Goal: Transaction & Acquisition: Purchase product/service

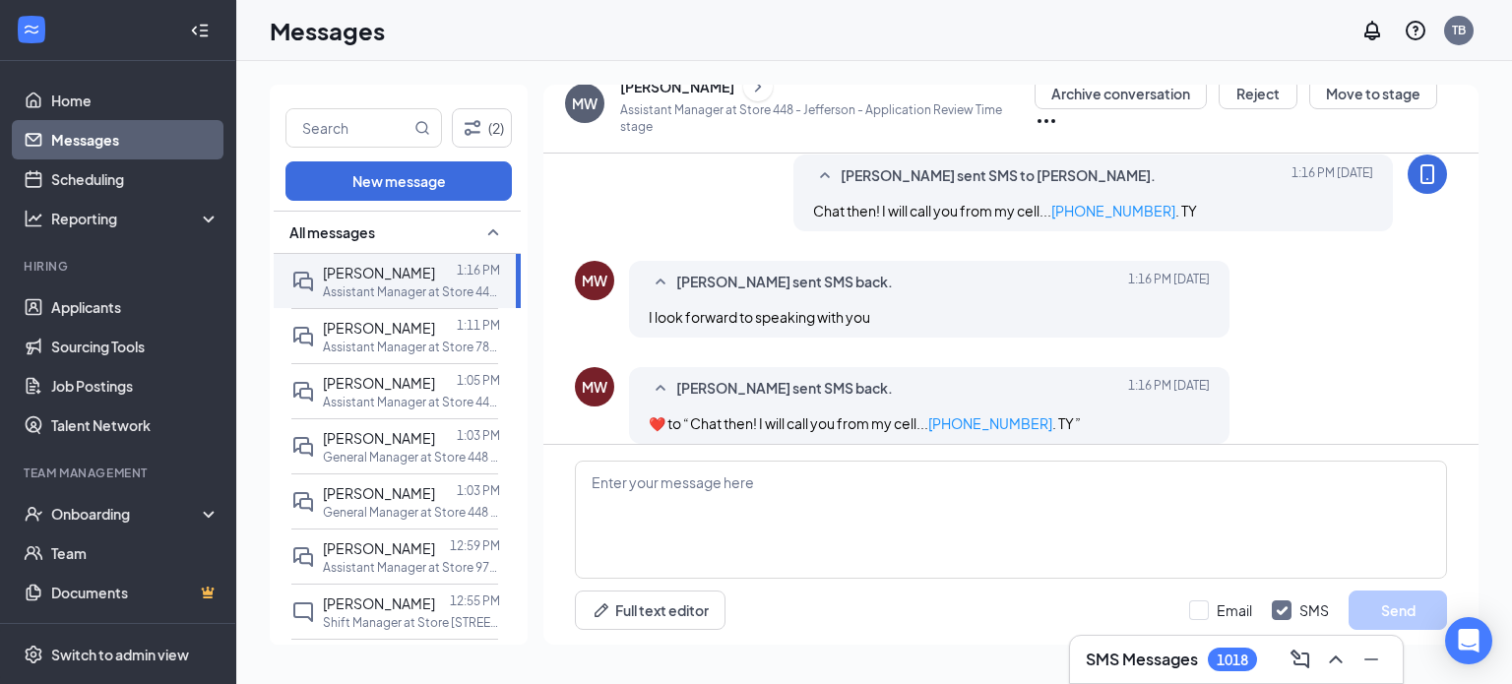
scroll to position [901, 0]
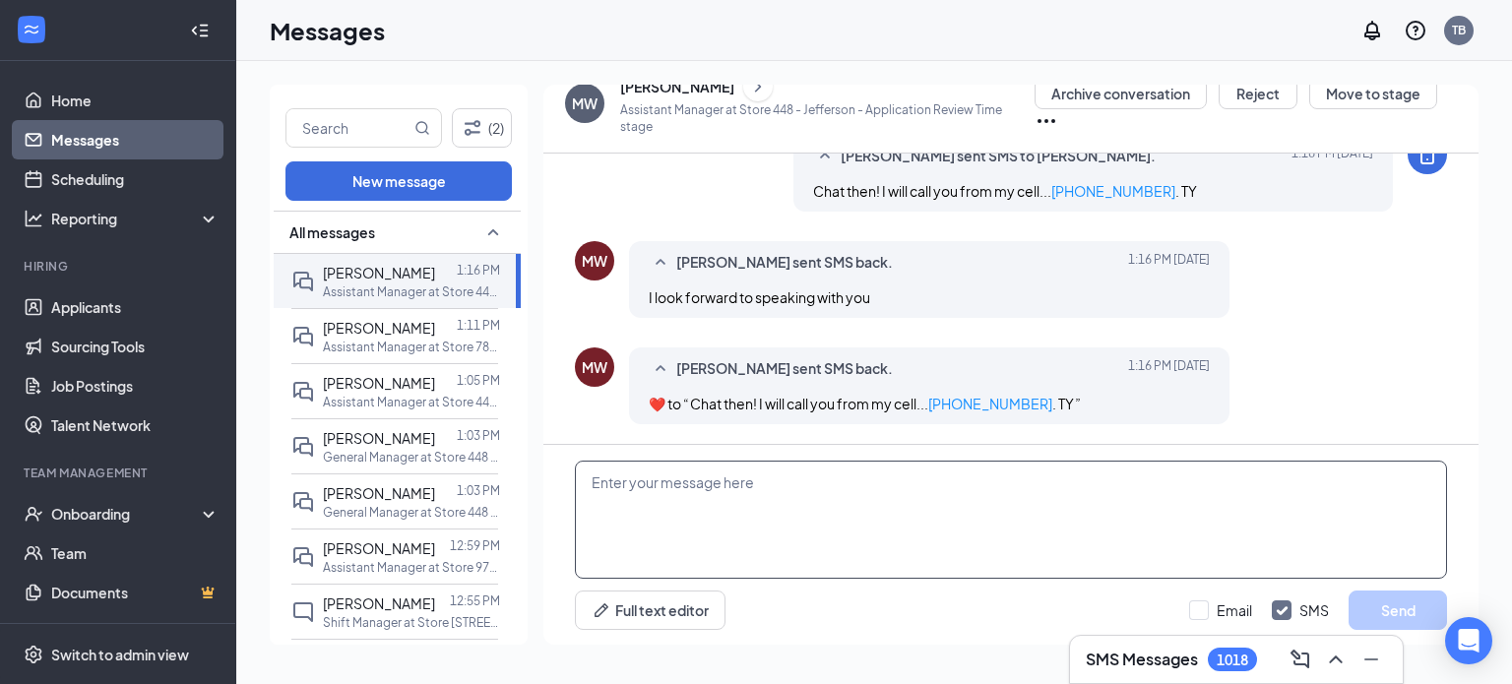
click at [774, 532] on textarea at bounding box center [1011, 520] width 872 height 118
type textarea "Back at ya!"
click at [1398, 617] on button "Send" at bounding box center [1398, 610] width 98 height 39
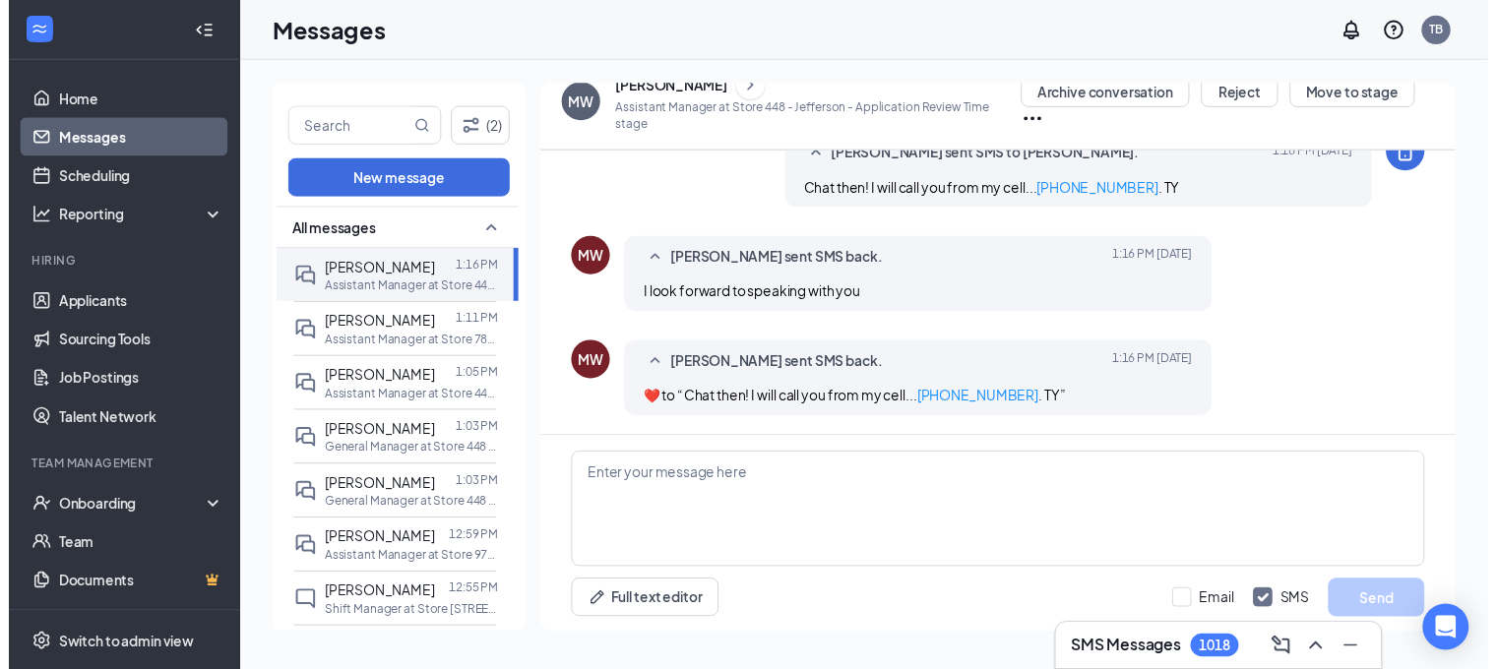
scroll to position [1007, 0]
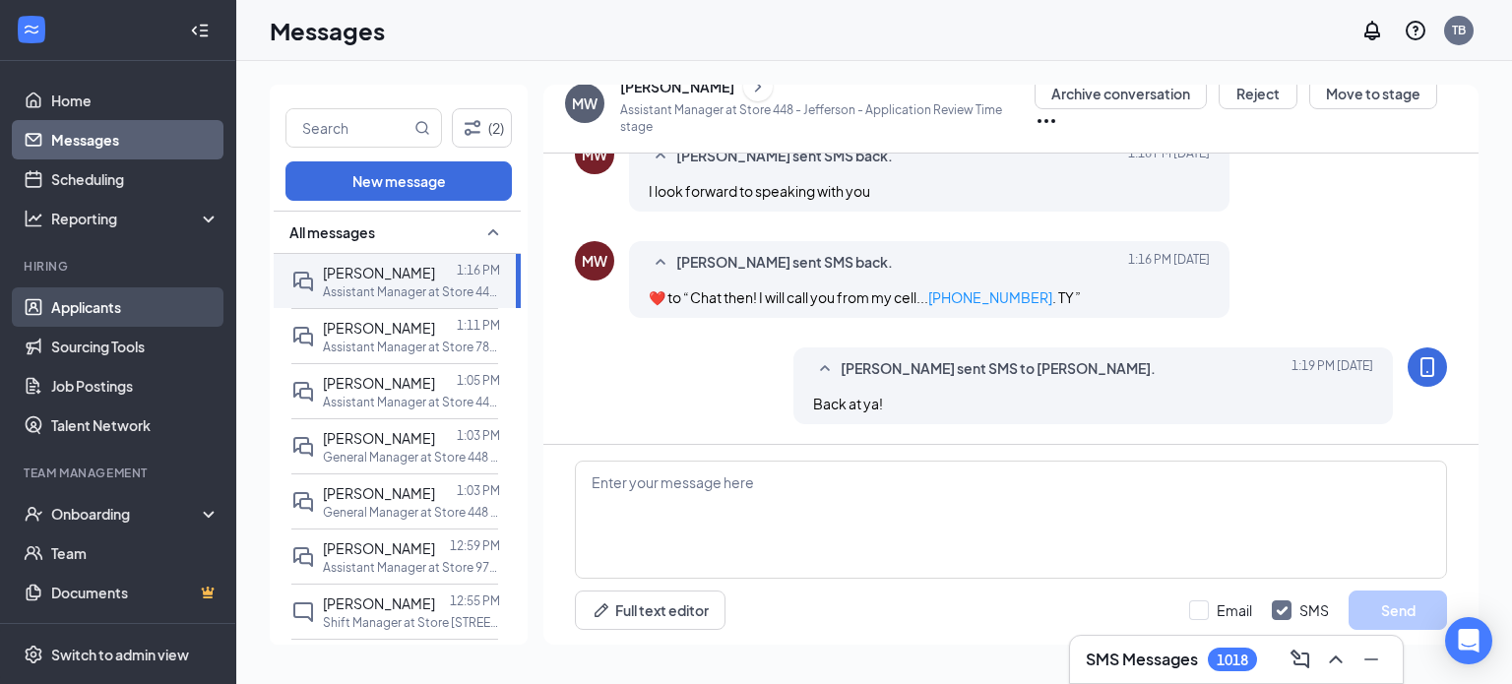
click at [130, 318] on link "Applicants" at bounding box center [135, 306] width 168 height 39
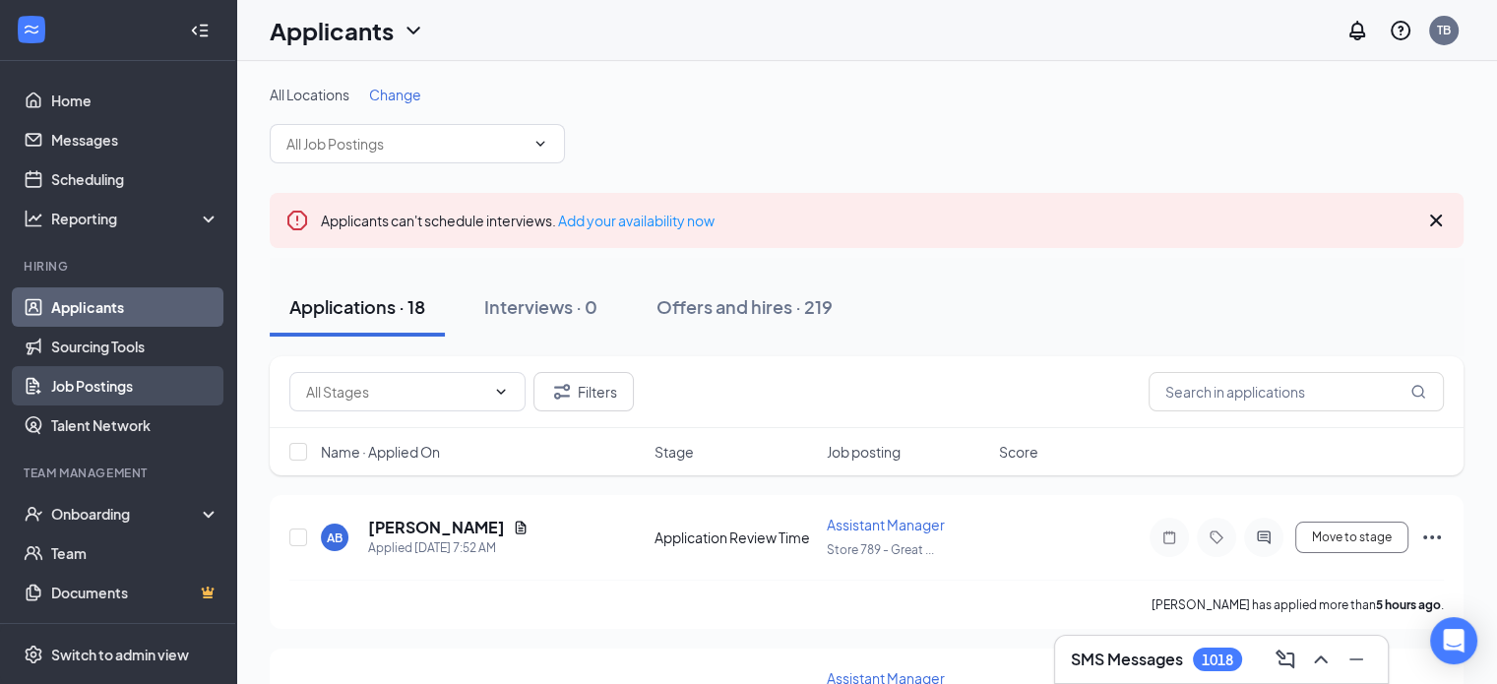
click at [95, 374] on link "Job Postings" at bounding box center [135, 385] width 168 height 39
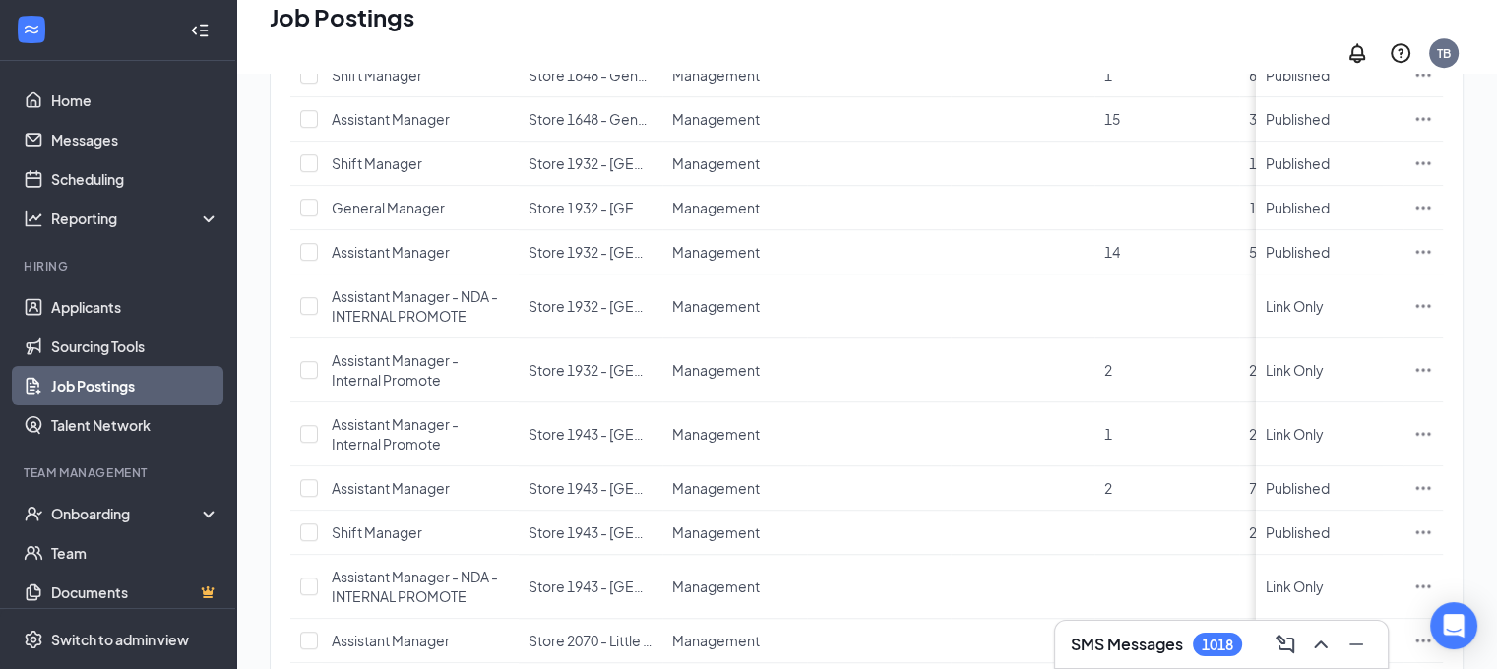
scroll to position [1315, 0]
click at [1431, 251] on icon "Ellipses" at bounding box center [1424, 249] width 15 height 3
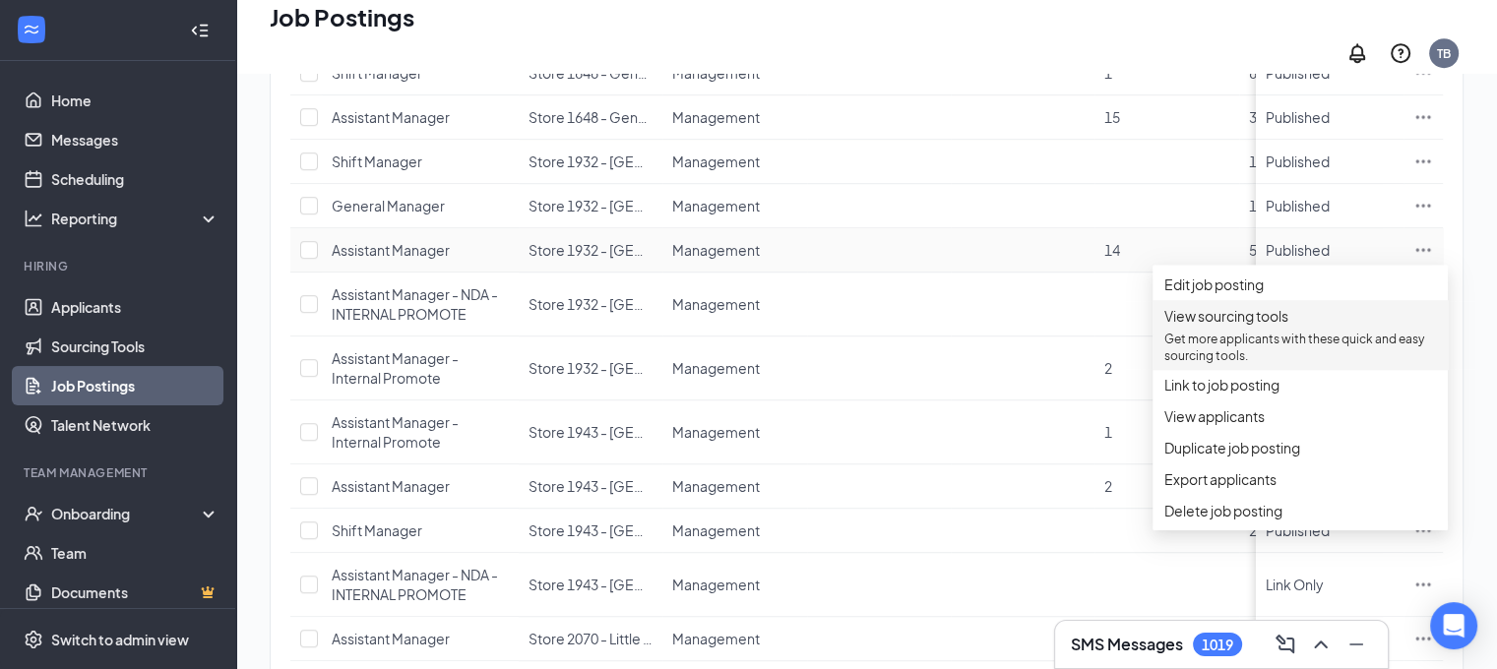
click at [1270, 350] on span "View sourcing tools Get more applicants with these quick and easy sourcing tool…" at bounding box center [1301, 334] width 272 height 59
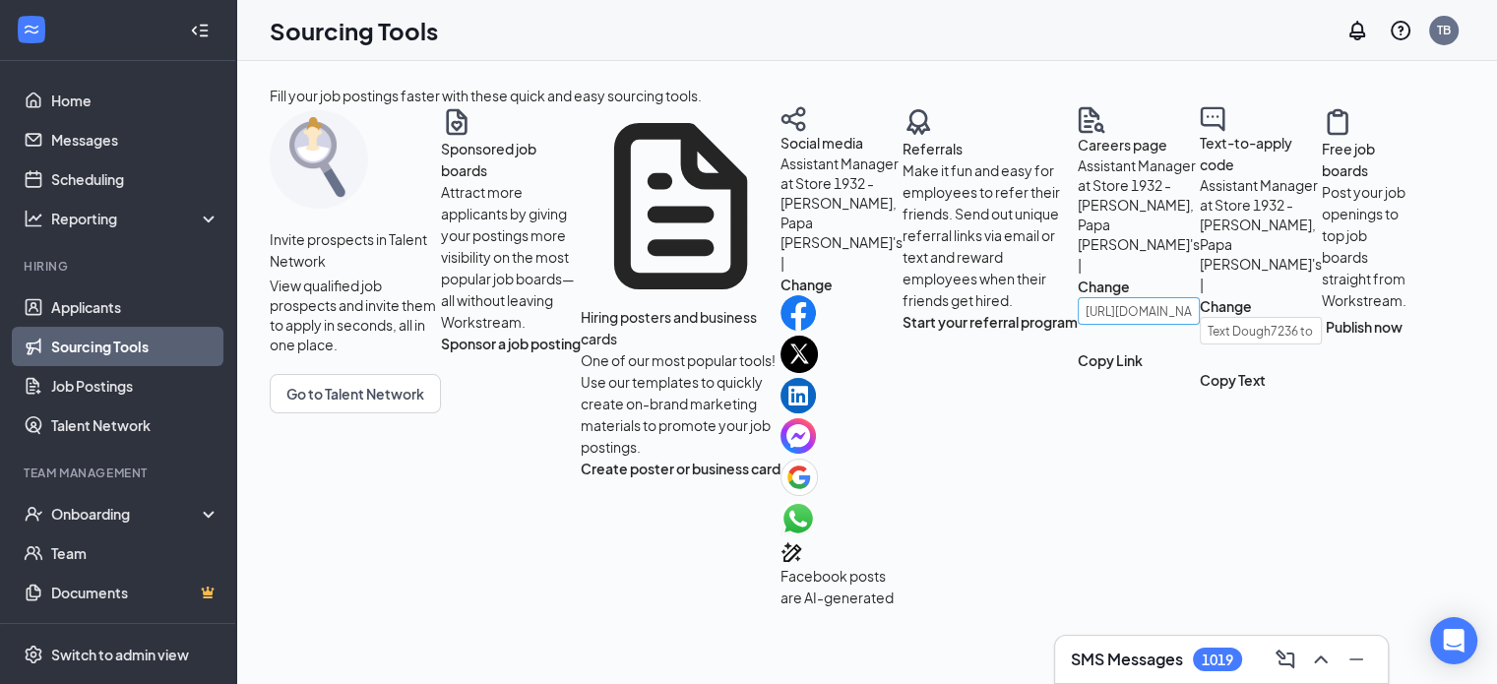
scroll to position [181, 0]
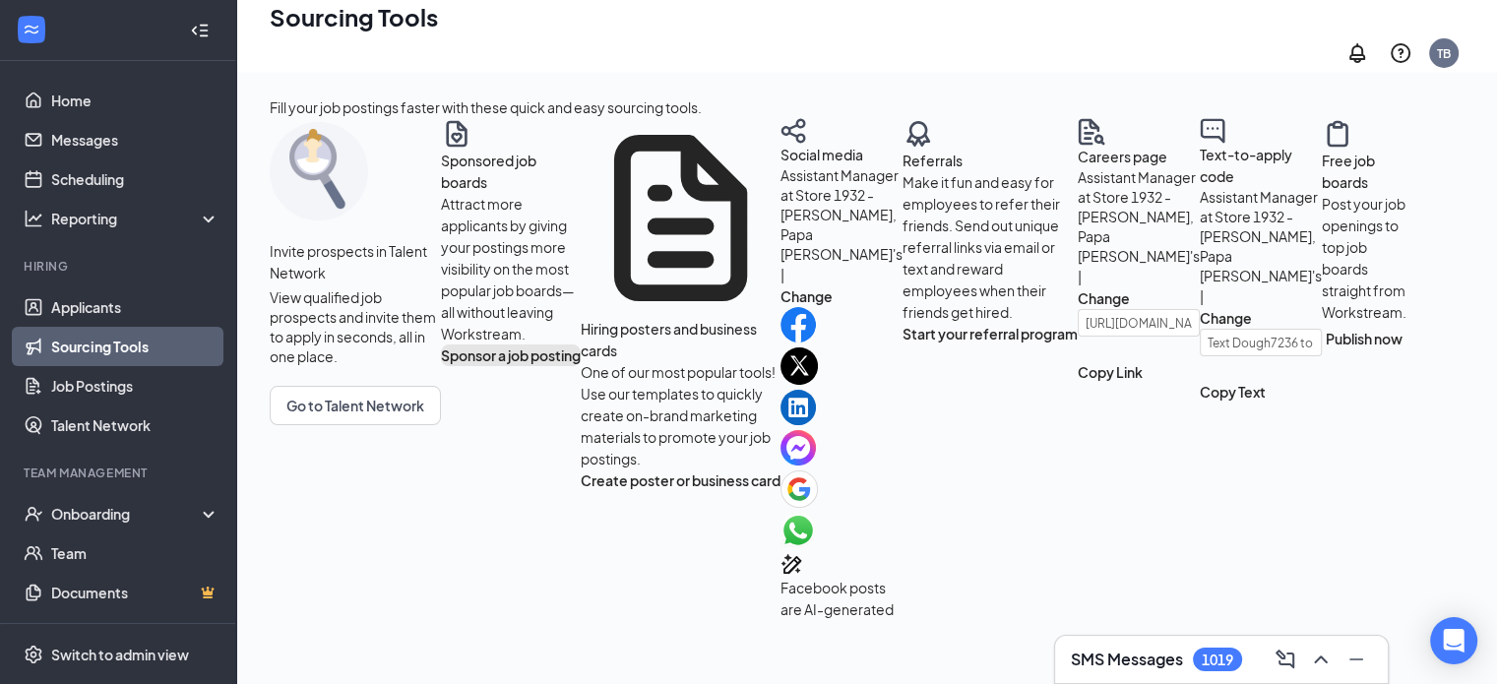
click at [441, 366] on button "Sponsor a job posting" at bounding box center [511, 356] width 140 height 22
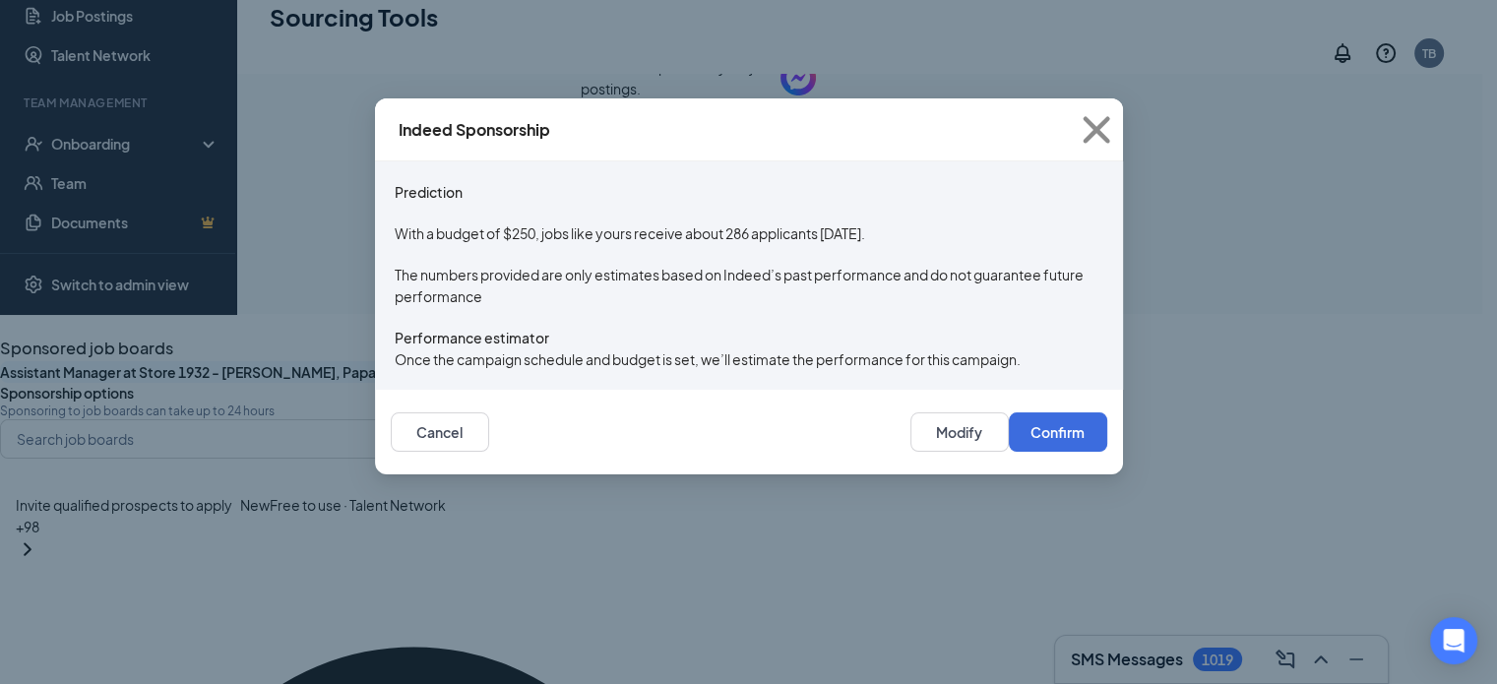
scroll to position [239, 0]
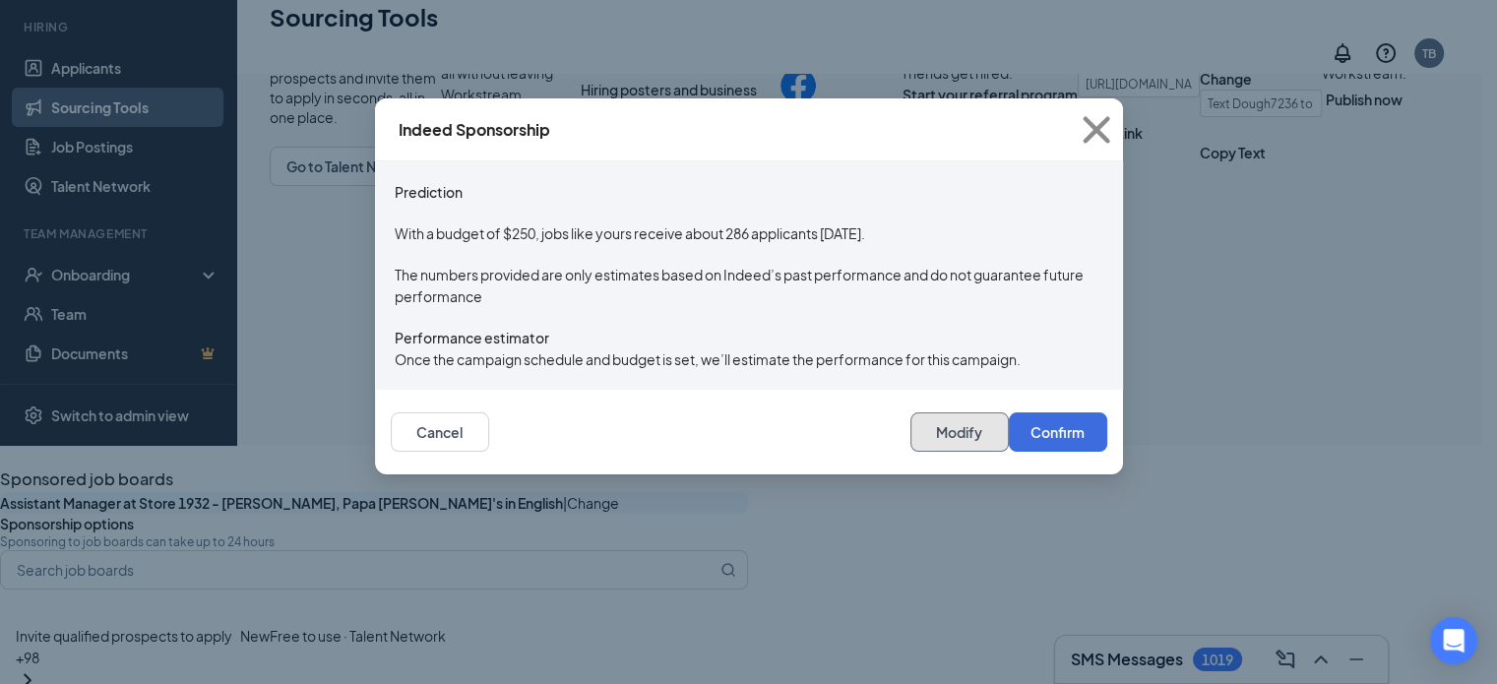
click at [953, 452] on button "Modify" at bounding box center [960, 432] width 98 height 39
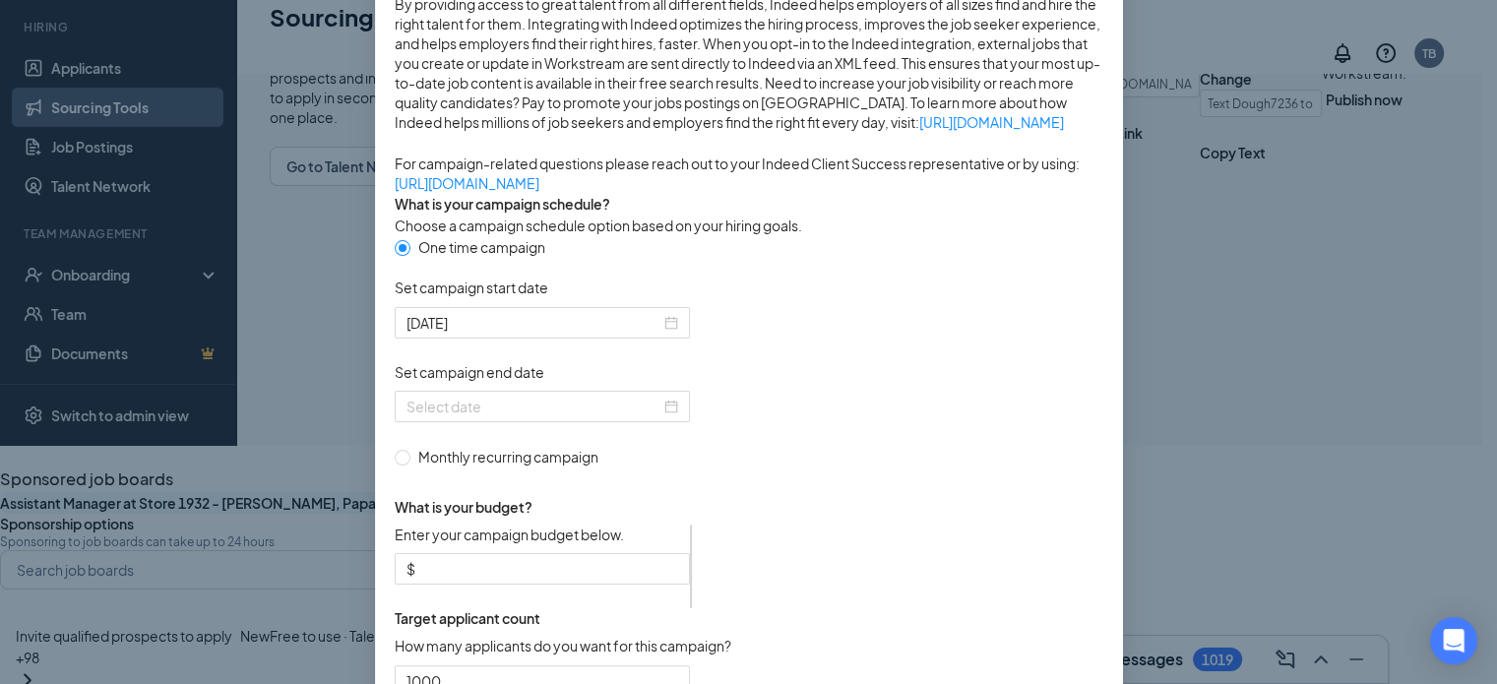
scroll to position [543, 0]
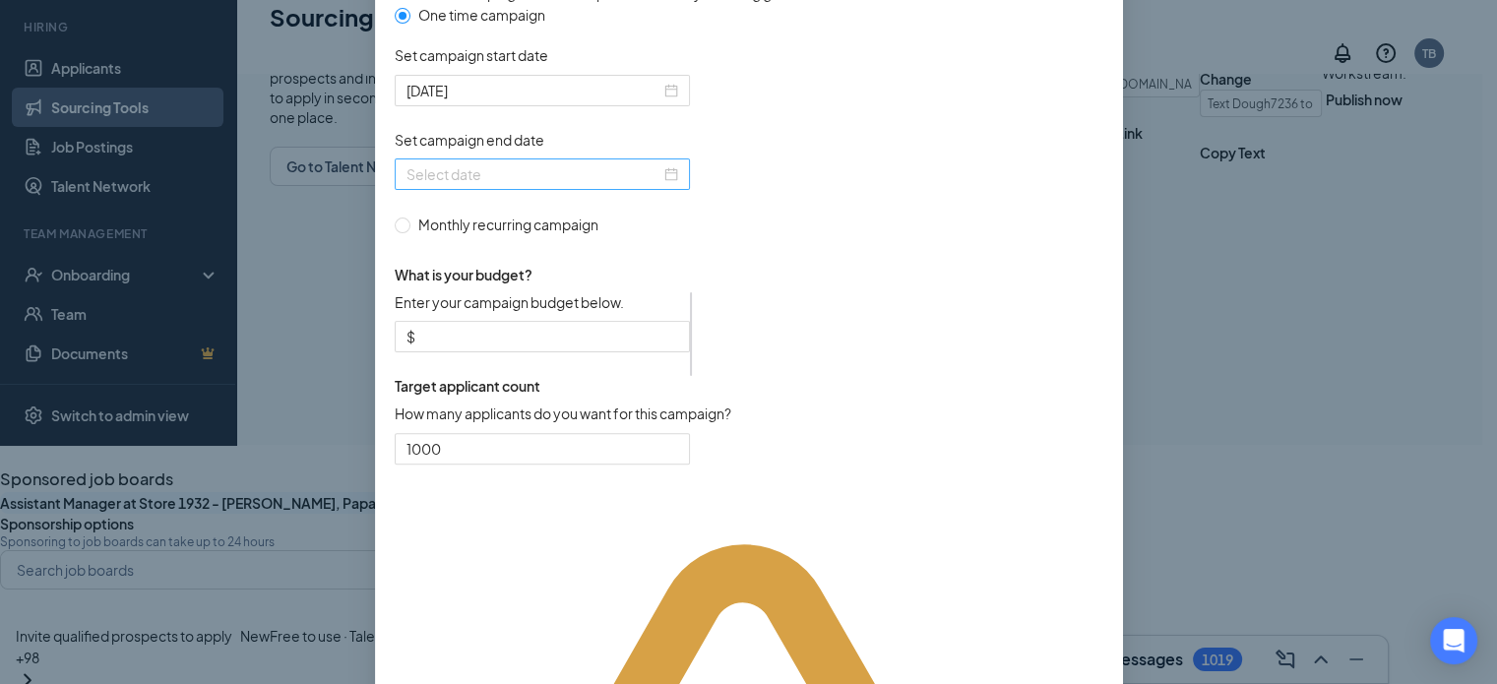
click at [661, 185] on div at bounding box center [543, 174] width 272 height 22
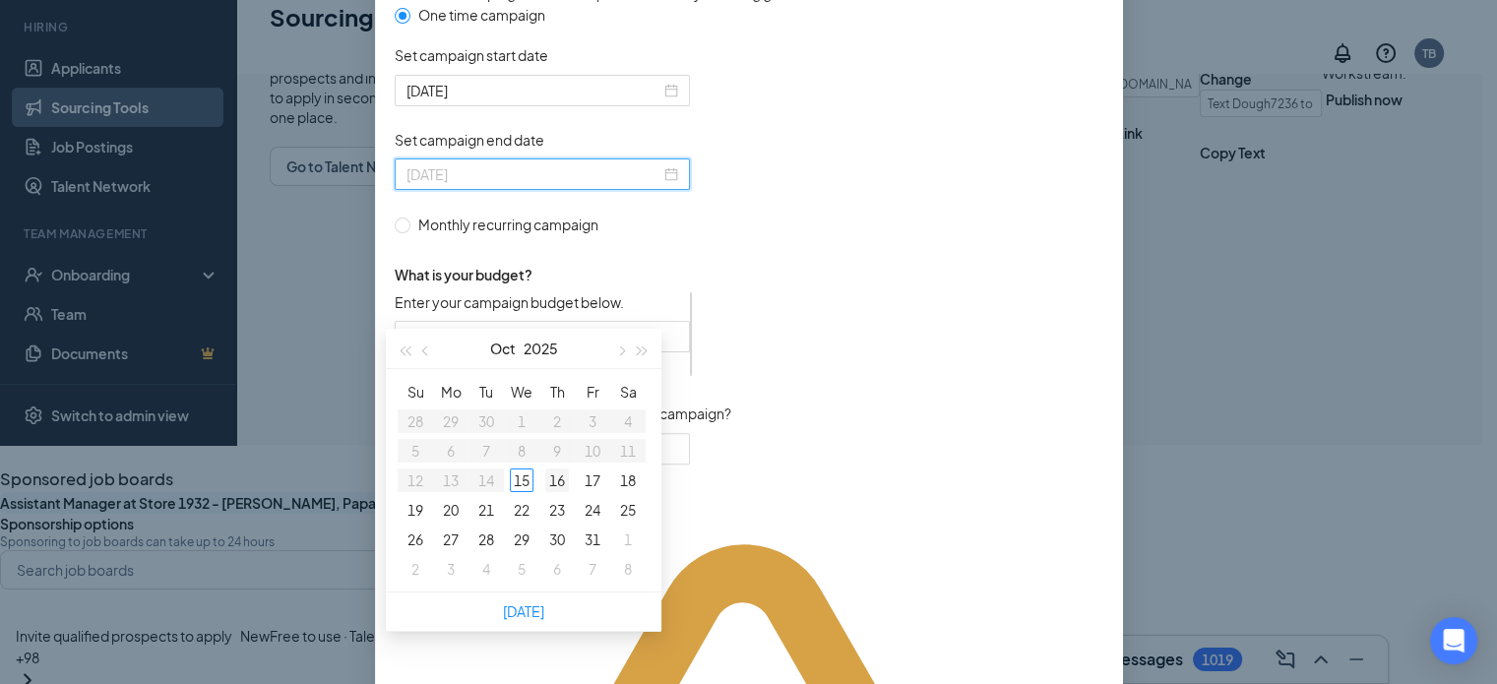
type input "[DATE]"
click at [559, 478] on div "16" at bounding box center [557, 481] width 24 height 24
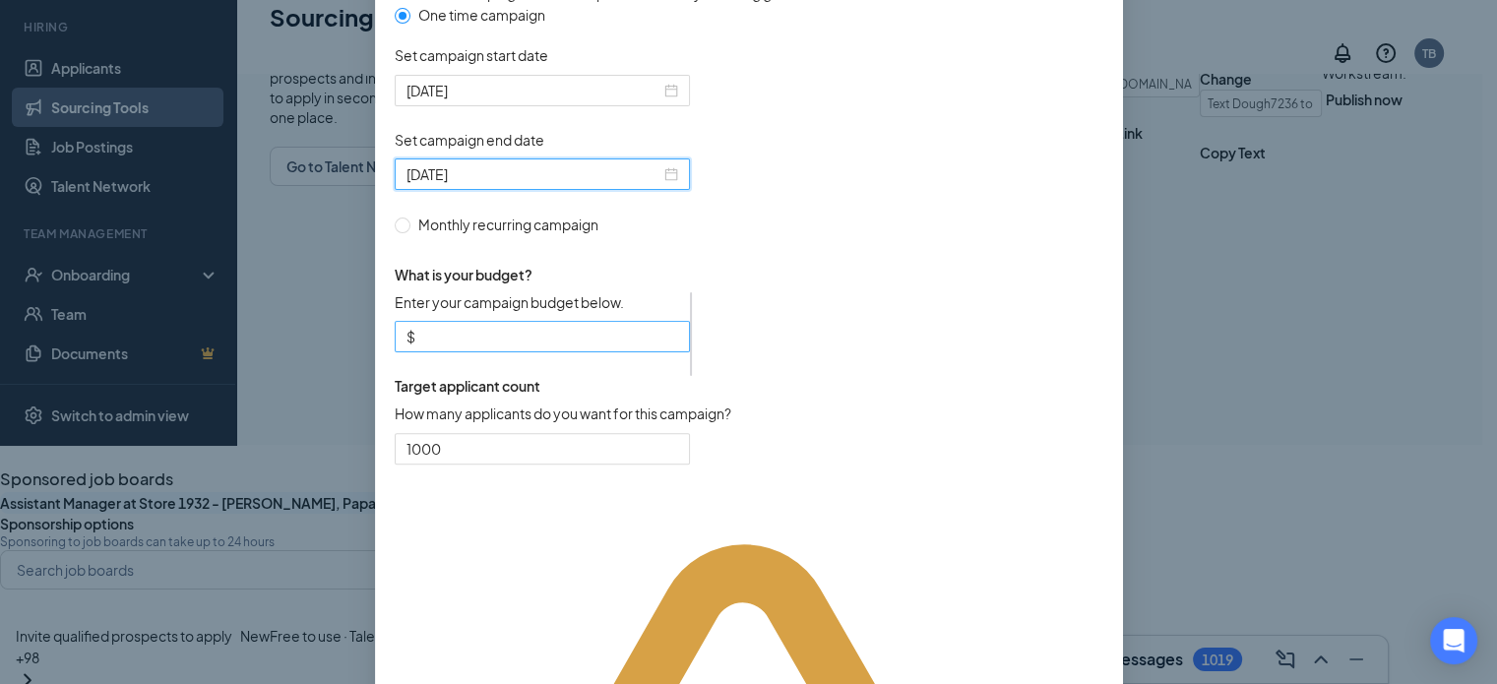
click at [559, 348] on input "Enter your campaign budget below." at bounding box center [548, 337] width 259 height 22
type input "150"
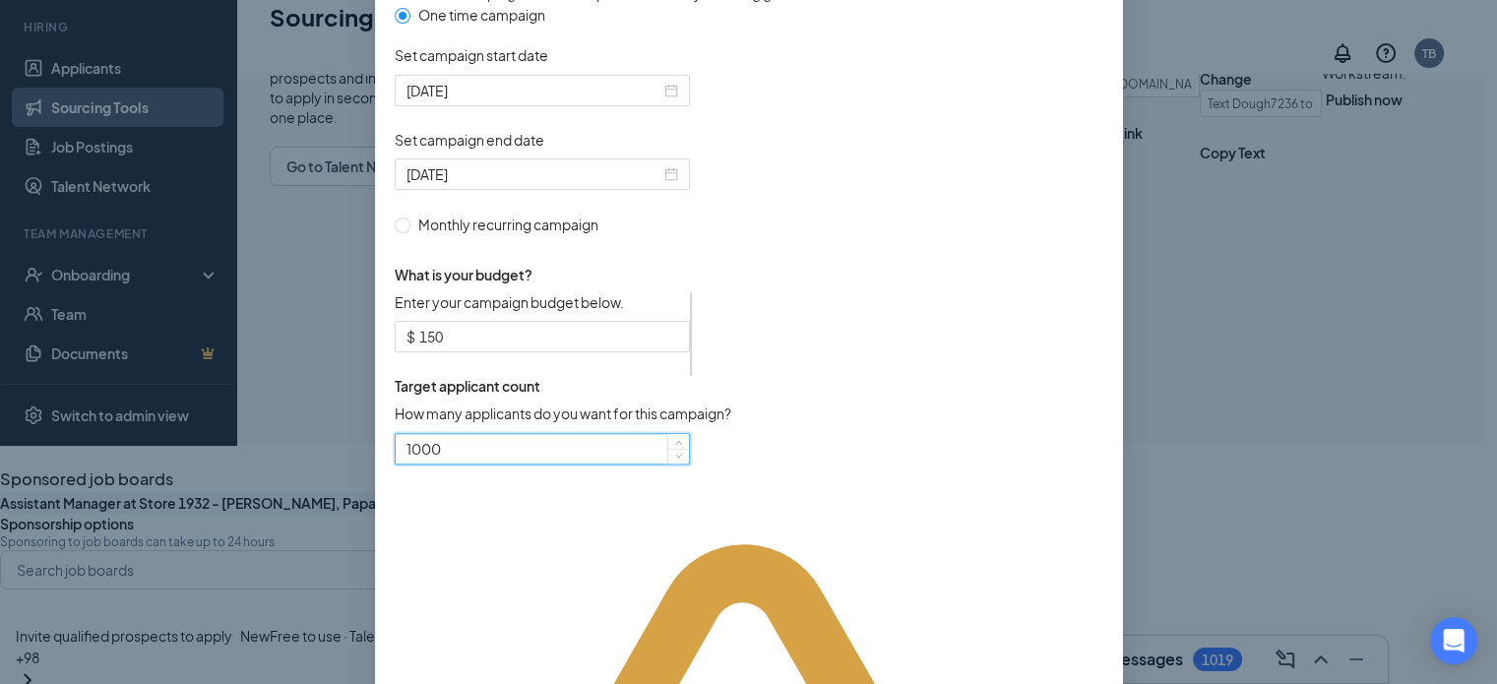
drag, startPoint x: 472, startPoint y: 592, endPoint x: 281, endPoint y: 605, distance: 191.5
click at [281, 605] on div "Publish to Indeed Sponsorship Sponsoring under account: [PERSON_NAME] Pizza of …" at bounding box center [748, 342] width 1497 height 684
type input "12"
click at [987, 488] on form "One time campaign Set campaign start date [DATE] Set campaign end date [DATE] M…" at bounding box center [749, 246] width 709 height 484
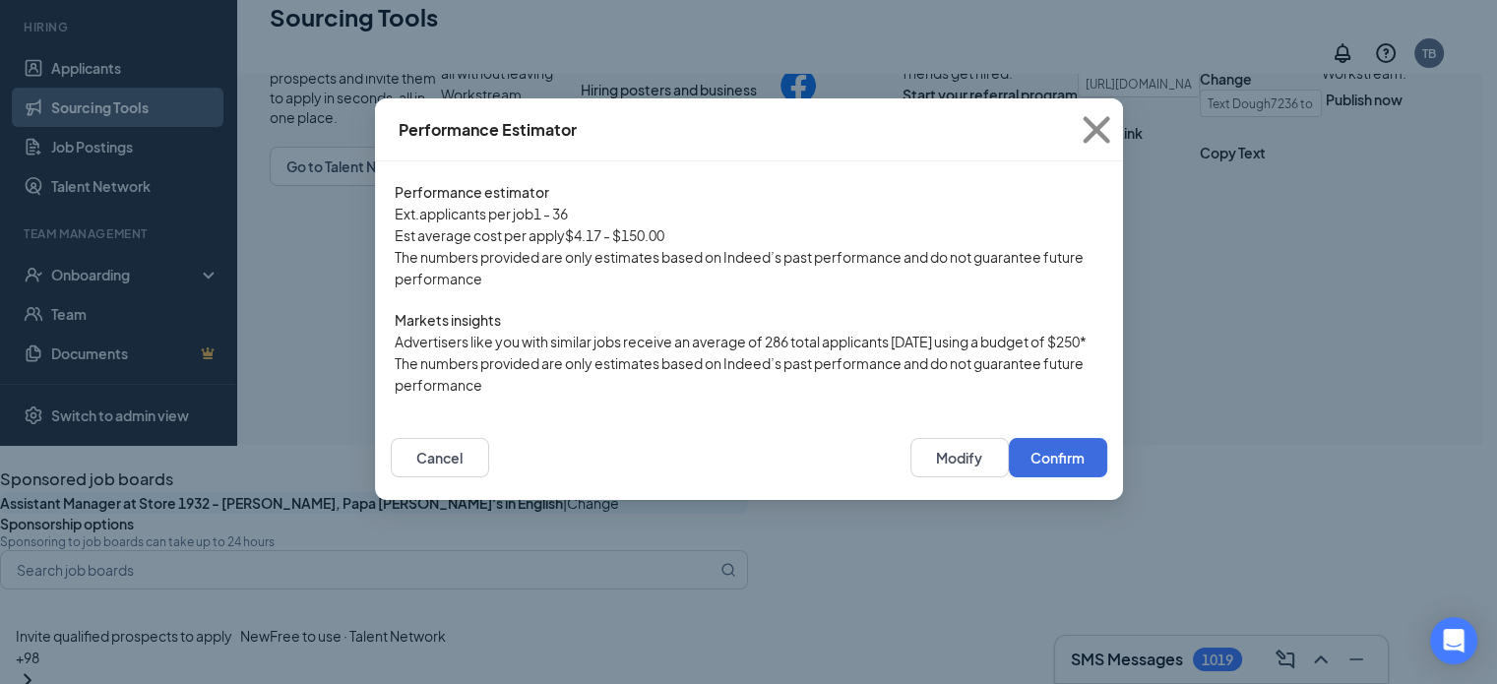
scroll to position [133, 0]
click at [1012, 477] on button "Confirm" at bounding box center [1058, 457] width 98 height 39
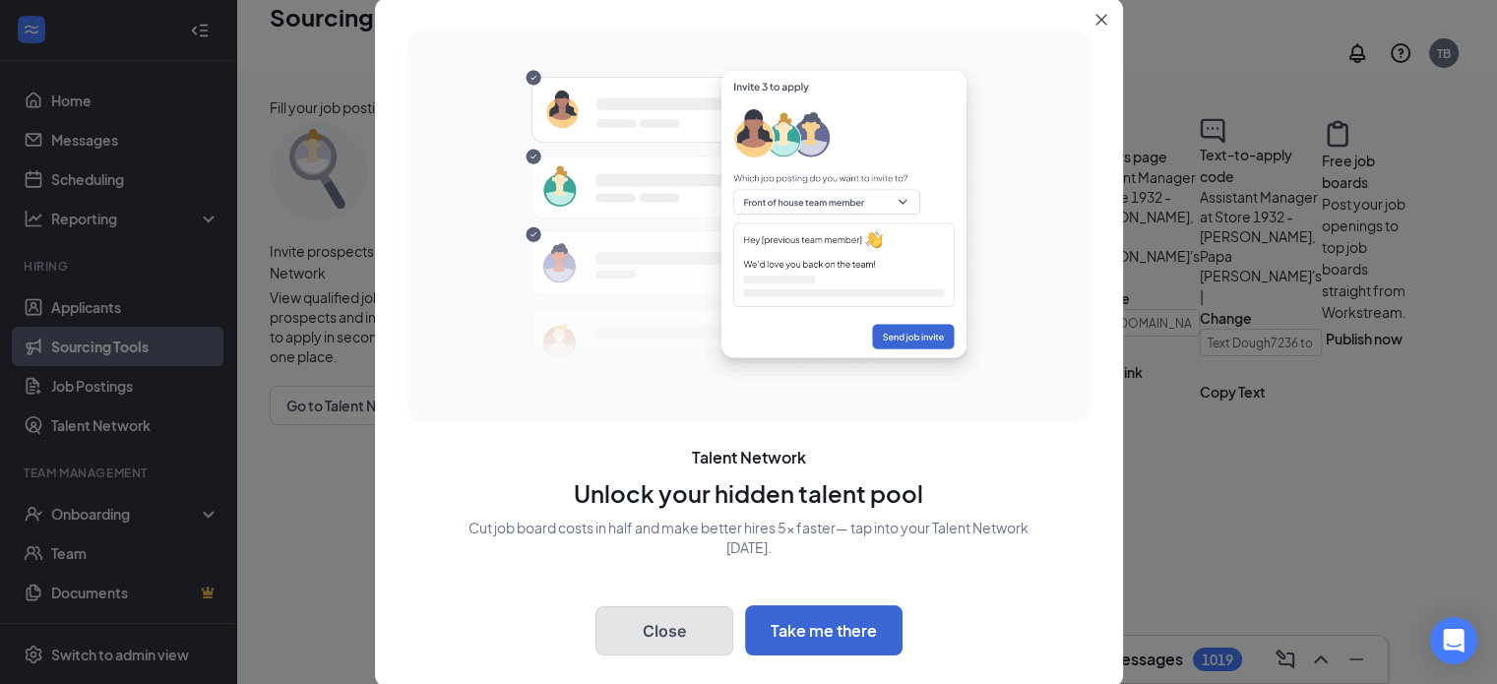
click at [666, 655] on button "Close" at bounding box center [665, 630] width 138 height 49
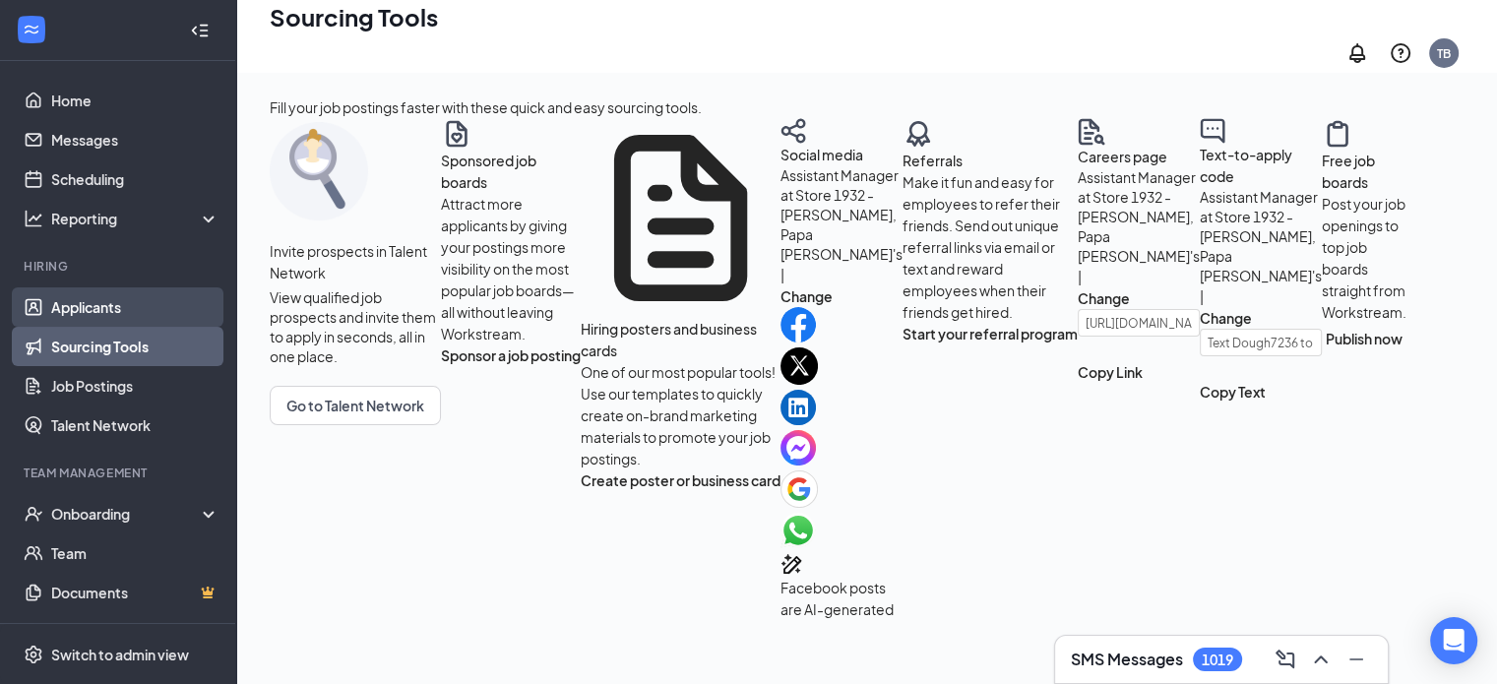
click at [58, 301] on link "Applicants" at bounding box center [135, 306] width 168 height 39
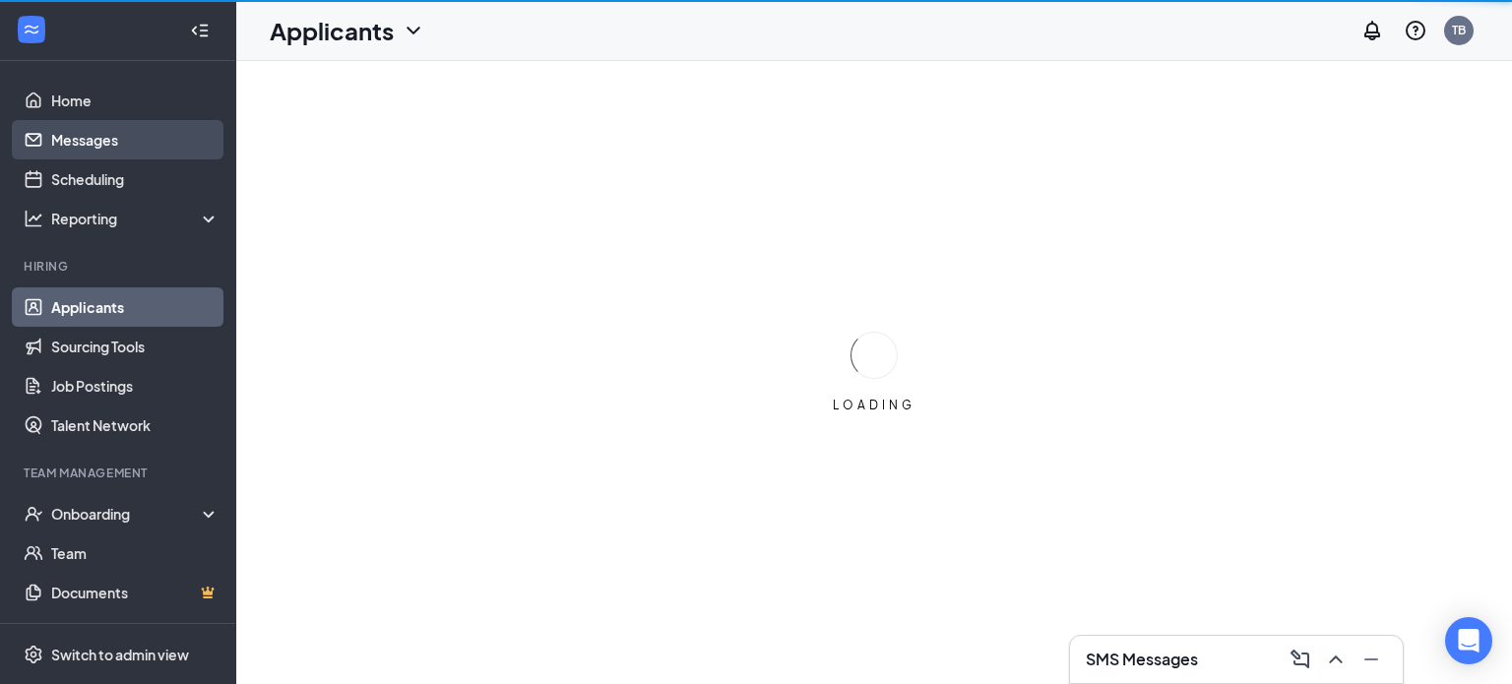
click at [108, 141] on link "Messages" at bounding box center [135, 139] width 168 height 39
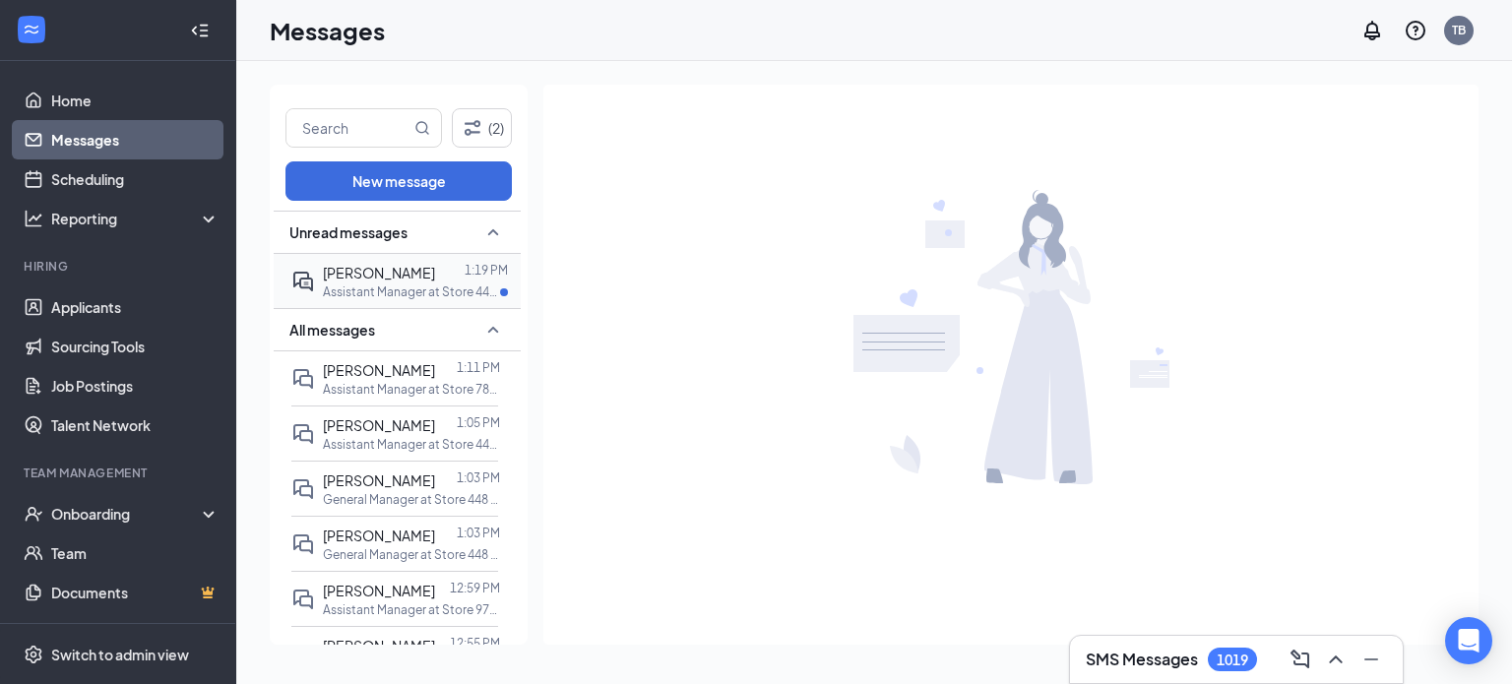
click at [392, 305] on div "Mara Webb 1:19 PM Assistant Manager at Store 448 - Jefferson" at bounding box center [394, 281] width 207 height 54
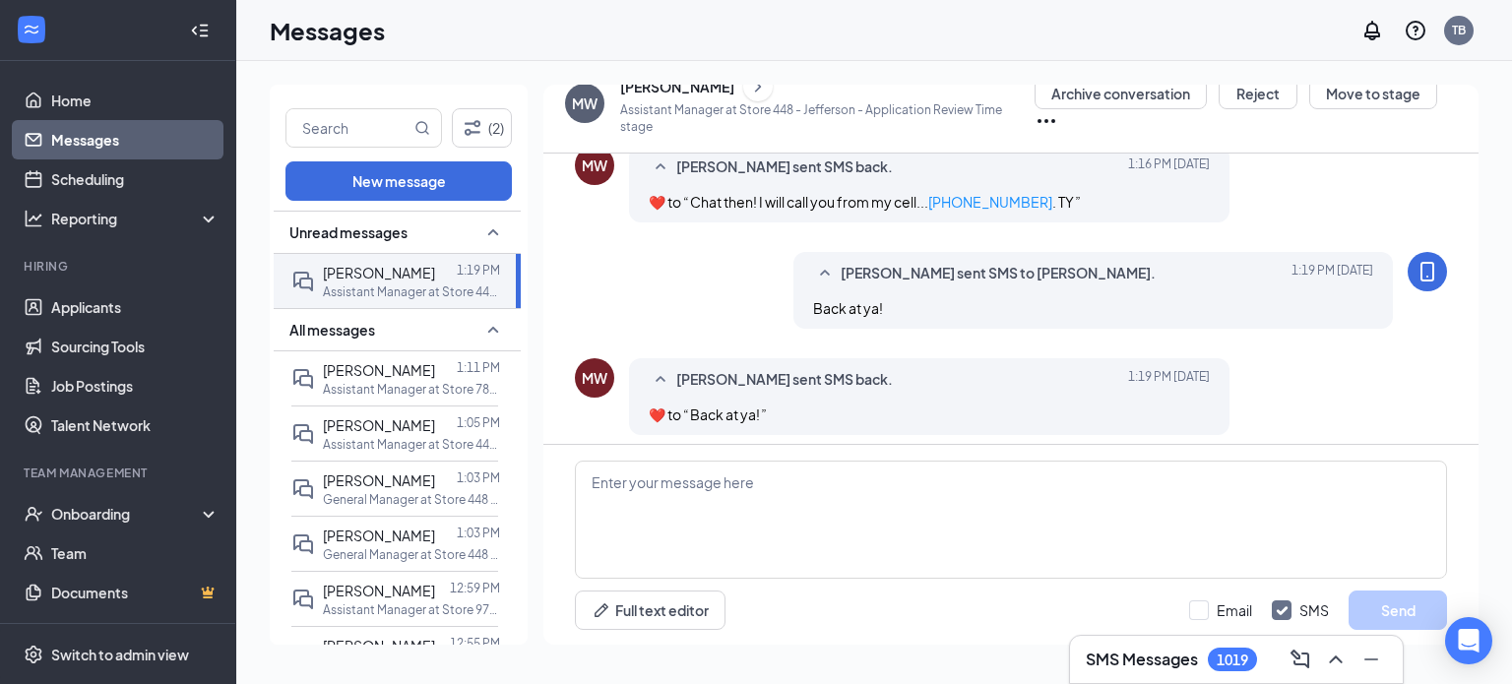
scroll to position [901, 0]
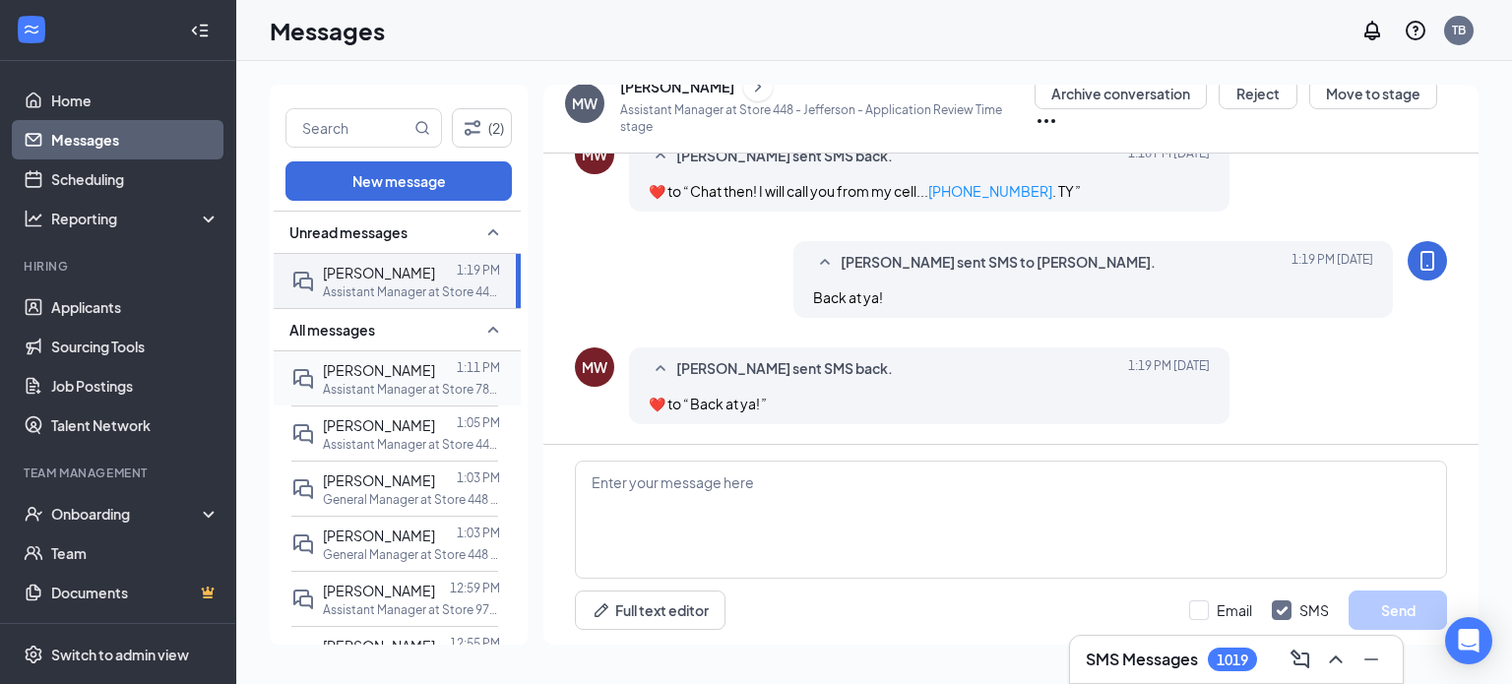
click at [388, 377] on div "[PERSON_NAME]" at bounding box center [379, 370] width 112 height 22
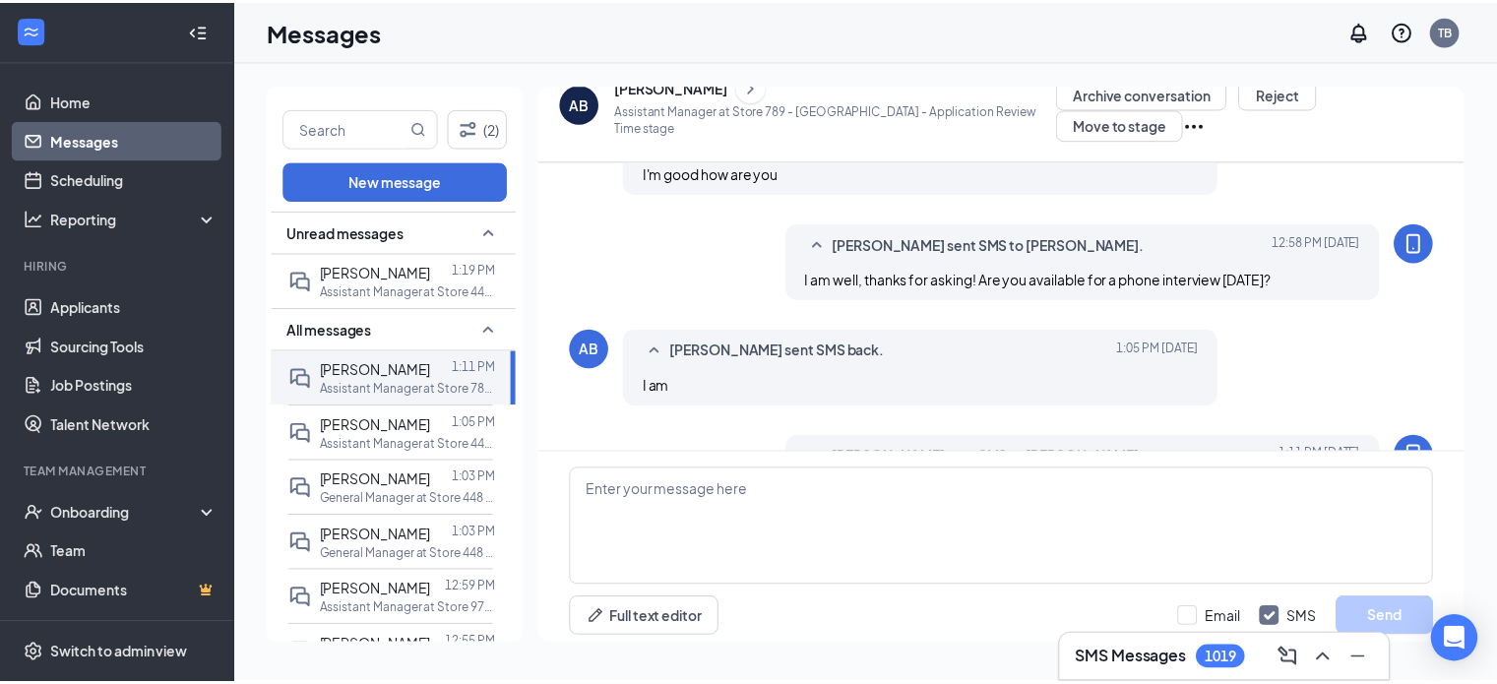
scroll to position [602, 0]
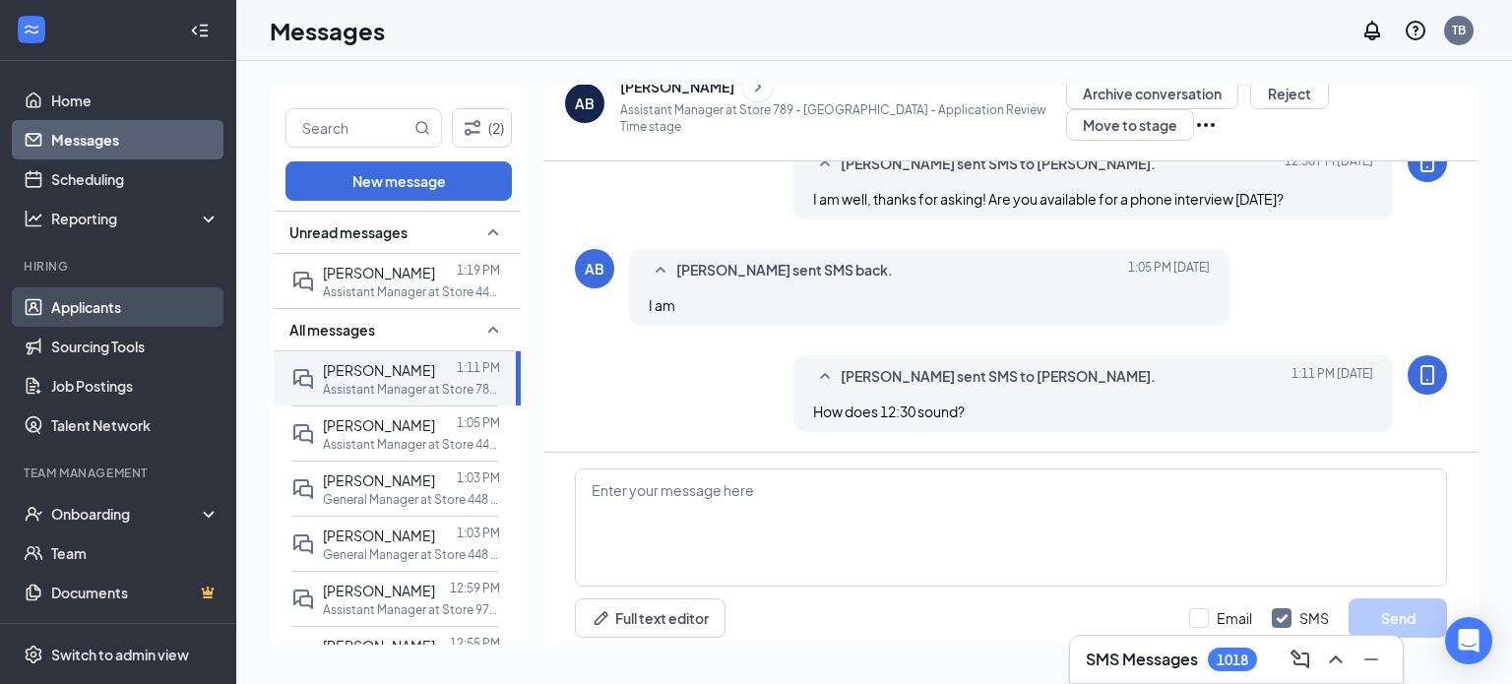
click at [62, 307] on link "Applicants" at bounding box center [135, 306] width 168 height 39
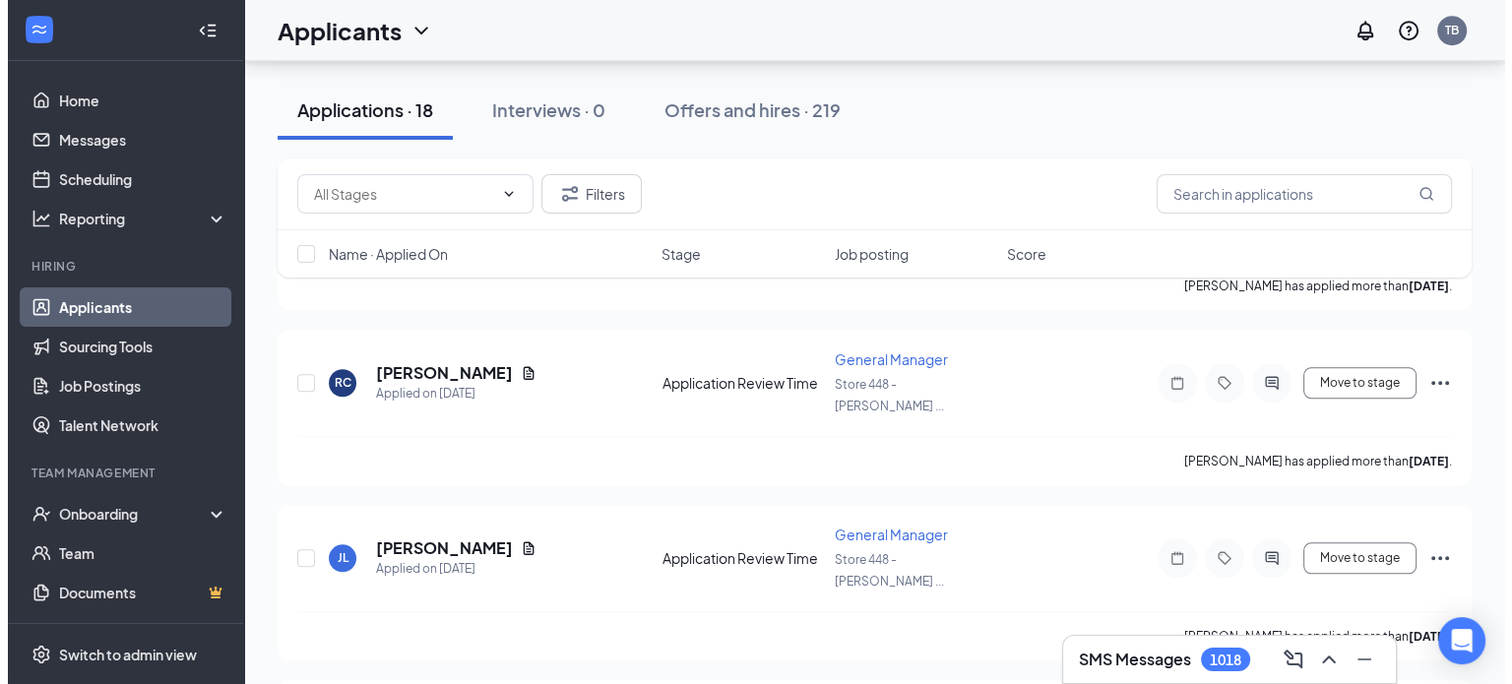
scroll to position [1520, 0]
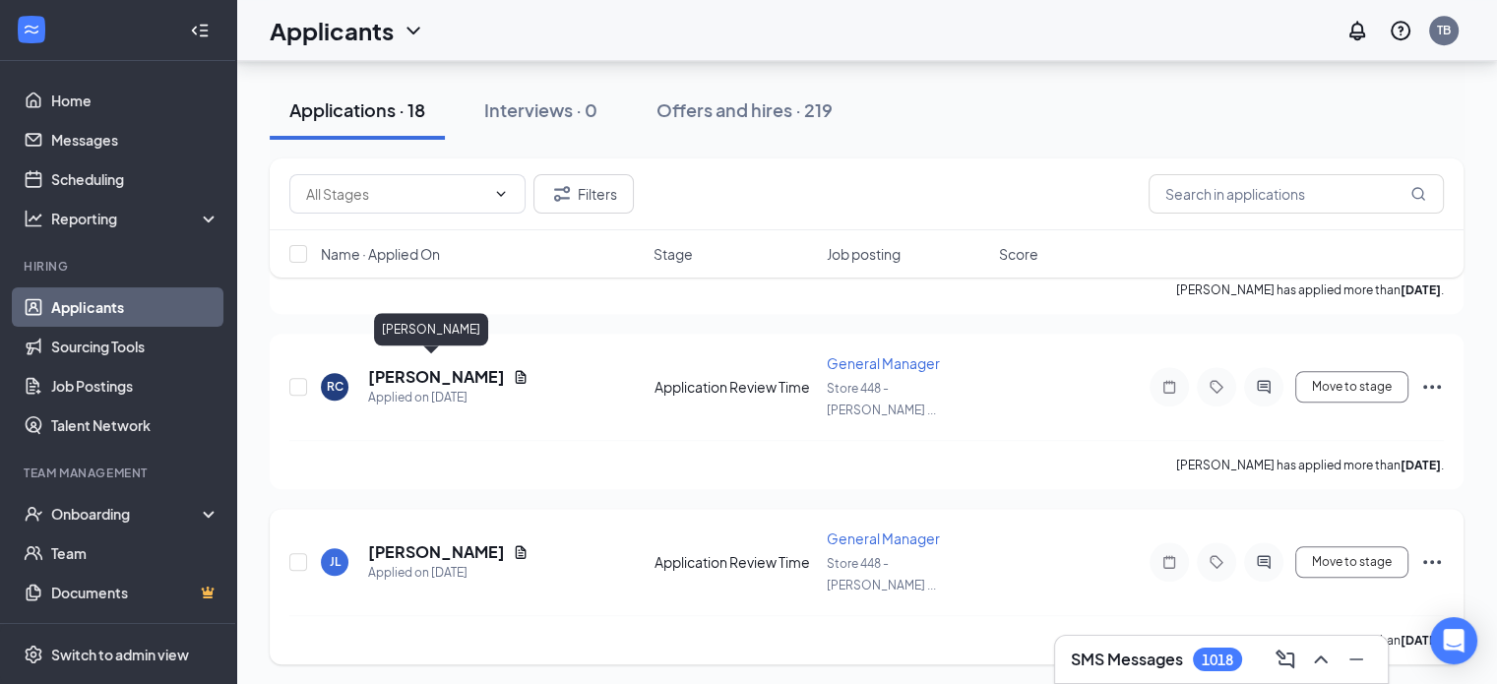
click at [430, 541] on h5 "[PERSON_NAME]" at bounding box center [436, 552] width 137 height 22
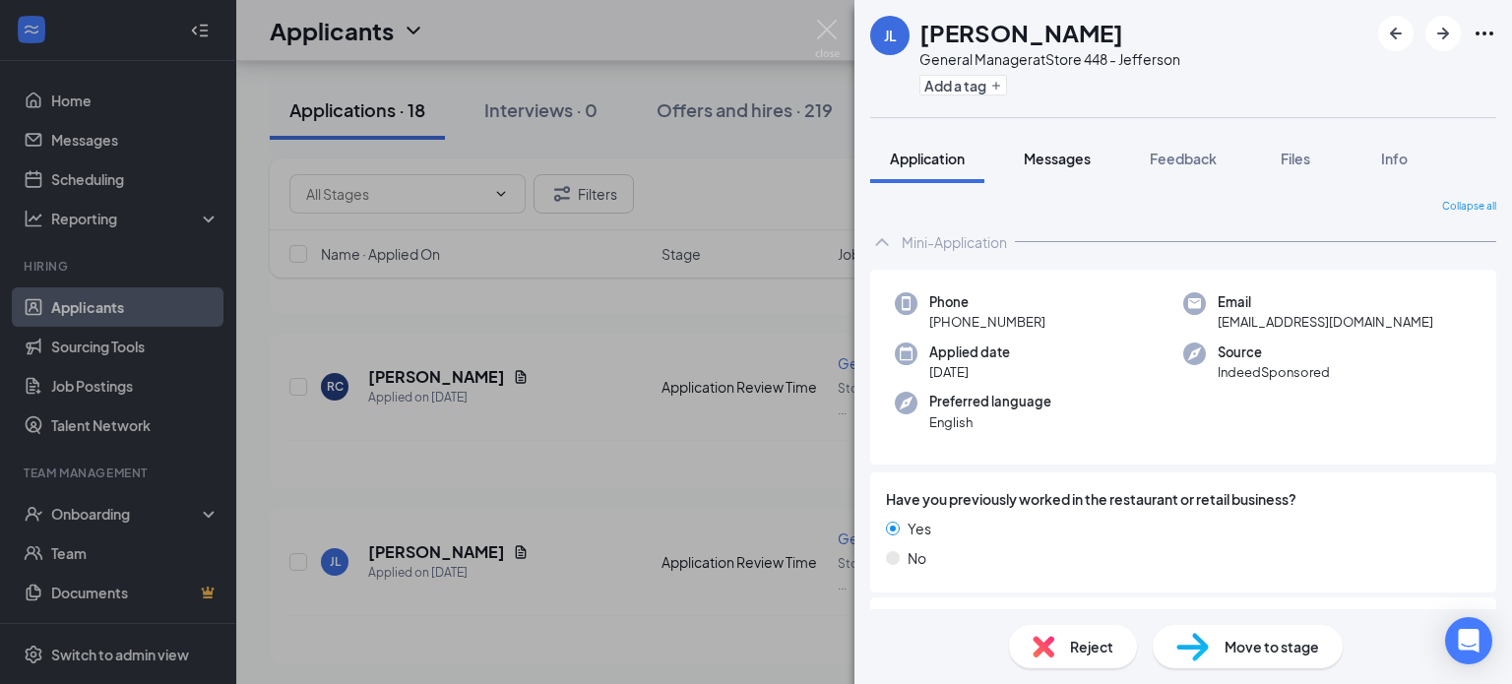
click at [1046, 159] on span "Messages" at bounding box center [1057, 159] width 67 height 18
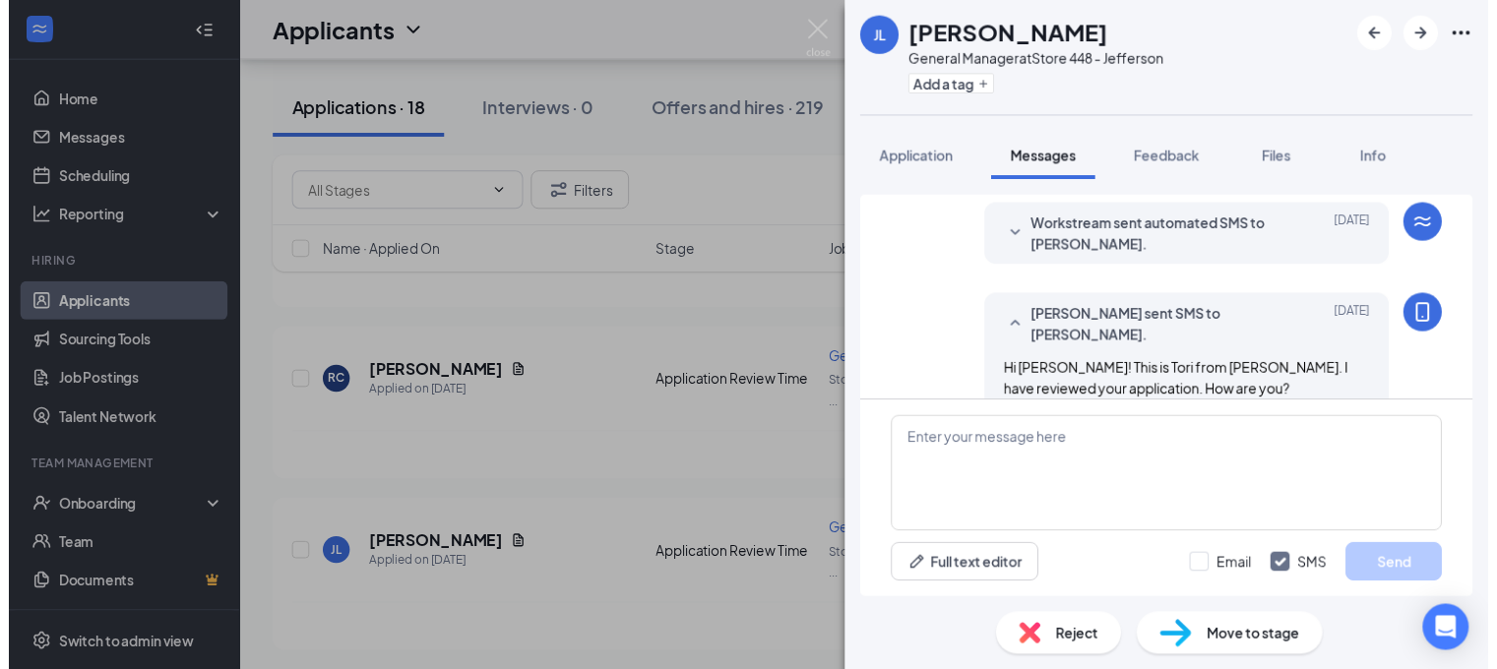
scroll to position [460, 0]
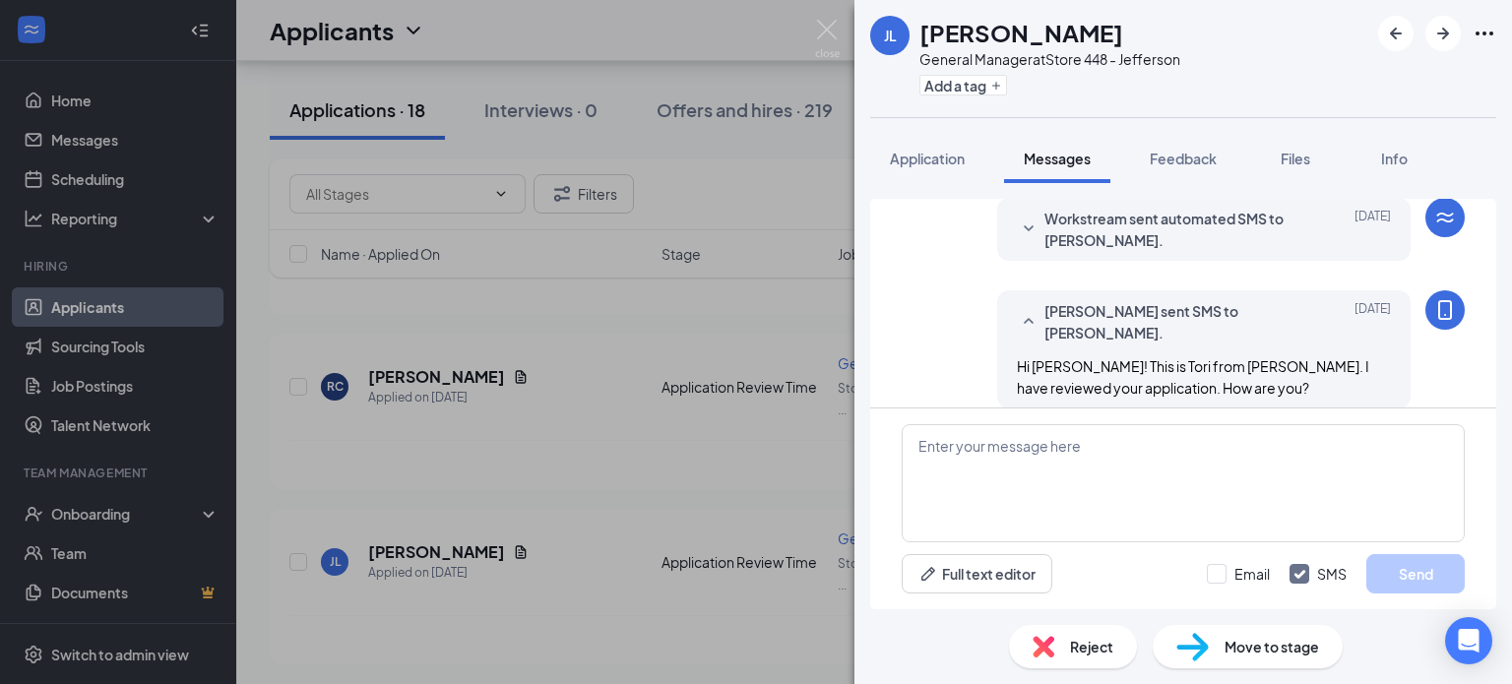
click at [1104, 660] on div "Reject" at bounding box center [1073, 646] width 128 height 43
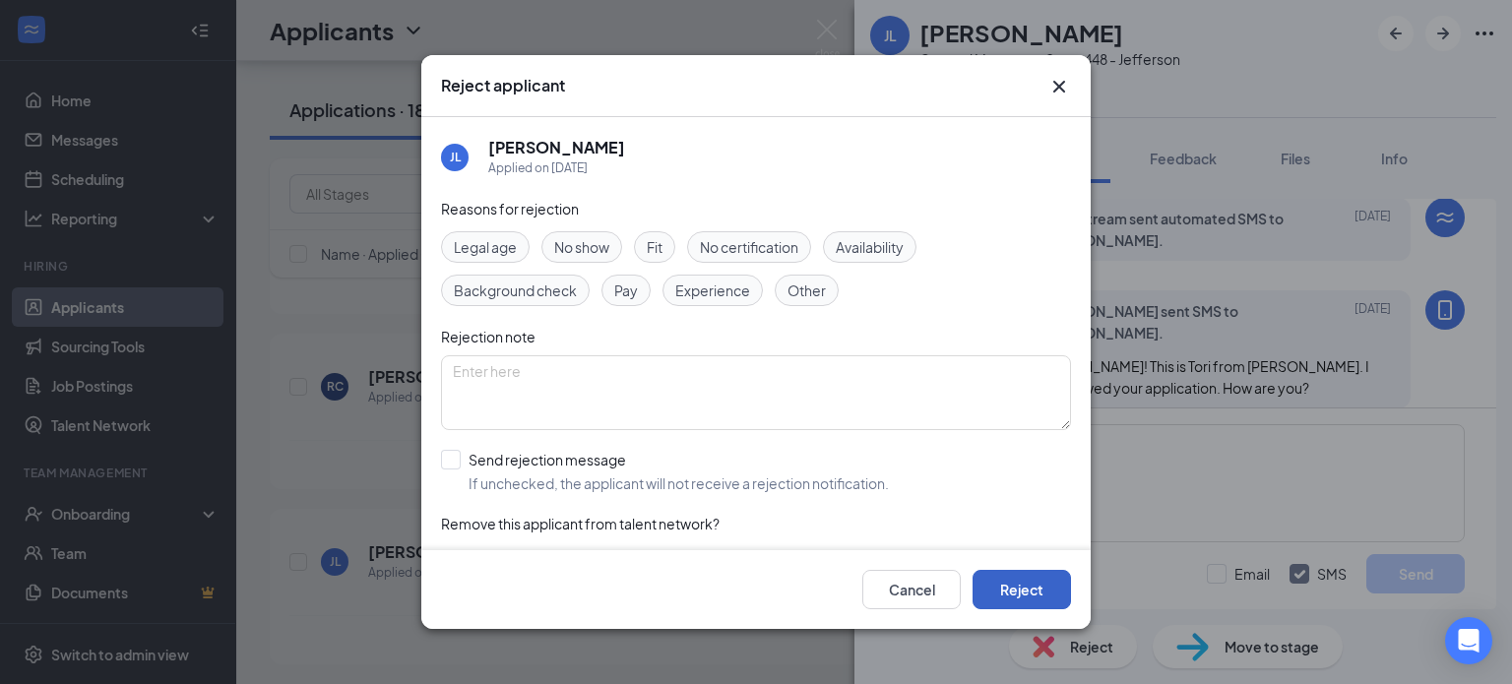
click at [1042, 592] on button "Reject" at bounding box center [1022, 589] width 98 height 39
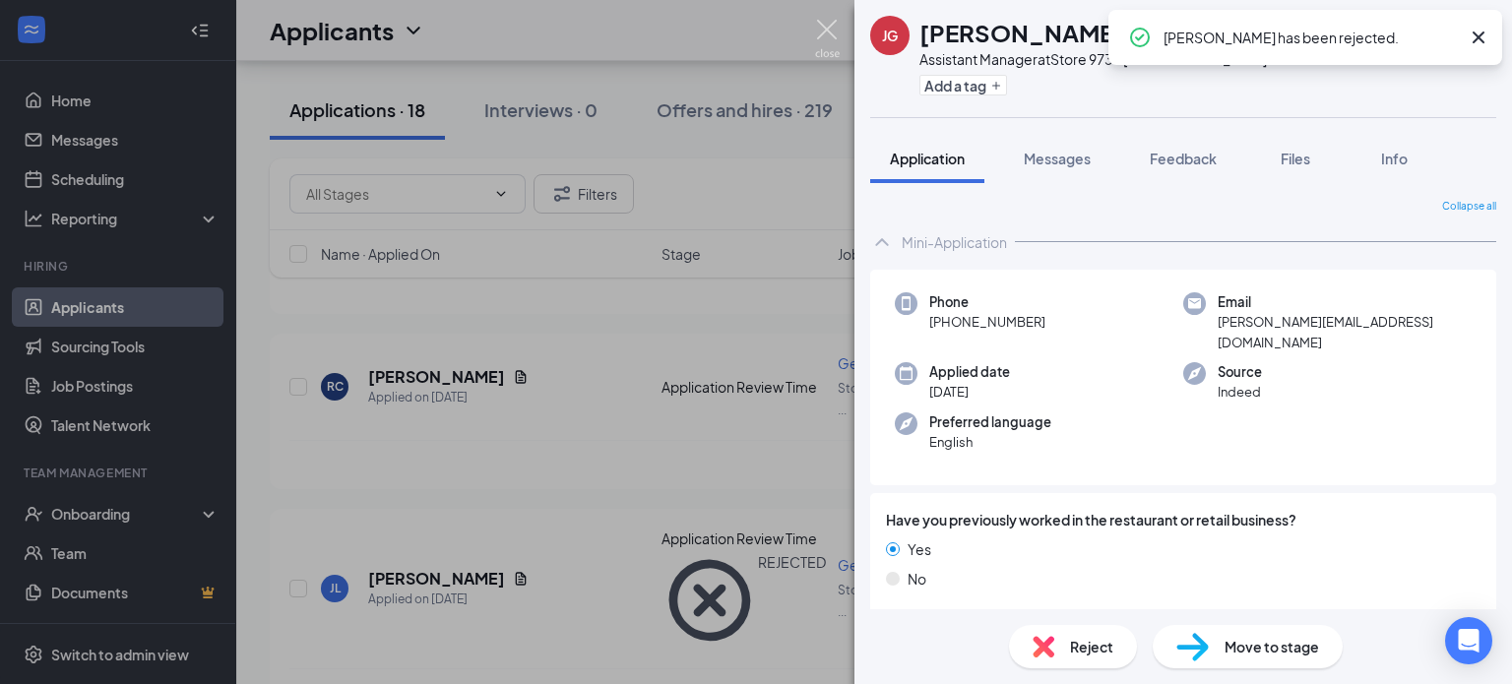
click at [831, 23] on img at bounding box center [827, 39] width 25 height 38
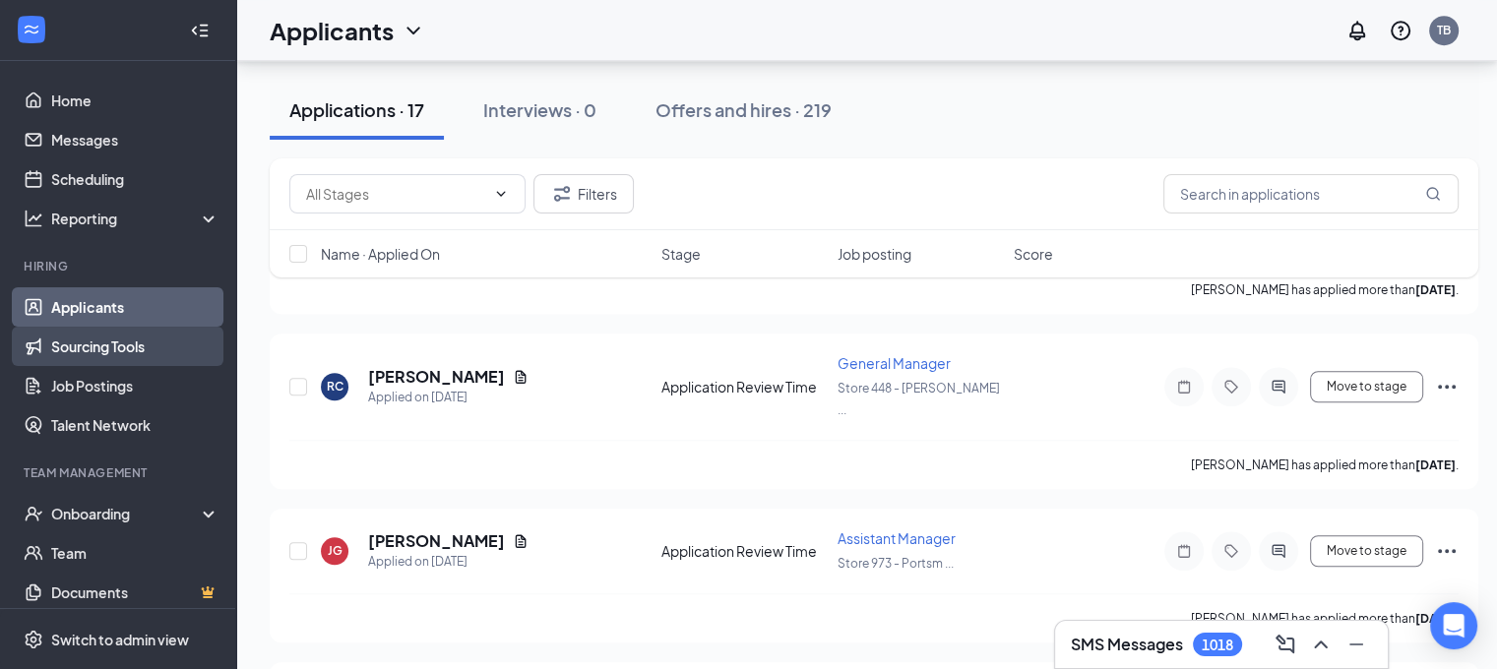
click at [87, 346] on link "Sourcing Tools" at bounding box center [135, 346] width 168 height 39
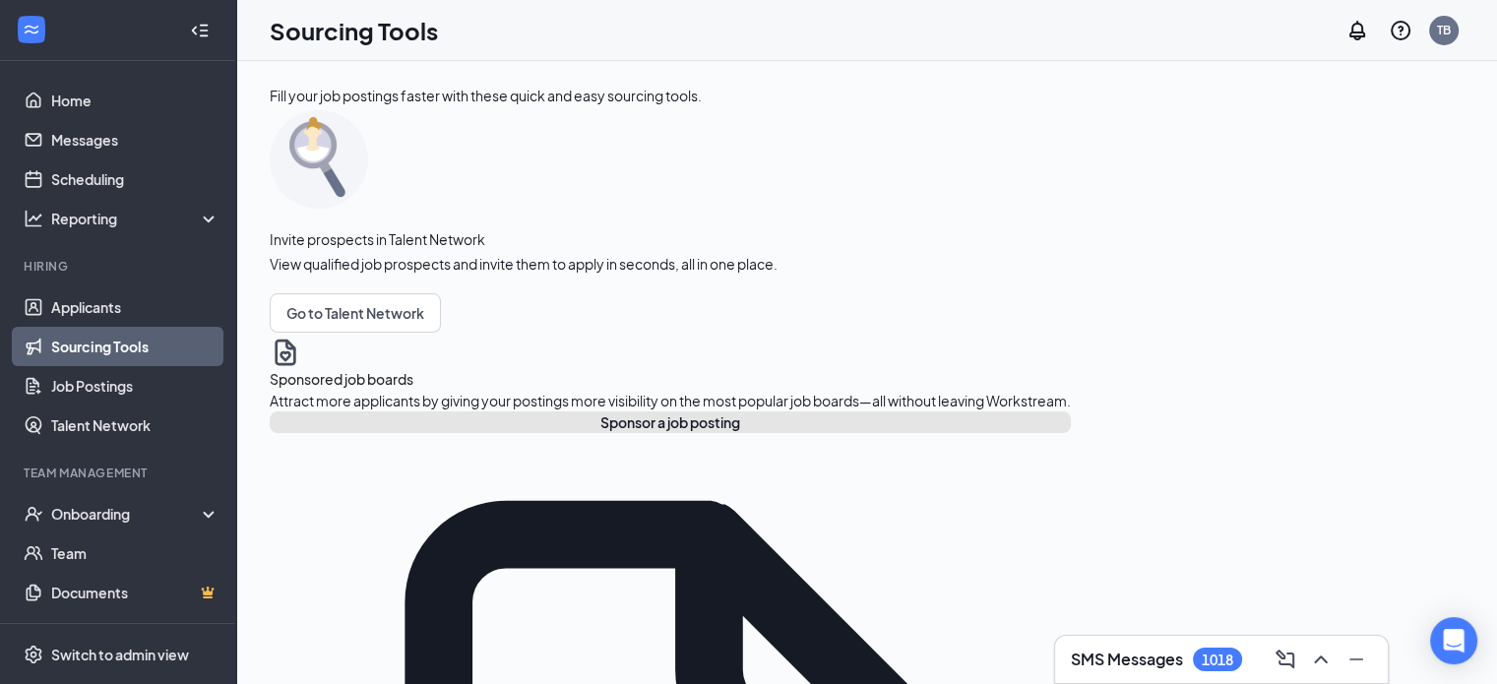
click at [406, 433] on button "Sponsor a job posting" at bounding box center [670, 423] width 801 height 22
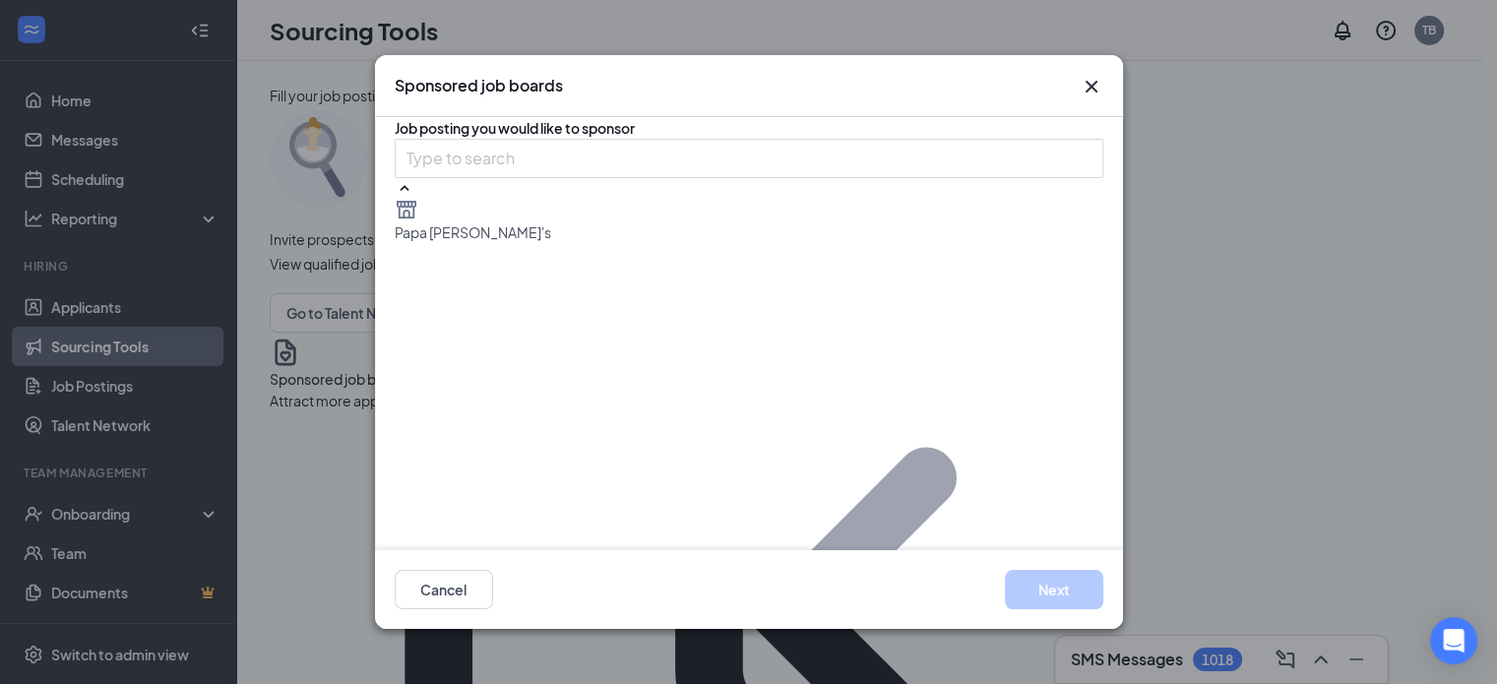
click at [1083, 583] on button "Next" at bounding box center [1054, 589] width 98 height 39
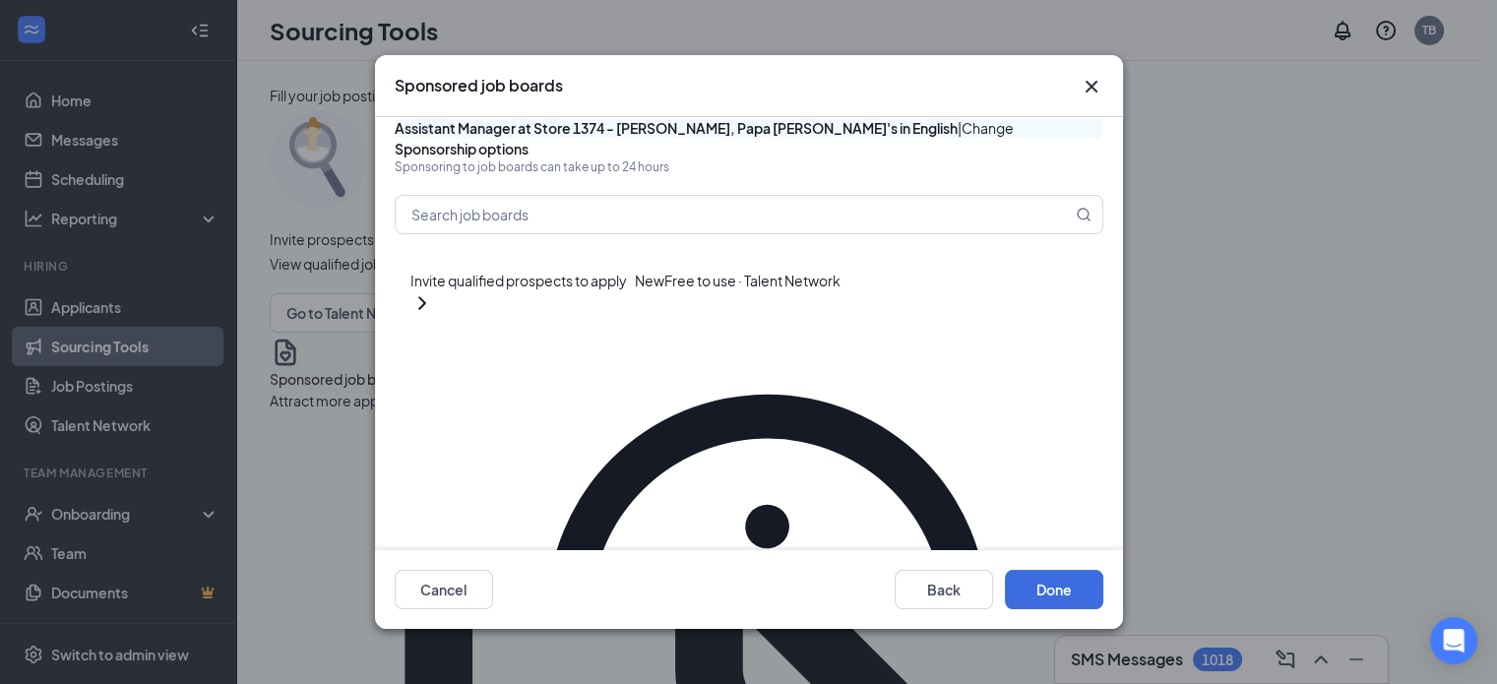
click at [1064, 614] on button "button" at bounding box center [1083, 626] width 39 height 24
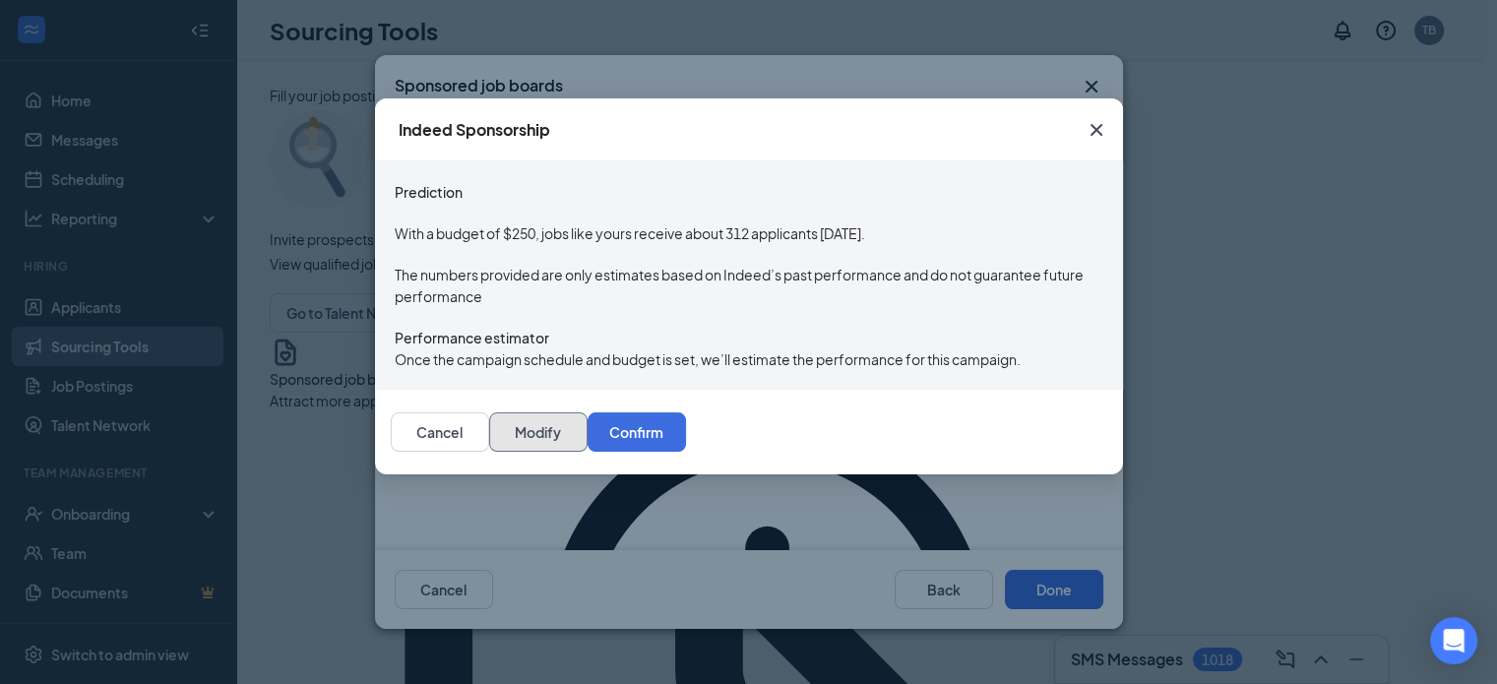
click at [588, 452] on button "Modify" at bounding box center [538, 432] width 98 height 39
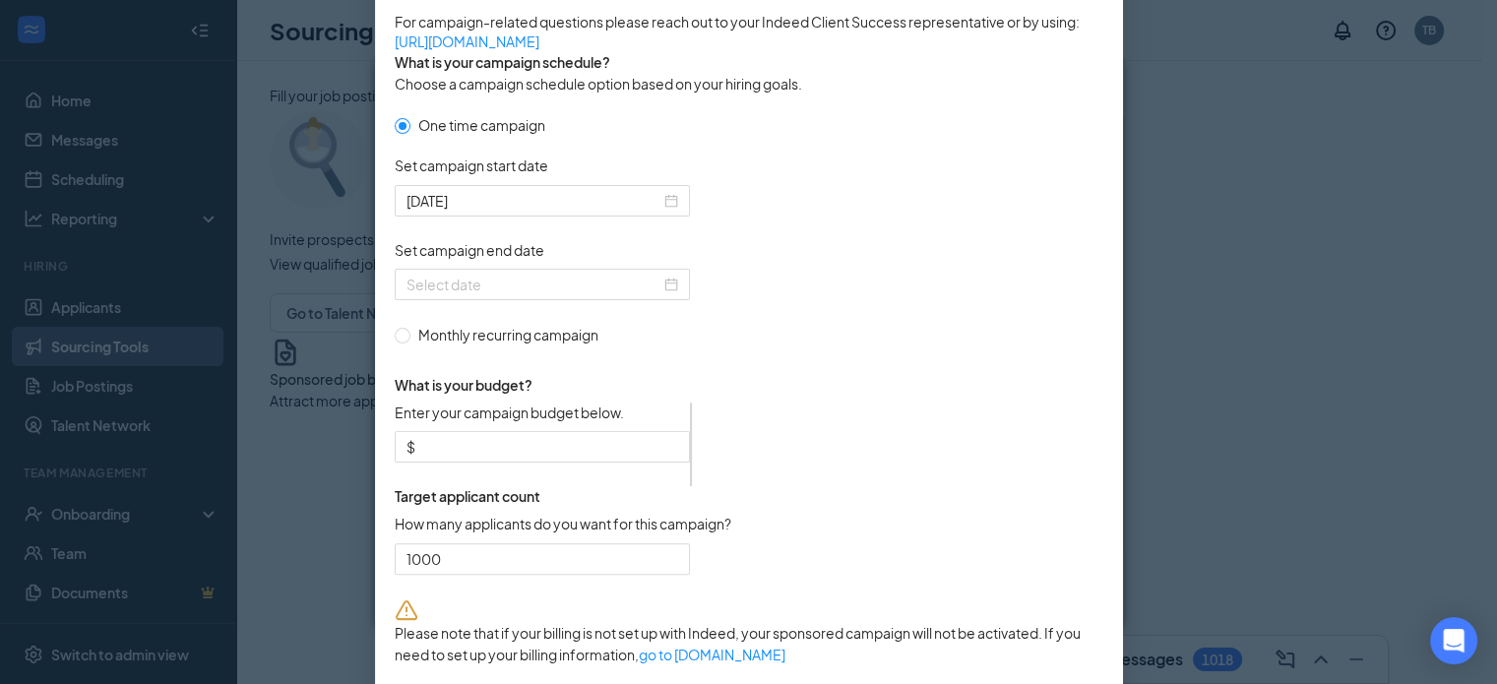
scroll to position [449, 0]
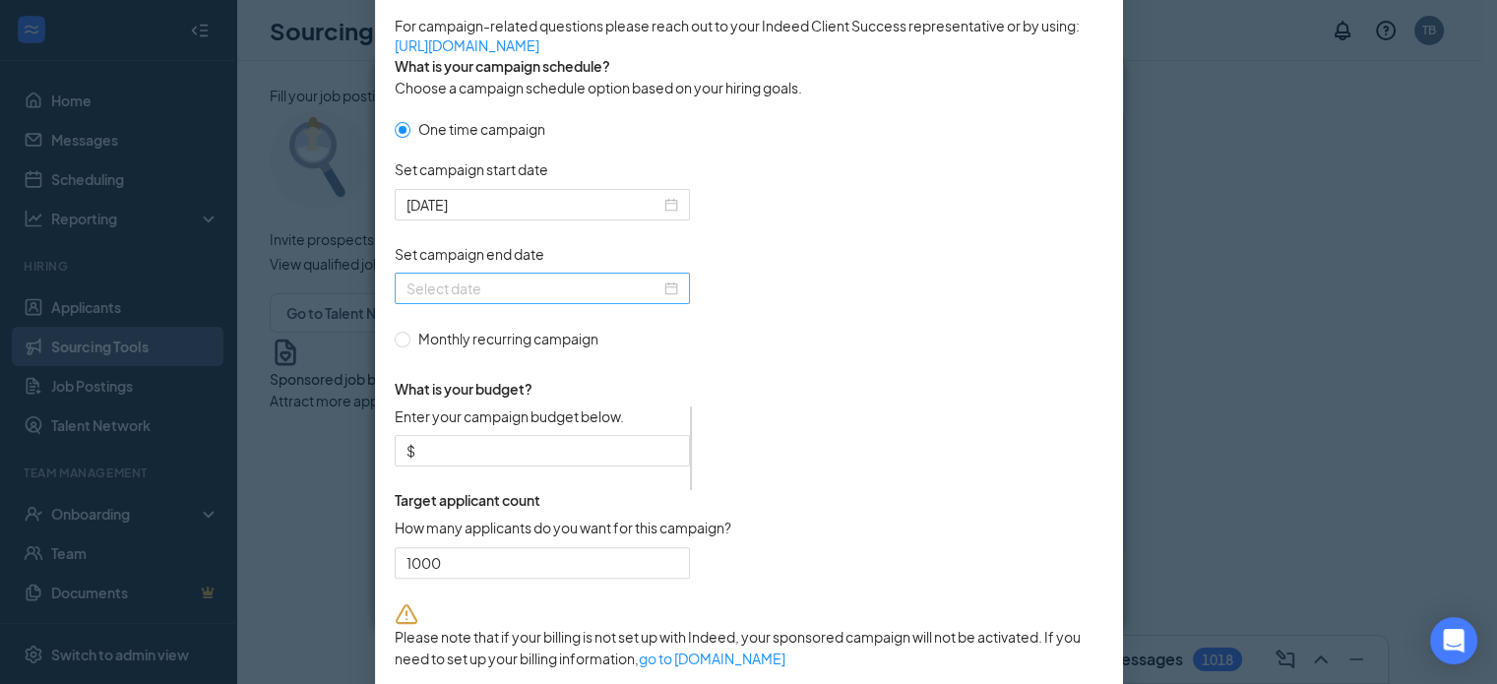
click at [664, 299] on div at bounding box center [543, 289] width 272 height 22
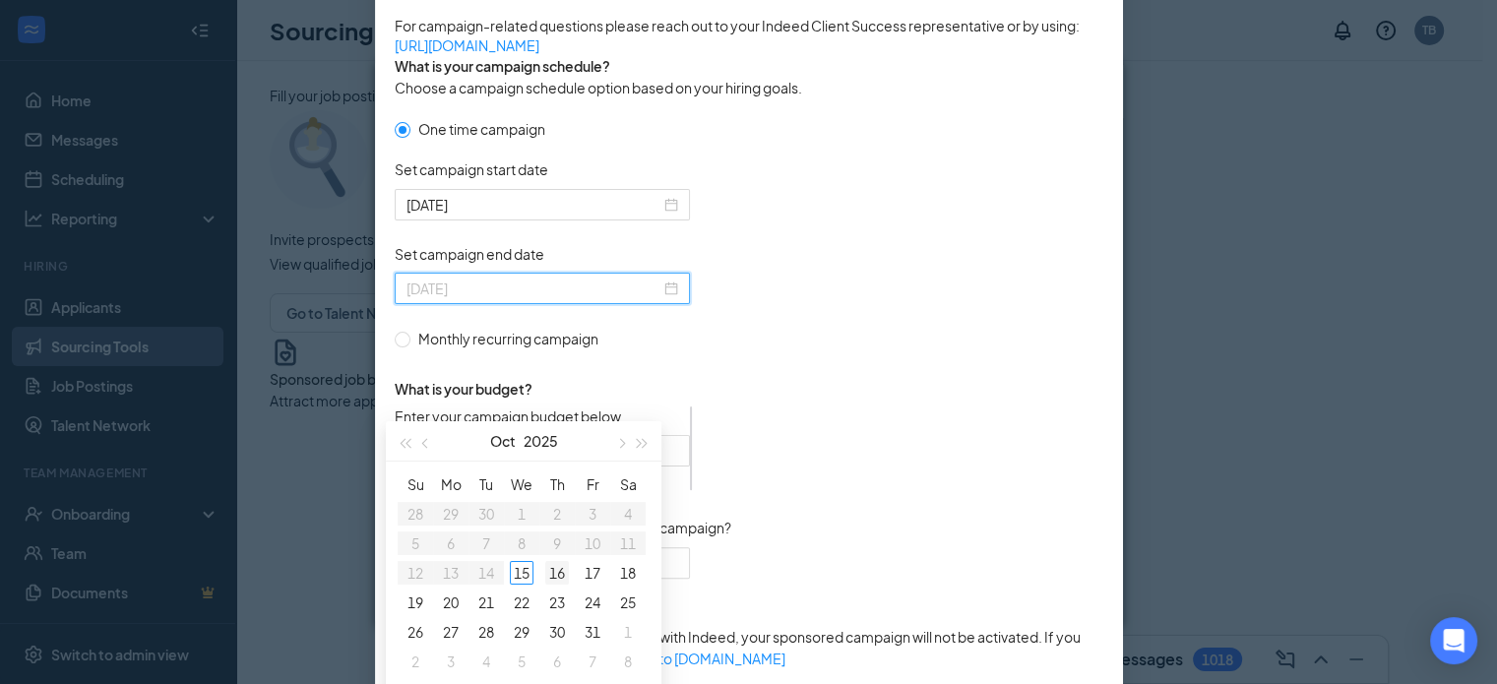
type input "[DATE]"
click at [557, 570] on div "16" at bounding box center [557, 573] width 24 height 24
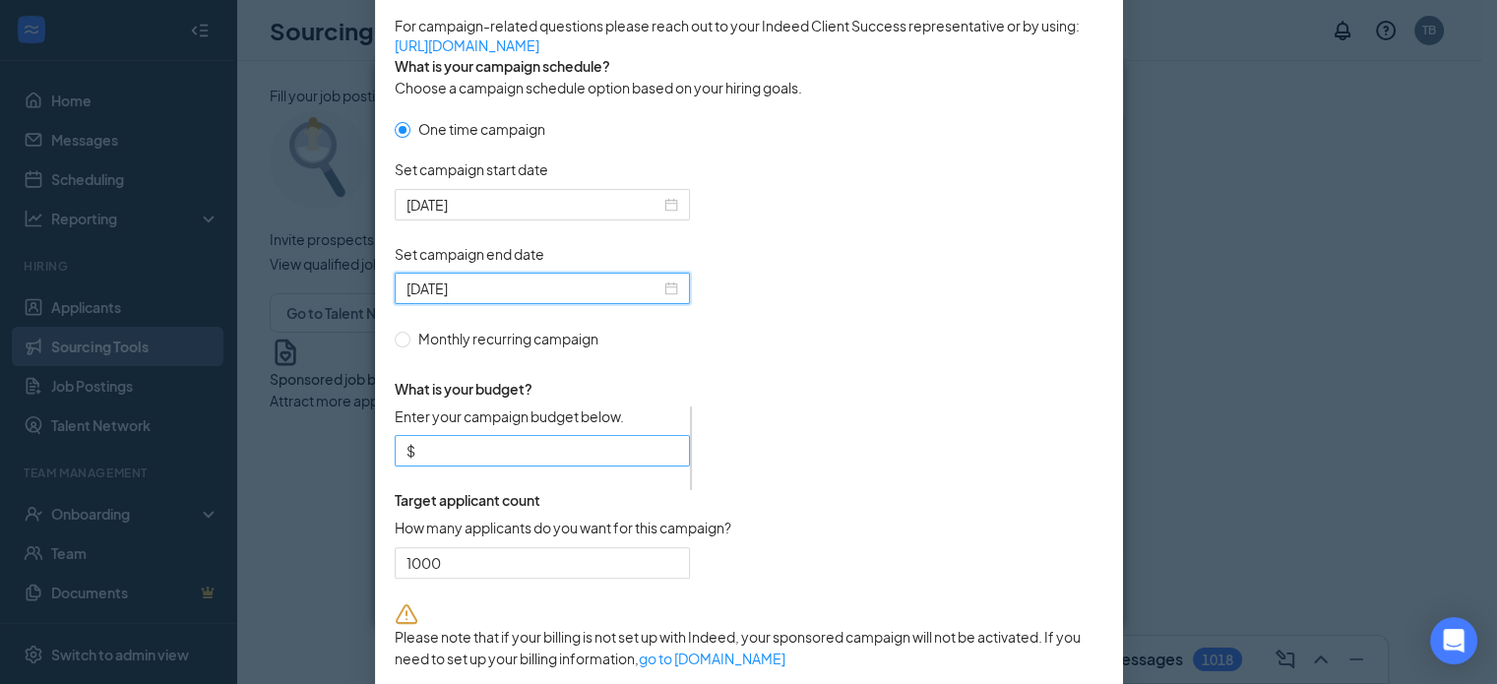
click at [557, 462] on input "Enter your campaign budget below." at bounding box center [548, 451] width 259 height 22
type input "150"
click at [732, 480] on div "What is your budget? Enter your campaign budget below. $ 150 One-time Target ap…" at bounding box center [563, 476] width 337 height 253
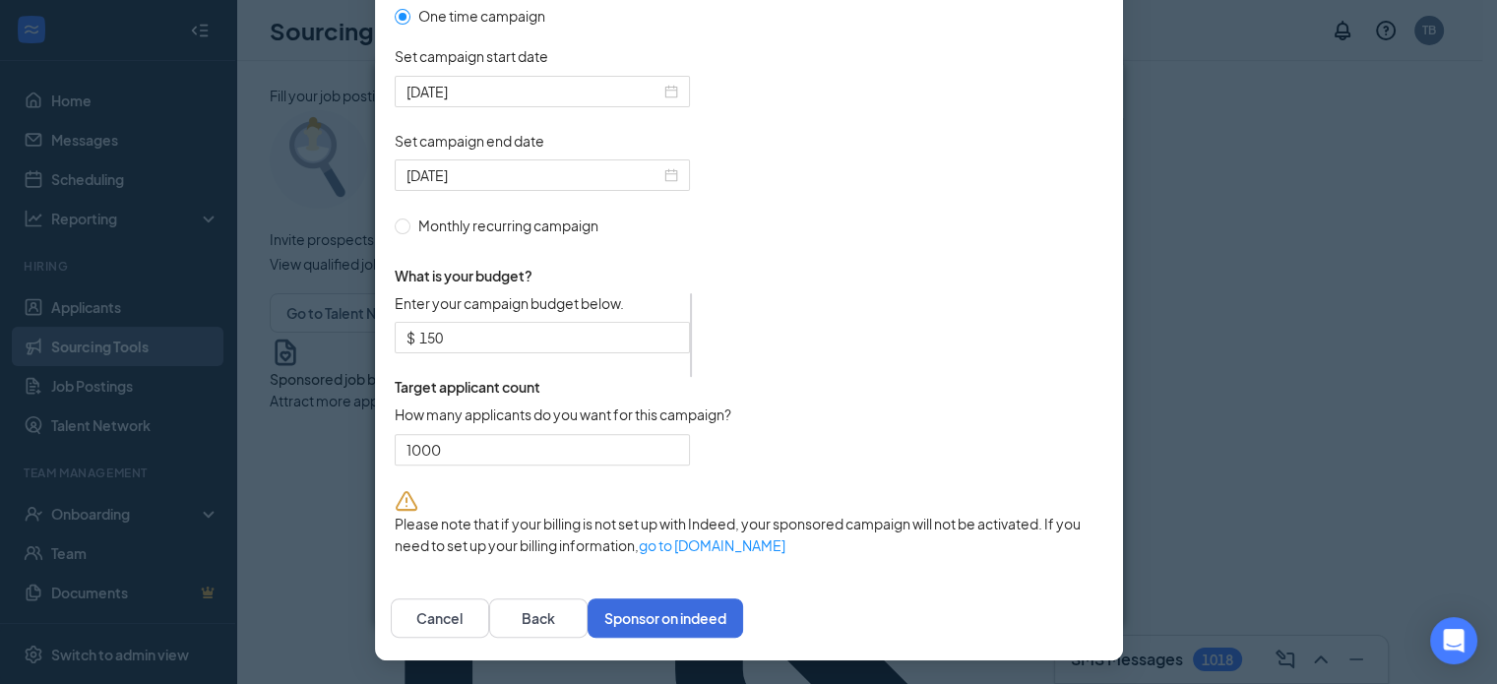
scroll to position [654, 0]
drag, startPoint x: 516, startPoint y: 483, endPoint x: 375, endPoint y: 481, distance: 140.8
click at [375, 481] on div "Sponsoring under account: Papa Johns Pizza of Hampton Roads | Scott Garfield, s…" at bounding box center [749, 87] width 748 height 977
type input "12"
click at [743, 638] on button "Sponsor on indeed" at bounding box center [666, 618] width 156 height 39
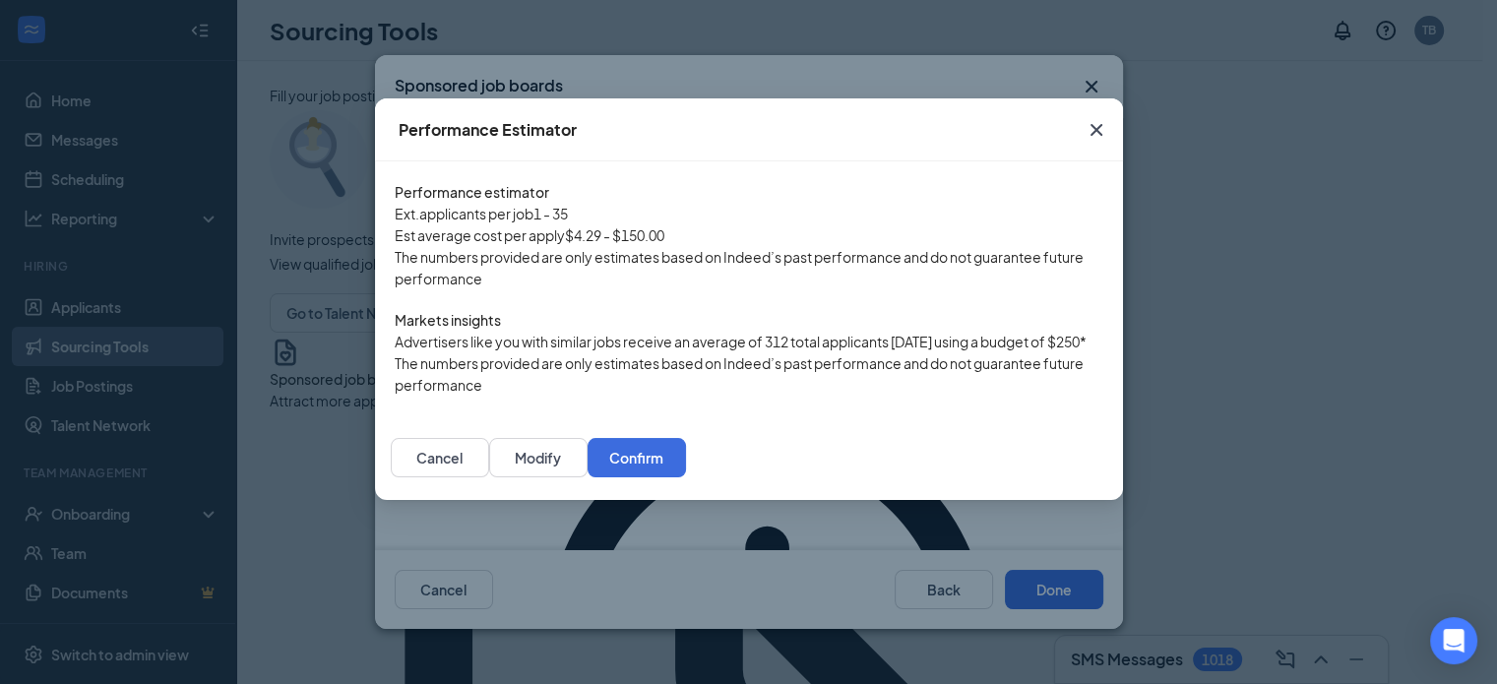
scroll to position [133, 0]
click at [686, 477] on button "Confirm" at bounding box center [637, 457] width 98 height 39
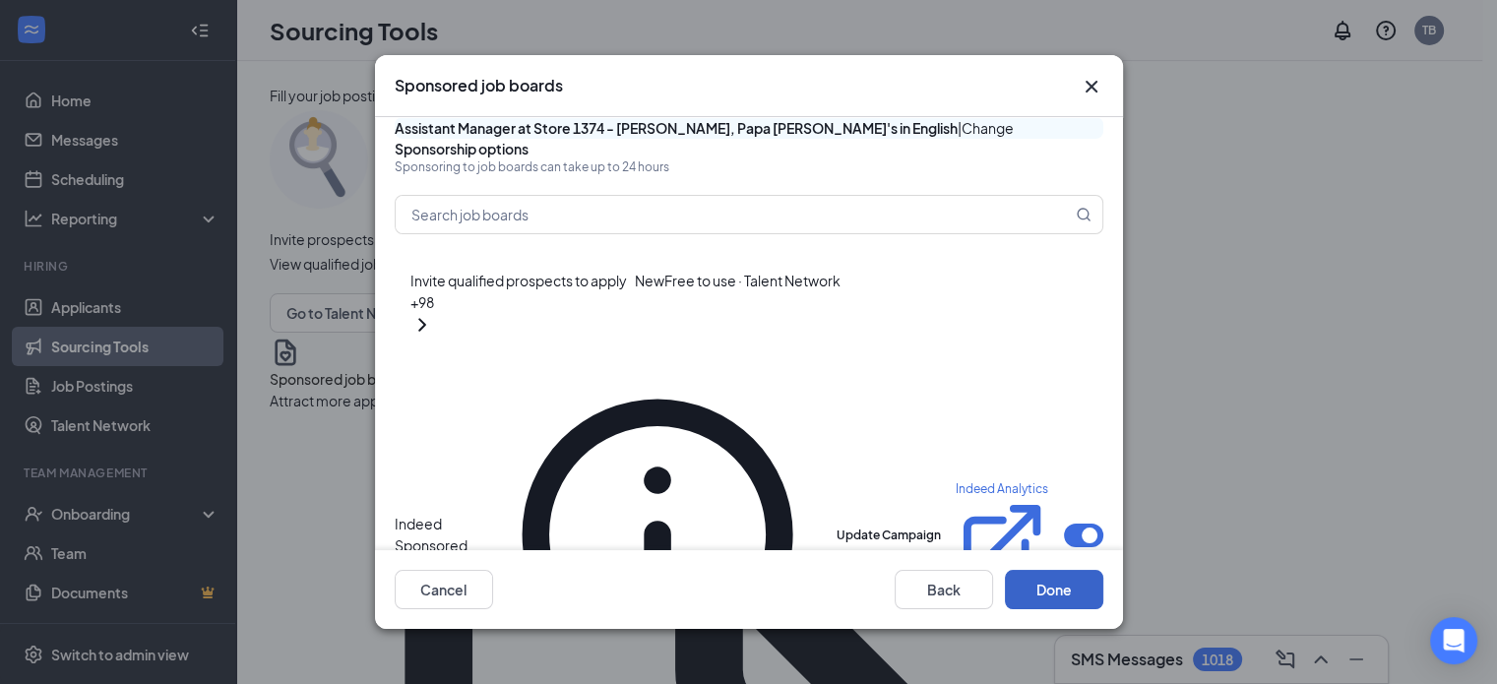
click at [1051, 594] on button "Done" at bounding box center [1054, 589] width 98 height 39
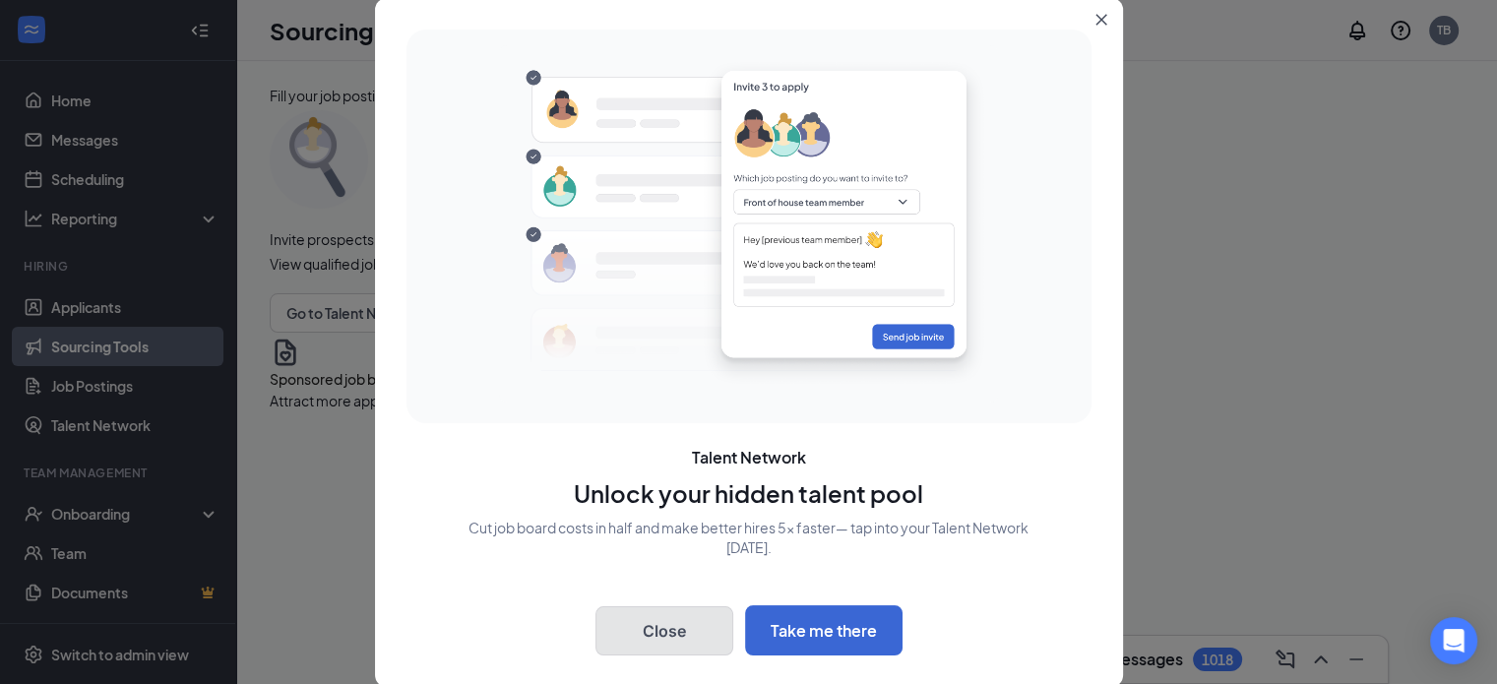
click at [622, 638] on button "Close" at bounding box center [665, 630] width 138 height 49
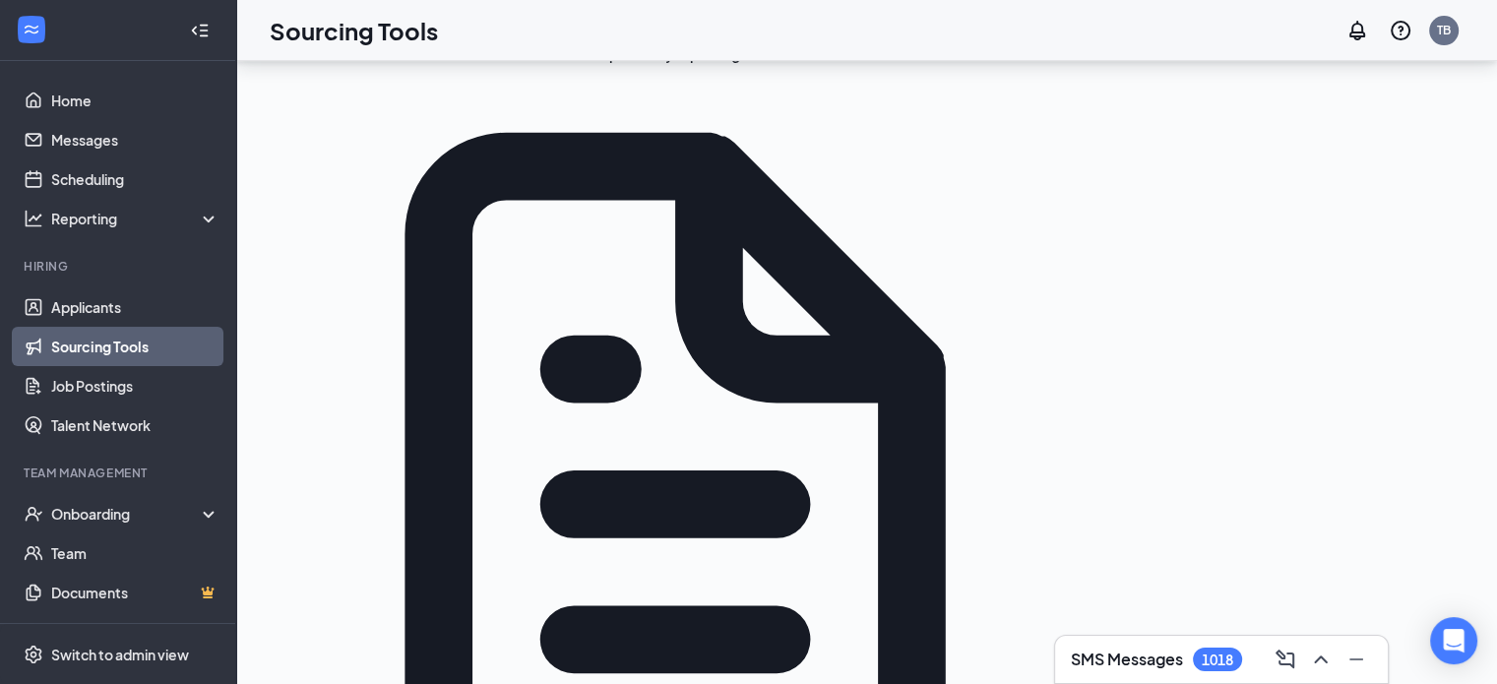
scroll to position [378, 0]
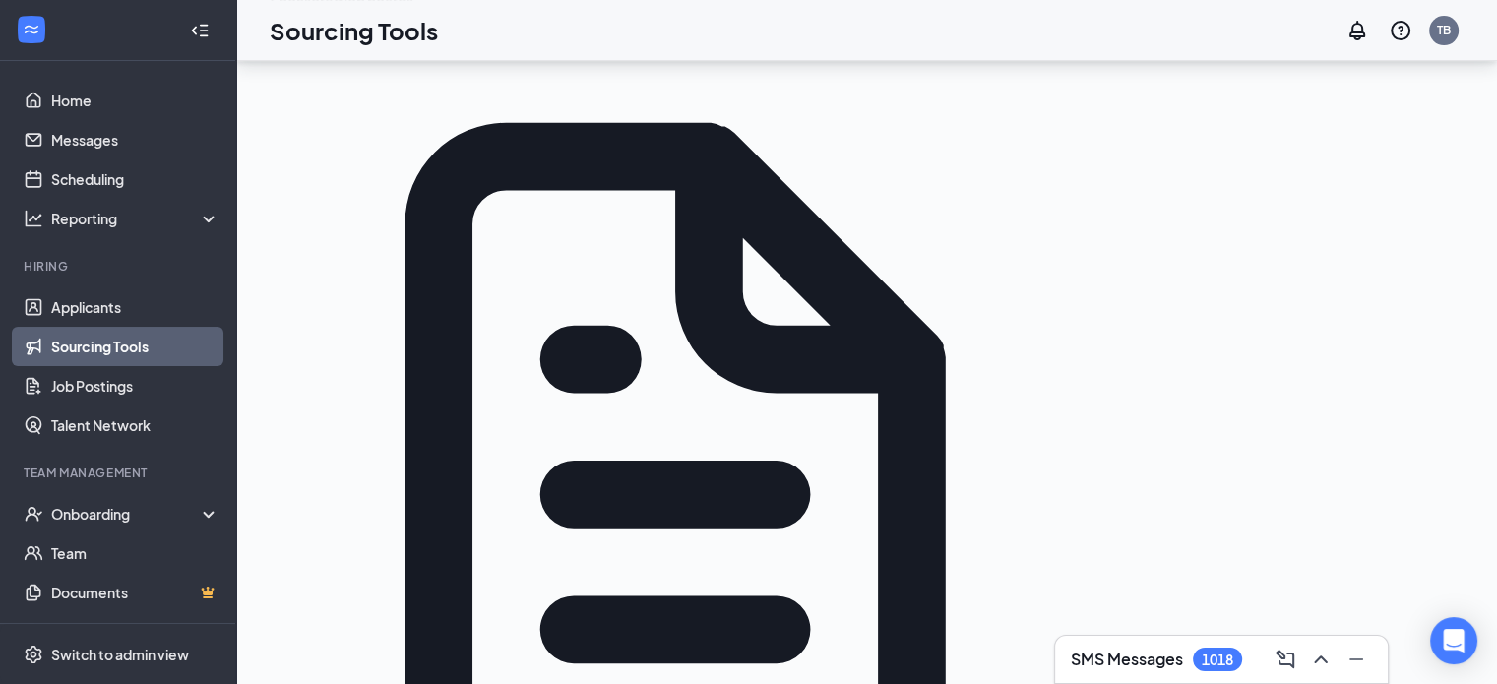
click at [409, 55] on button "Sponsor a job posting" at bounding box center [670, 44] width 801 height 22
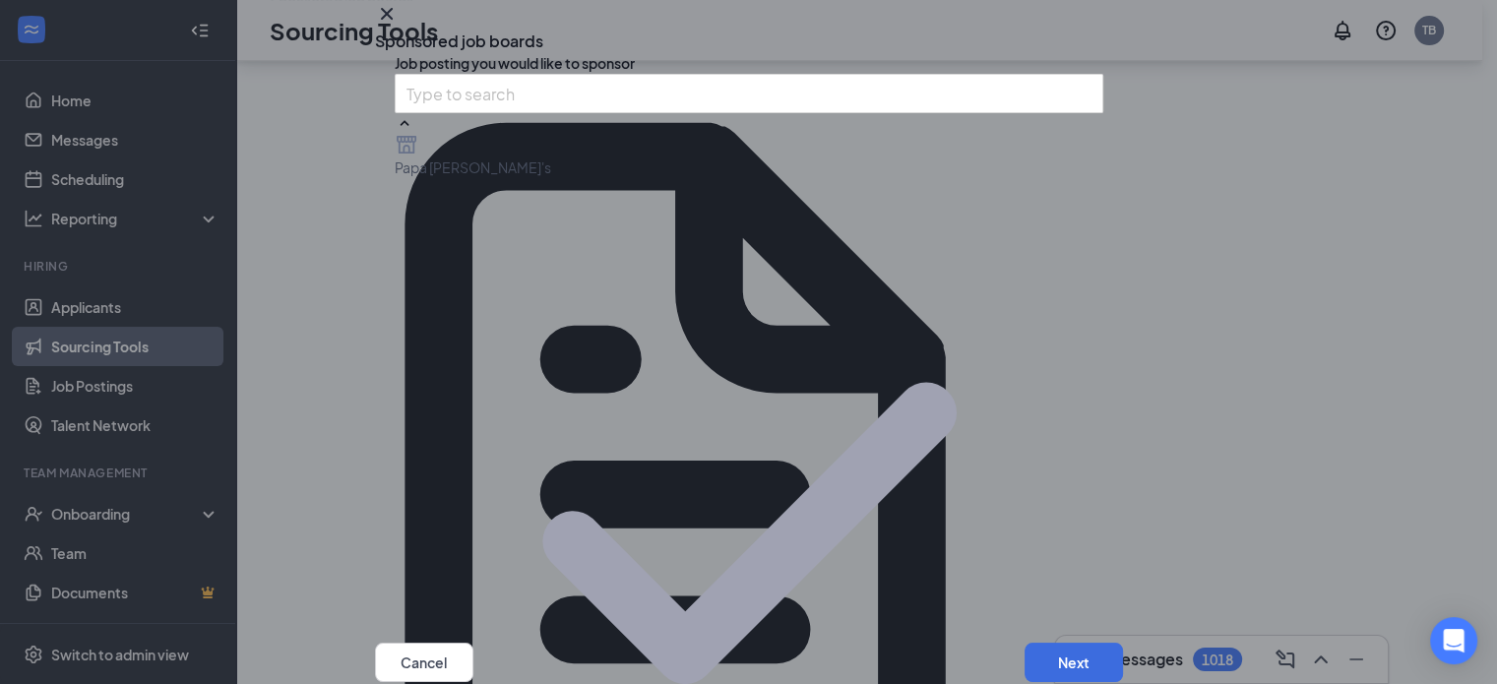
scroll to position [209, 0]
click at [1041, 643] on button "Next" at bounding box center [1074, 662] width 98 height 39
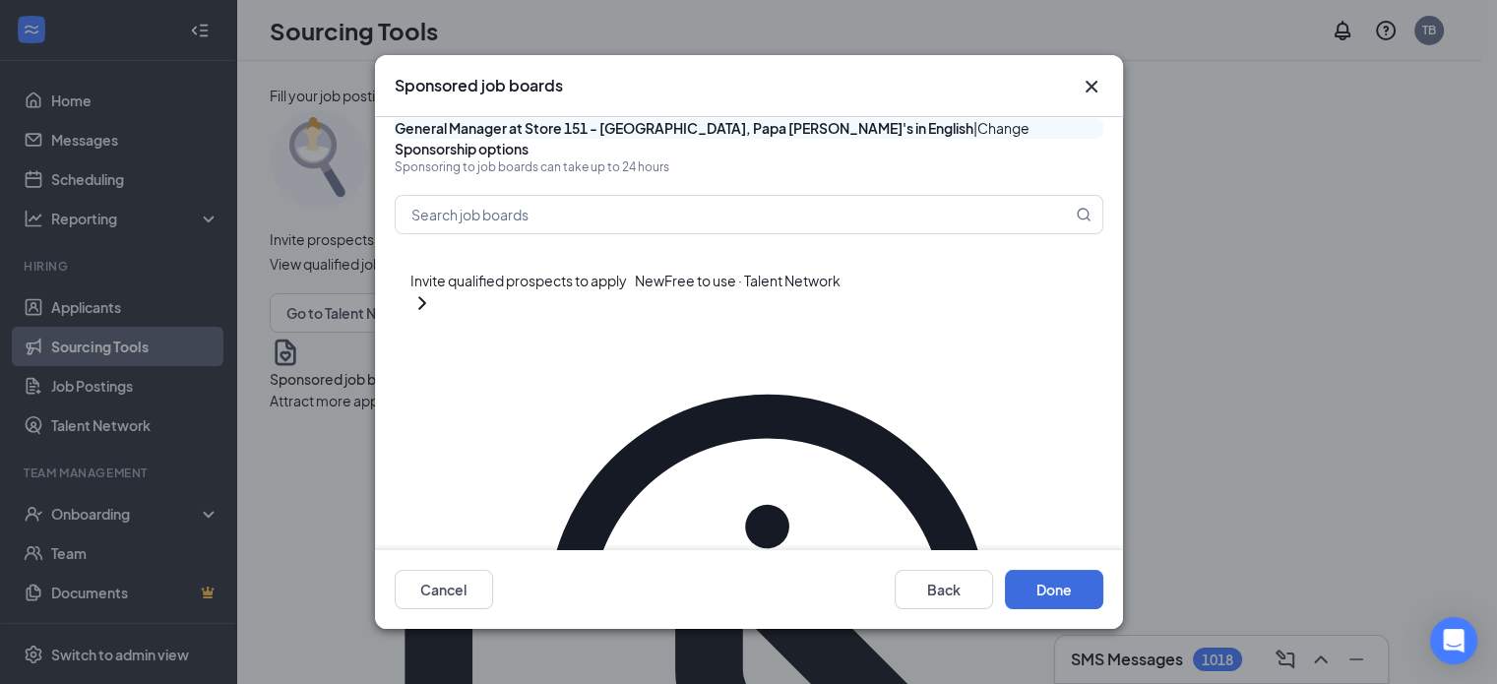
click at [1064, 614] on button "button" at bounding box center [1083, 626] width 39 height 24
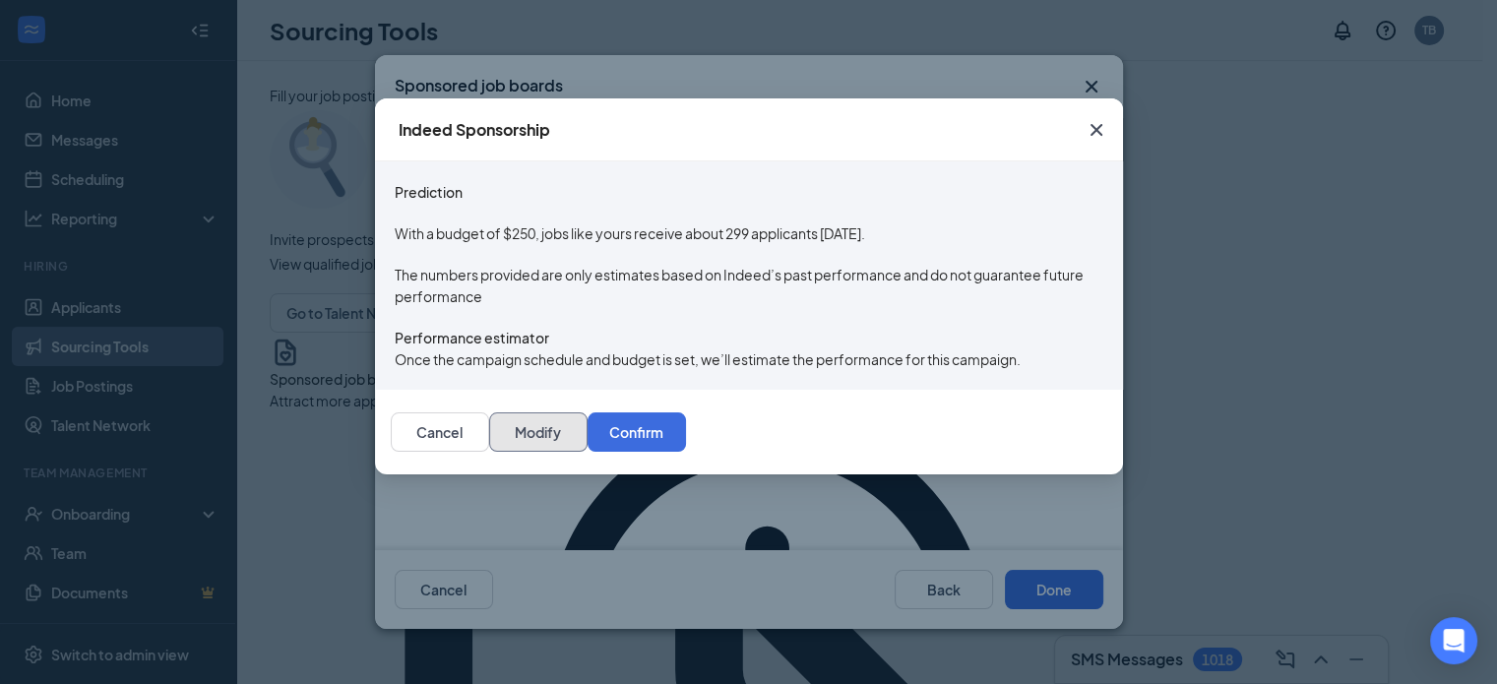
click at [588, 452] on button "Modify" at bounding box center [538, 432] width 98 height 39
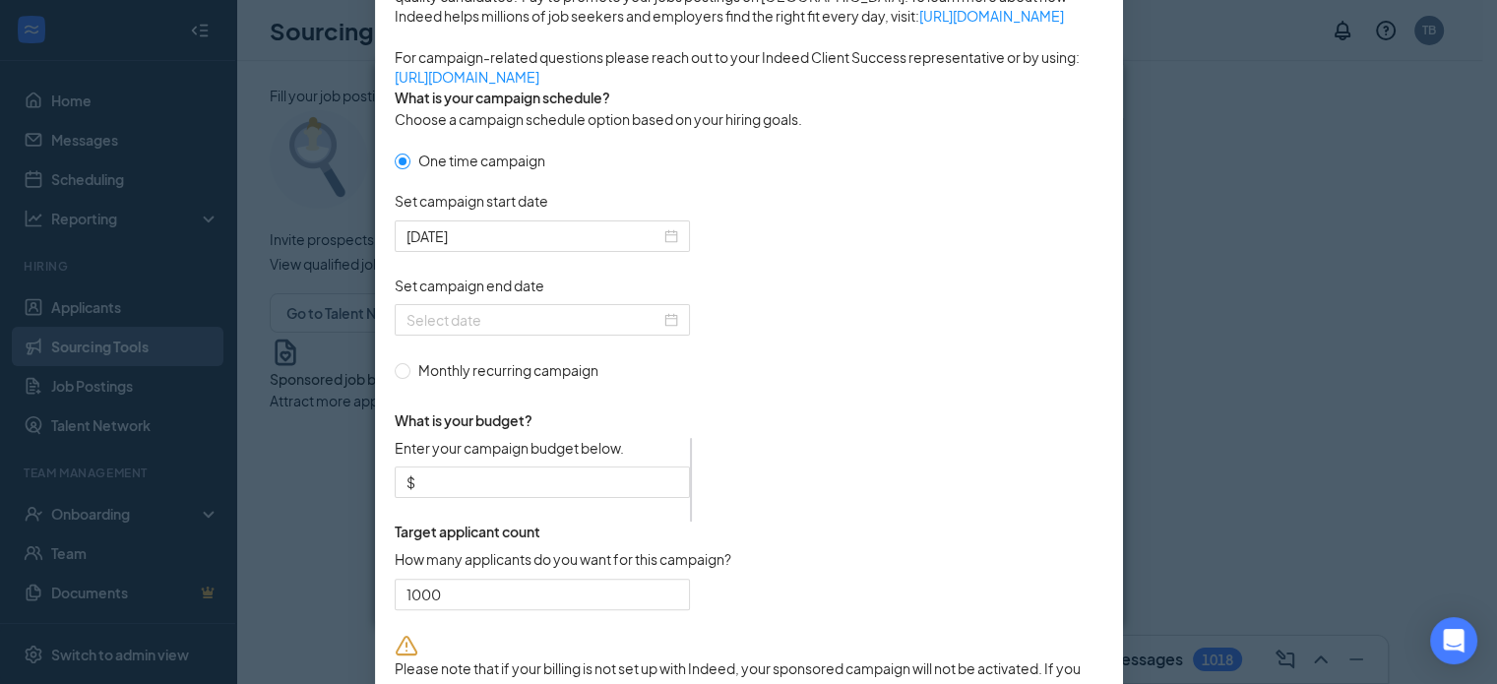
scroll to position [421, 0]
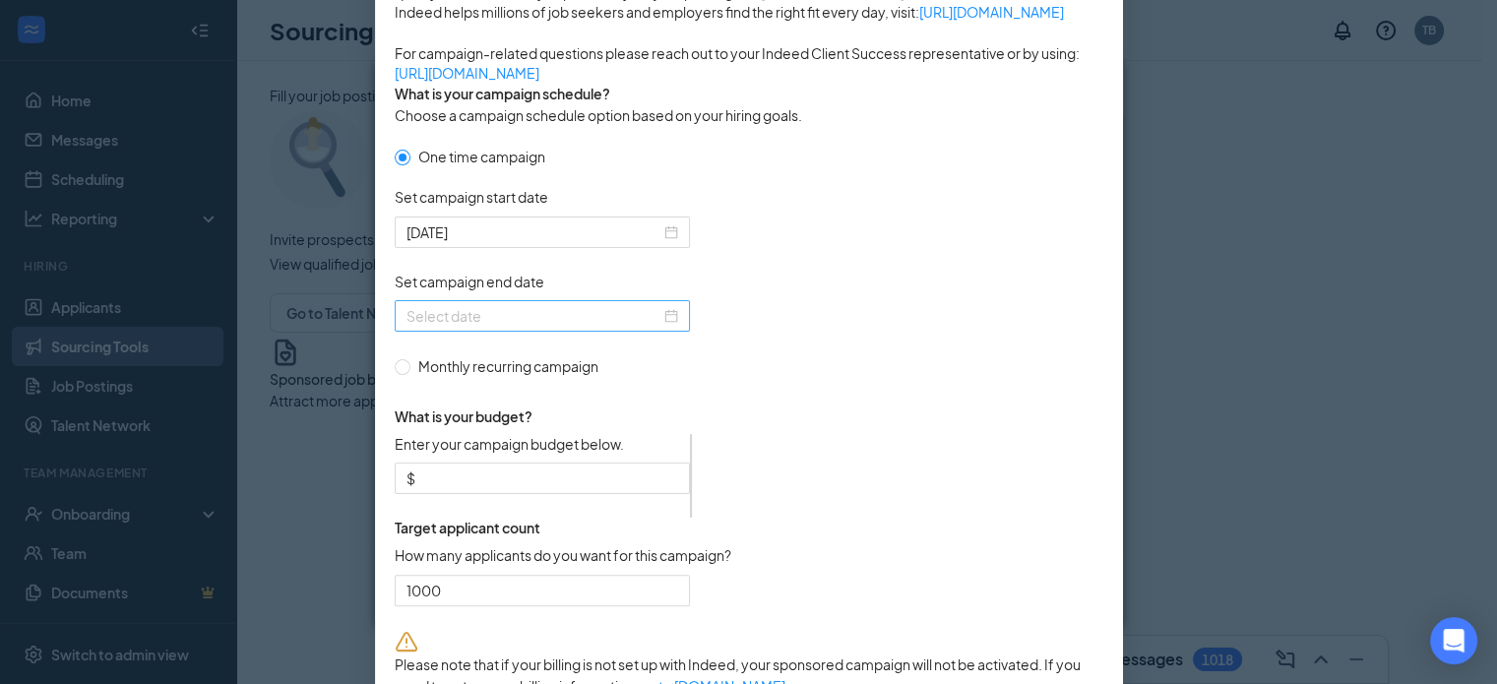
click at [666, 327] on div at bounding box center [543, 316] width 272 height 22
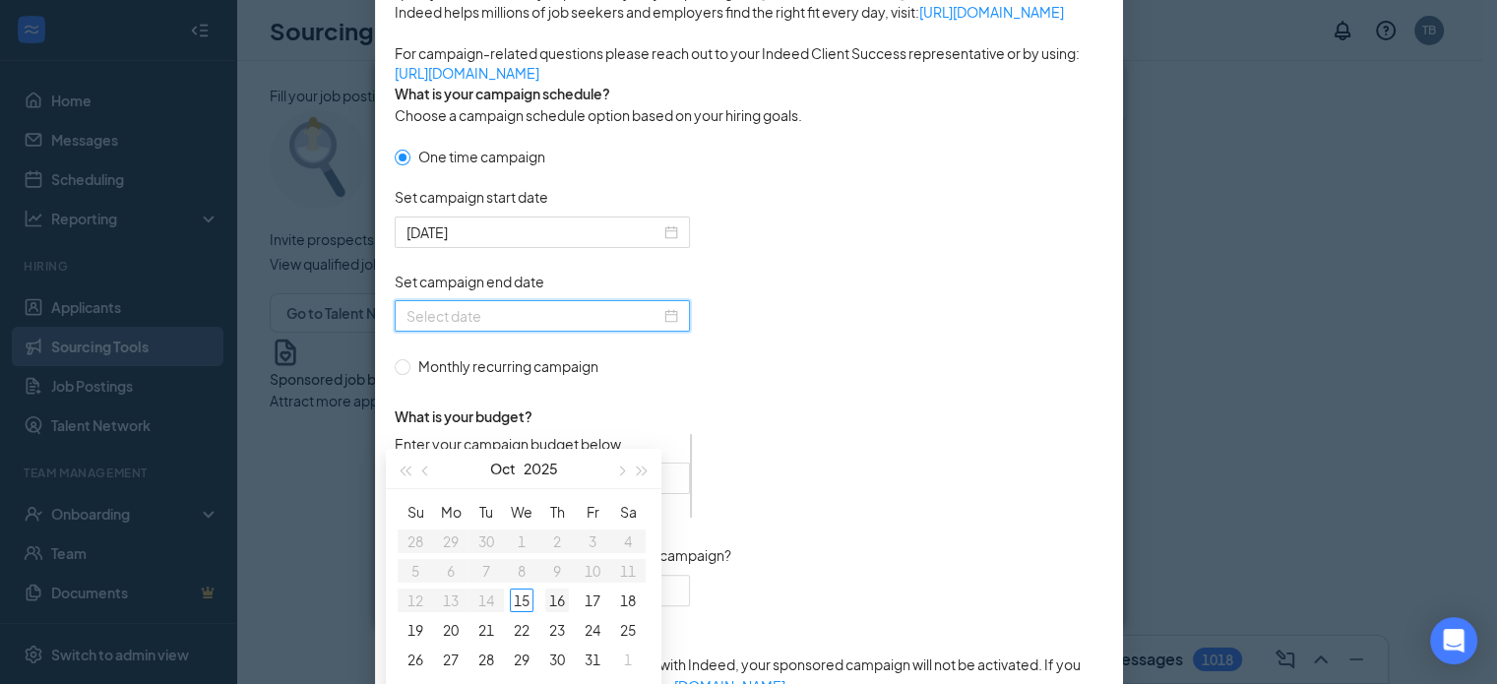
type input "[DATE]"
click at [552, 601] on div "16" at bounding box center [557, 601] width 24 height 24
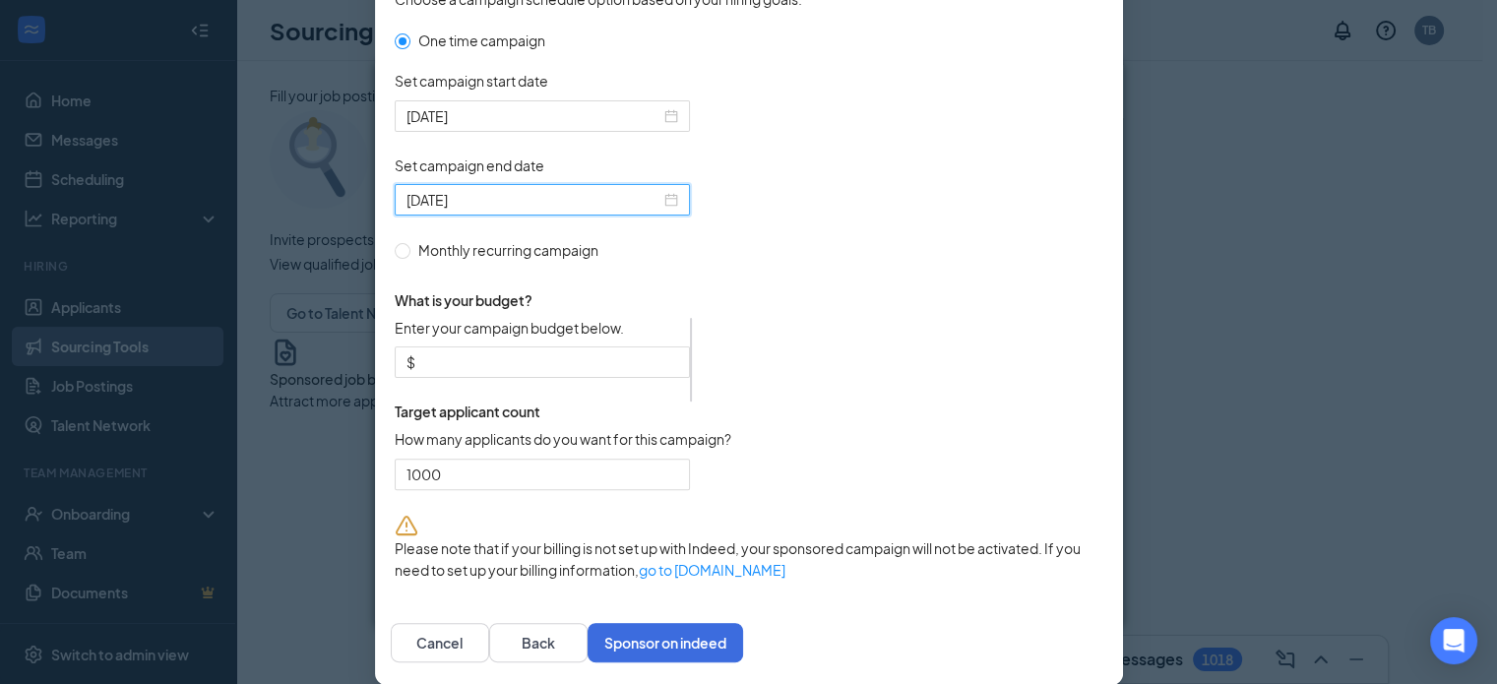
scroll to position [606, 0]
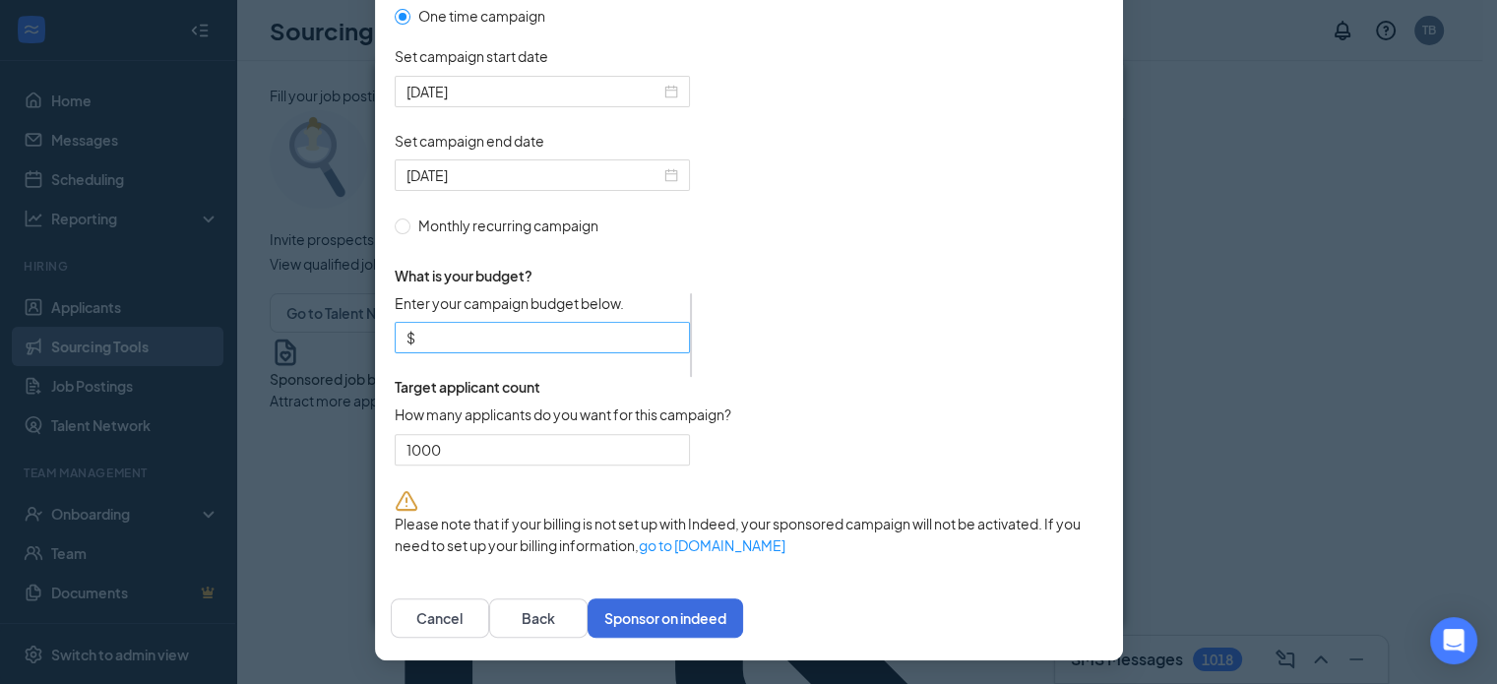
click at [523, 353] on span "$" at bounding box center [542, 338] width 295 height 32
type input "150"
drag, startPoint x: 398, startPoint y: 524, endPoint x: 277, endPoint y: 540, distance: 122.1
click at [277, 540] on div "Publish to Indeed Sponsorship Sponsoring under account: [PERSON_NAME] Pizza of …" at bounding box center [748, 342] width 1497 height 684
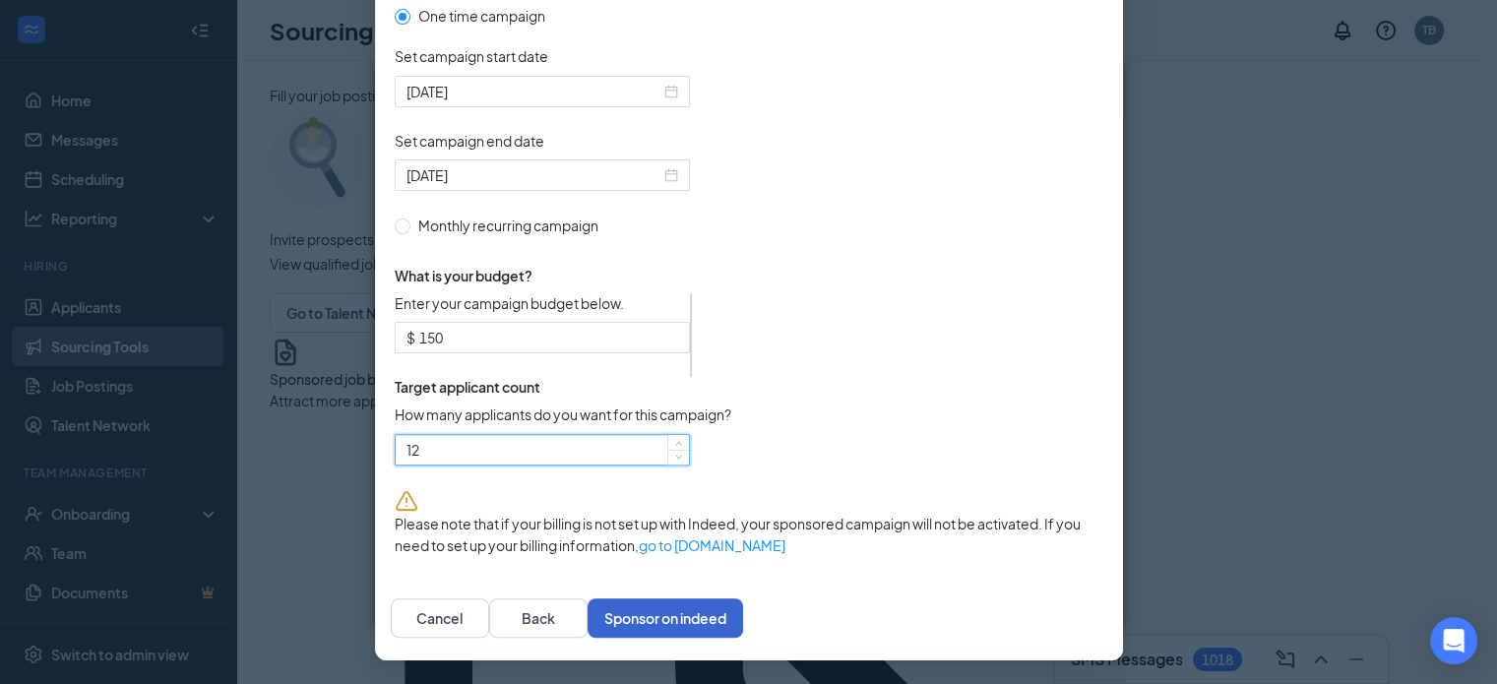
type input "12"
click at [743, 600] on button "Sponsor on indeed" at bounding box center [666, 618] width 156 height 39
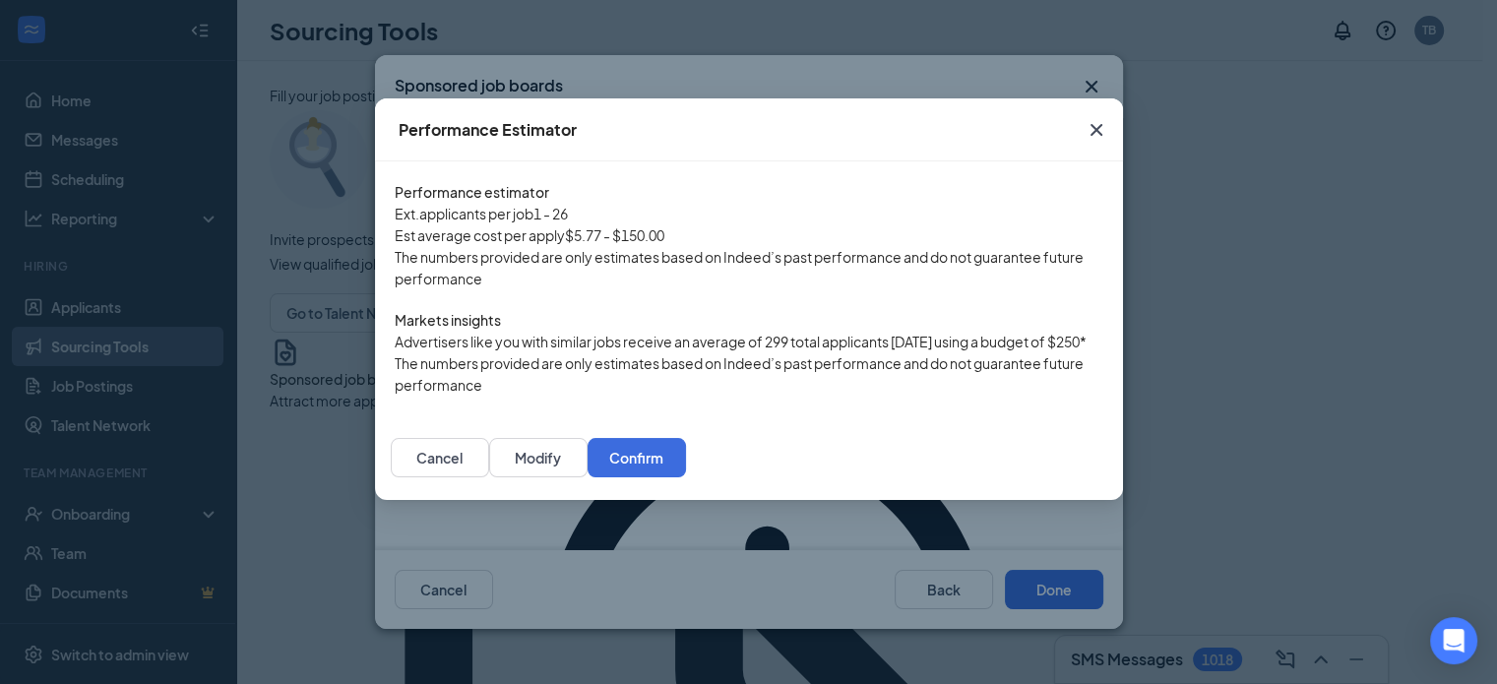
scroll to position [133, 0]
click at [686, 477] on button "Confirm" at bounding box center [637, 457] width 98 height 39
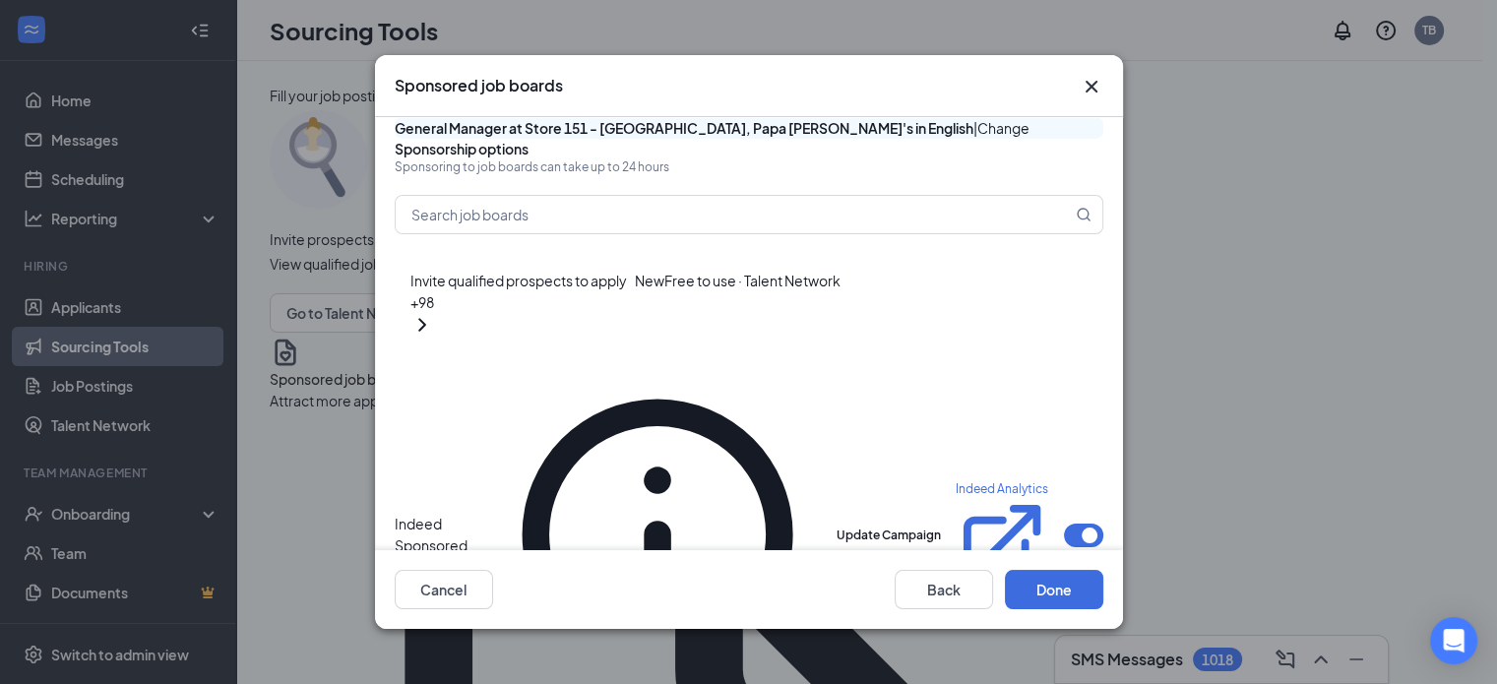
click at [978, 137] on span "Change" at bounding box center [1004, 128] width 52 height 18
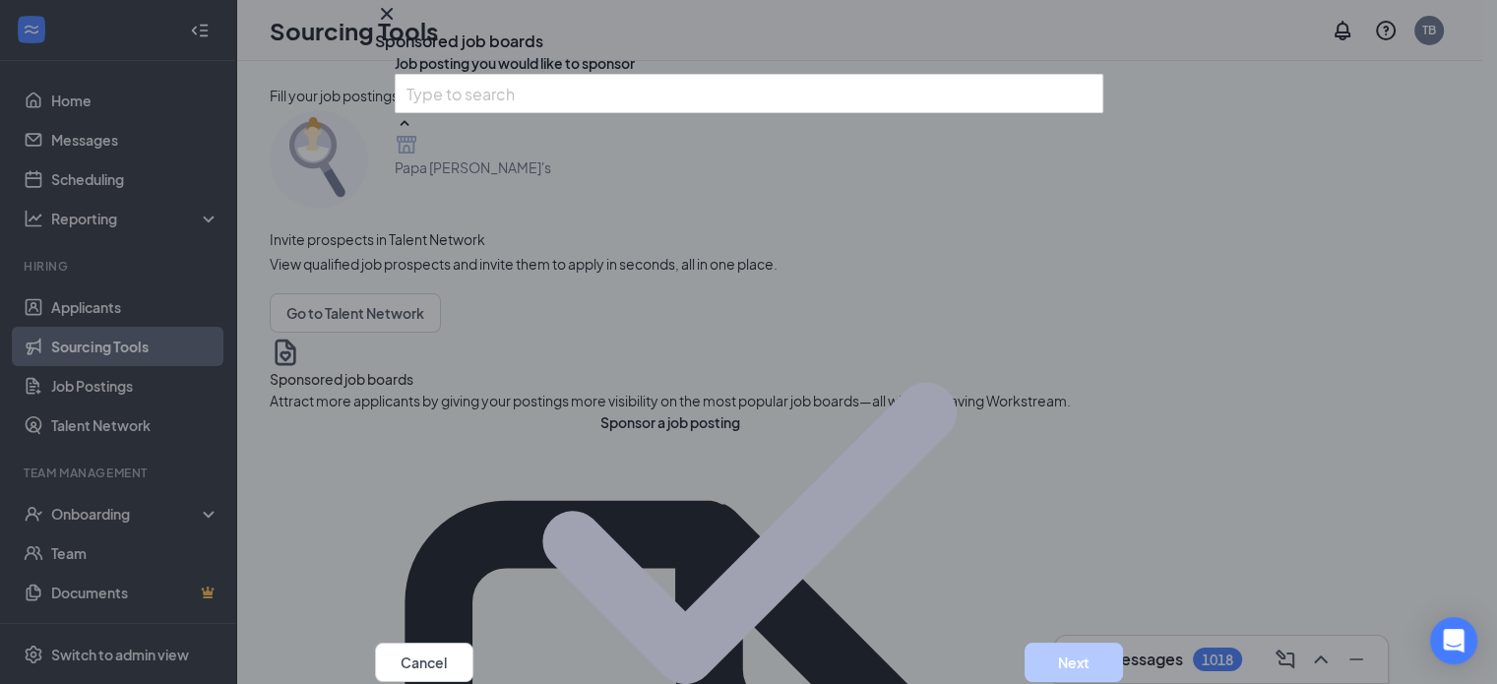
scroll to position [1355, 0]
click at [1072, 643] on div "Cancel Next" at bounding box center [749, 662] width 748 height 39
click at [1068, 643] on button "Next" at bounding box center [1074, 662] width 98 height 39
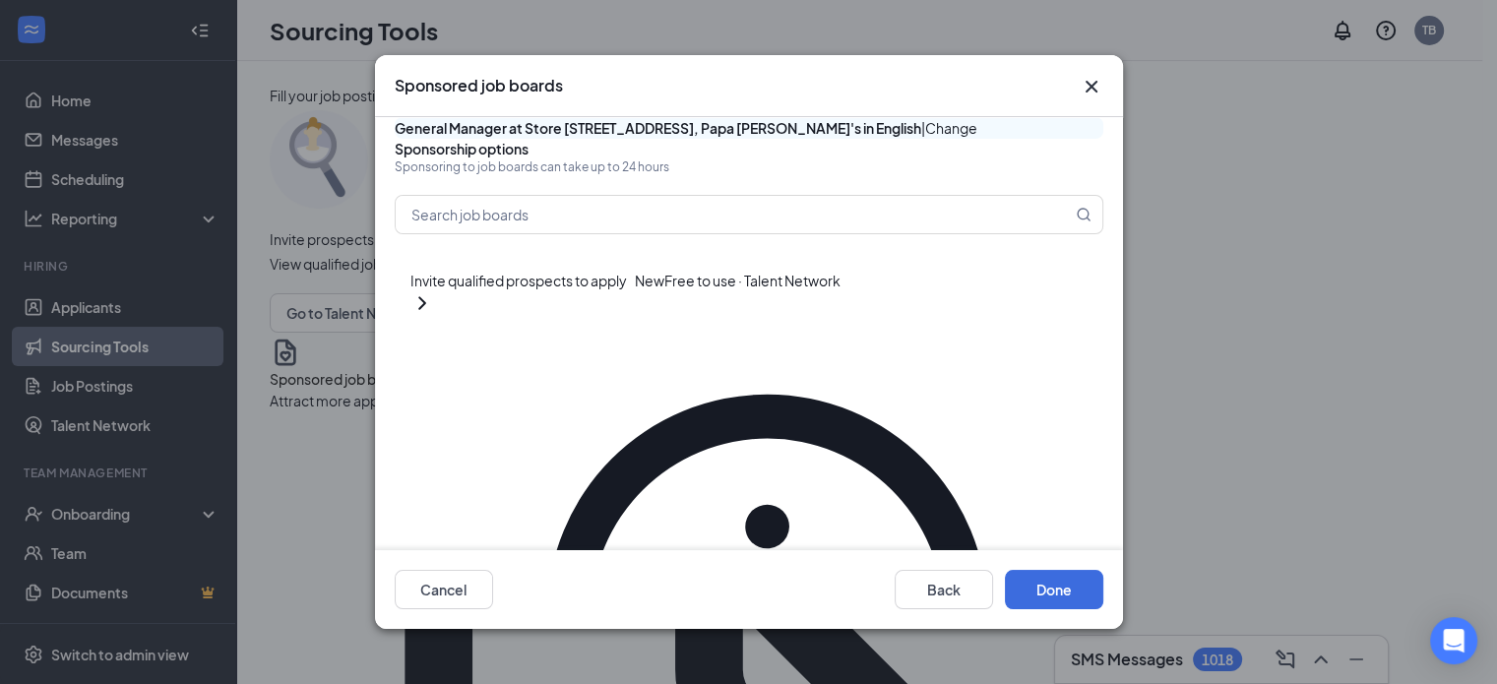
click at [1064, 614] on button "button" at bounding box center [1083, 626] width 39 height 24
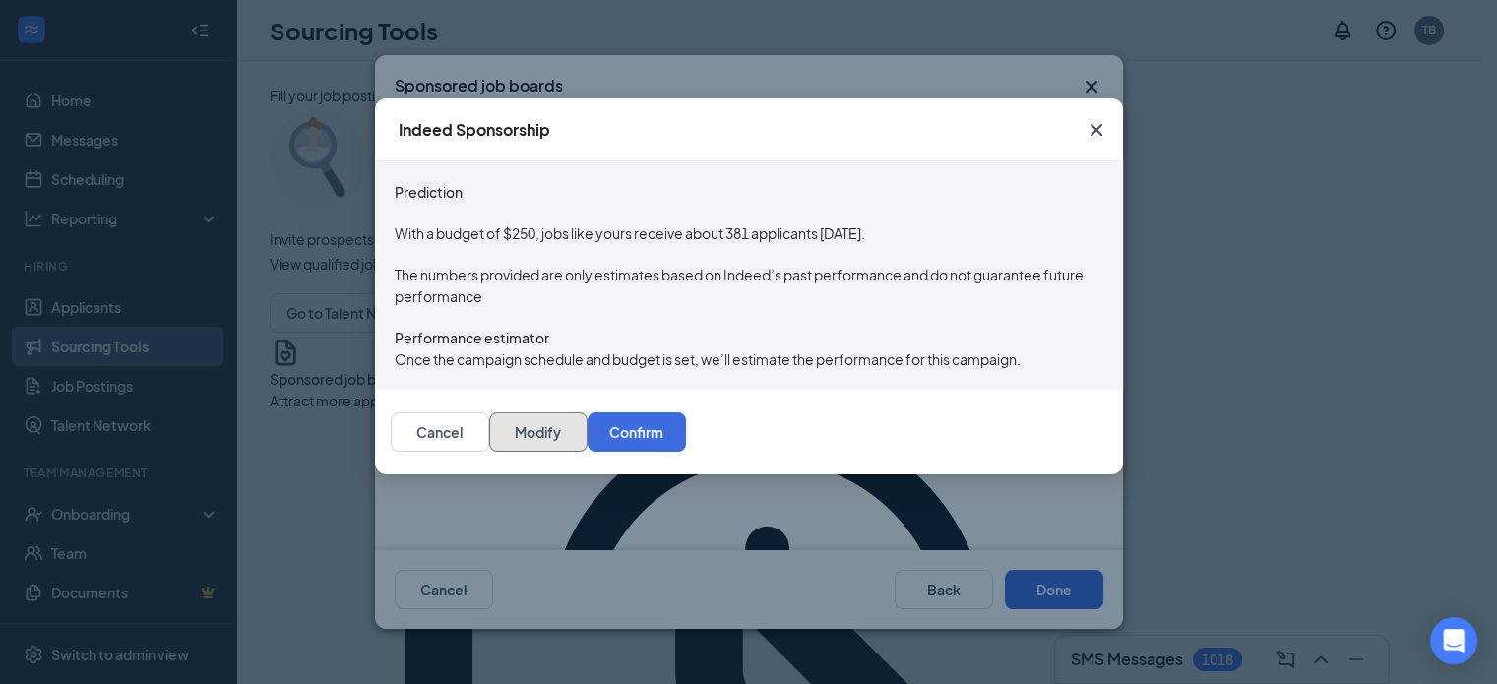
click at [588, 452] on button "Modify" at bounding box center [538, 432] width 98 height 39
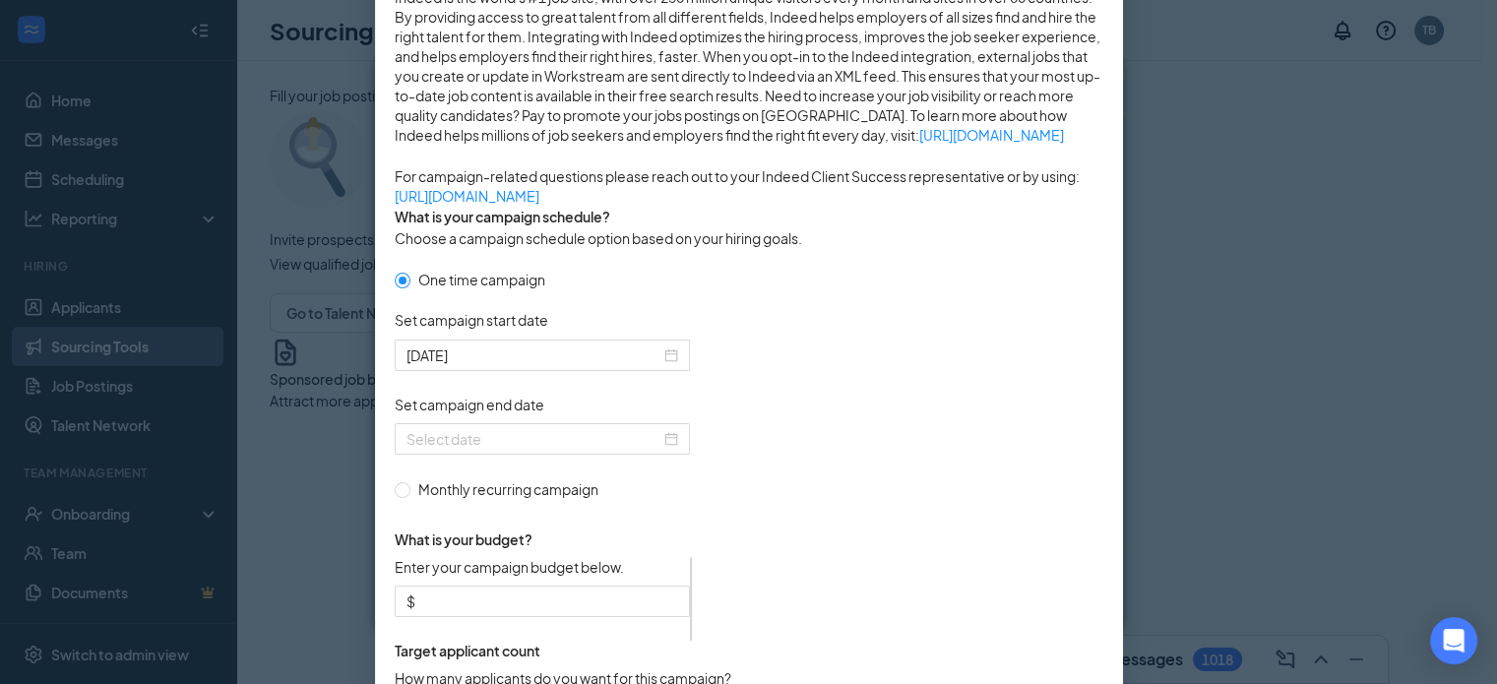
scroll to position [299, 0]
click at [663, 449] on div at bounding box center [543, 438] width 272 height 22
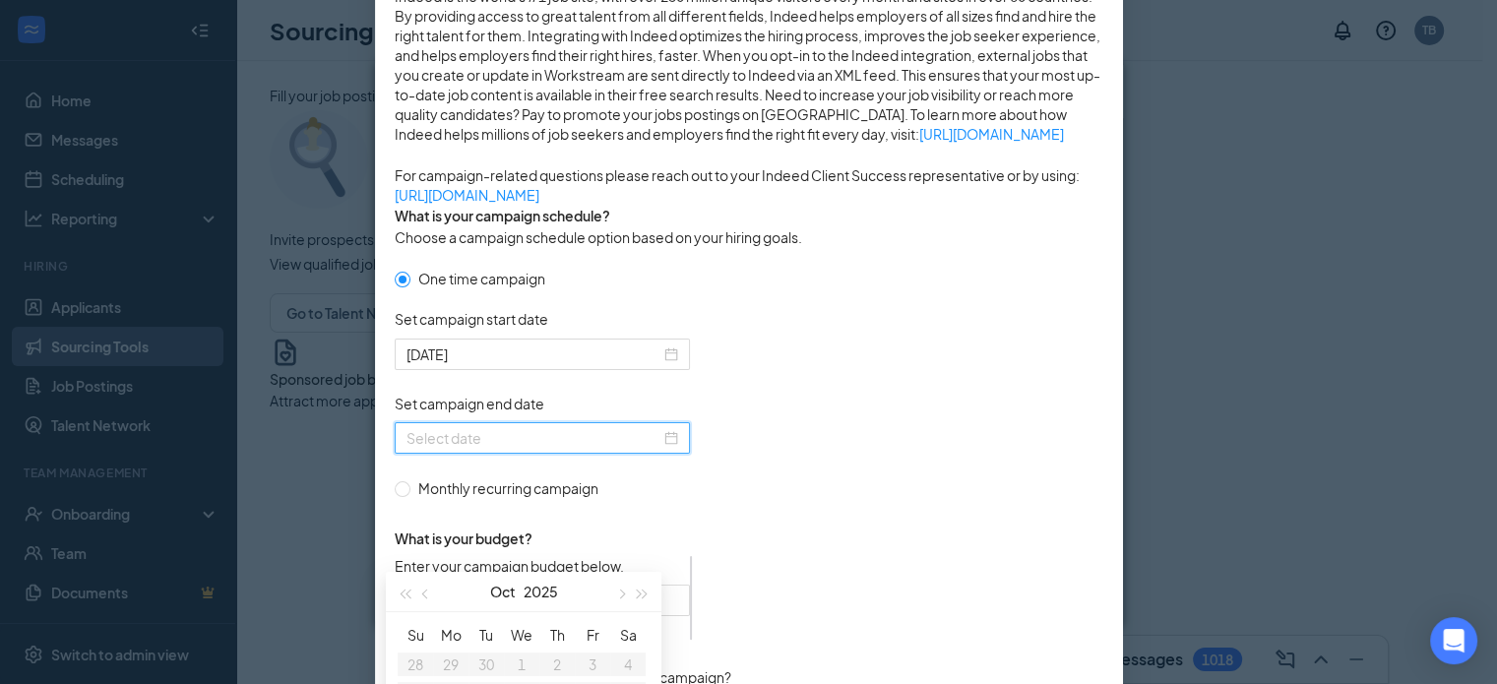
click at [840, 571] on form "One time campaign Set campaign start date 2025-10-15 Set campaign end date Mont…" at bounding box center [749, 510] width 709 height 484
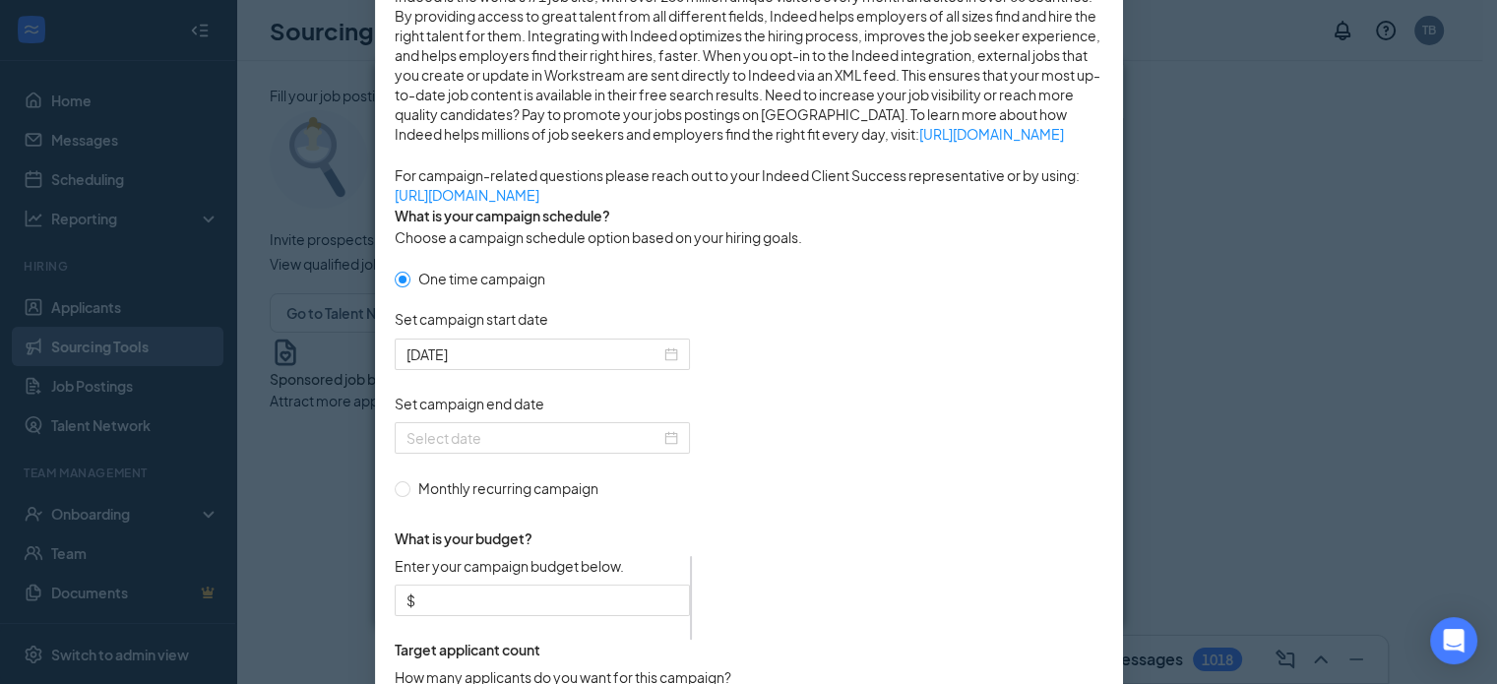
scroll to position [504, 0]
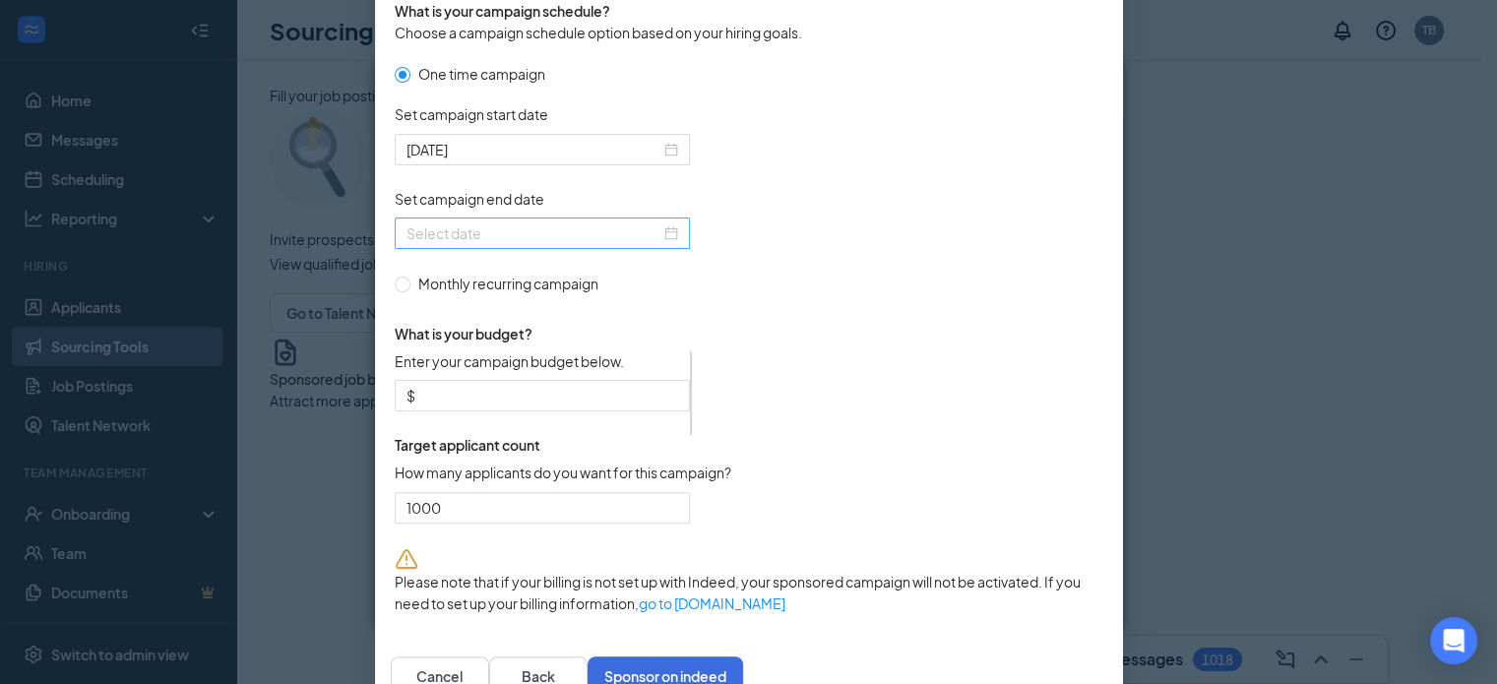
click at [673, 249] on div at bounding box center [542, 234] width 295 height 32
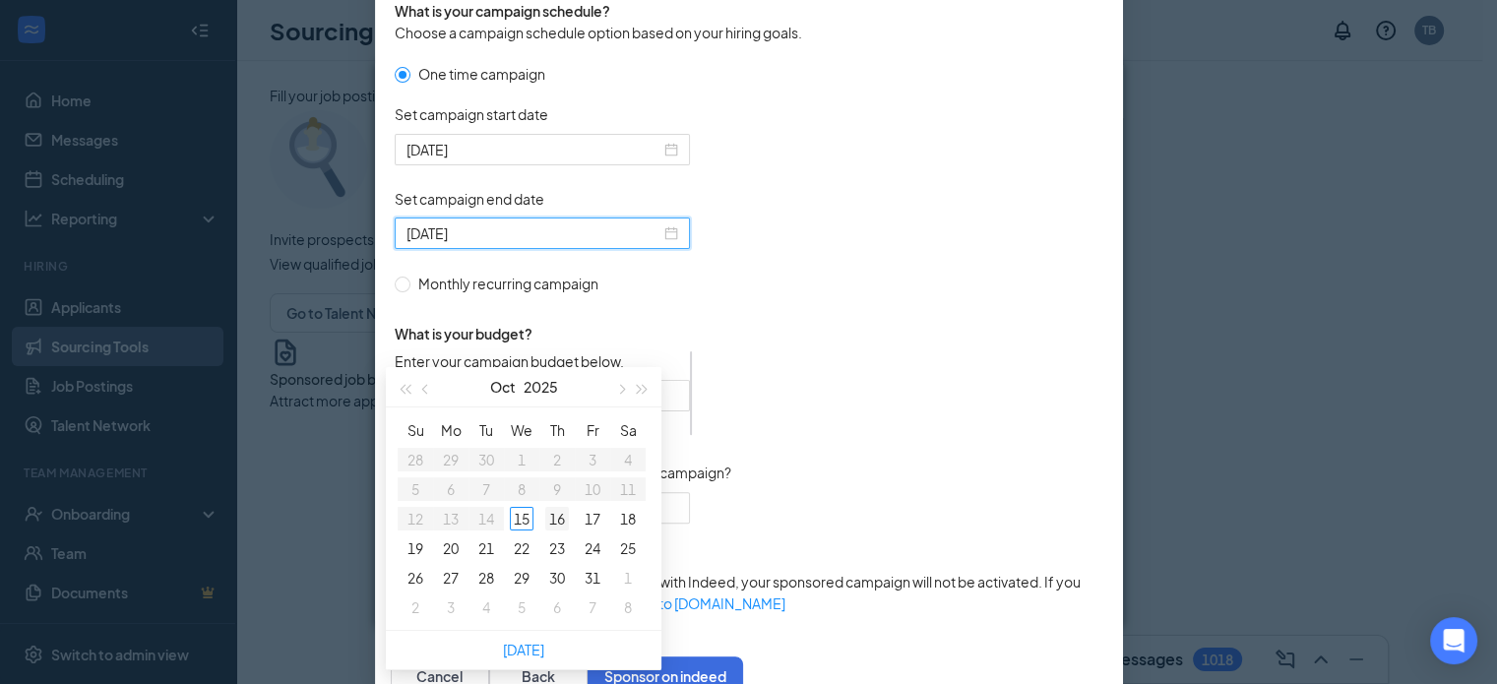
type input "[DATE]"
click at [558, 514] on div "16" at bounding box center [557, 519] width 24 height 24
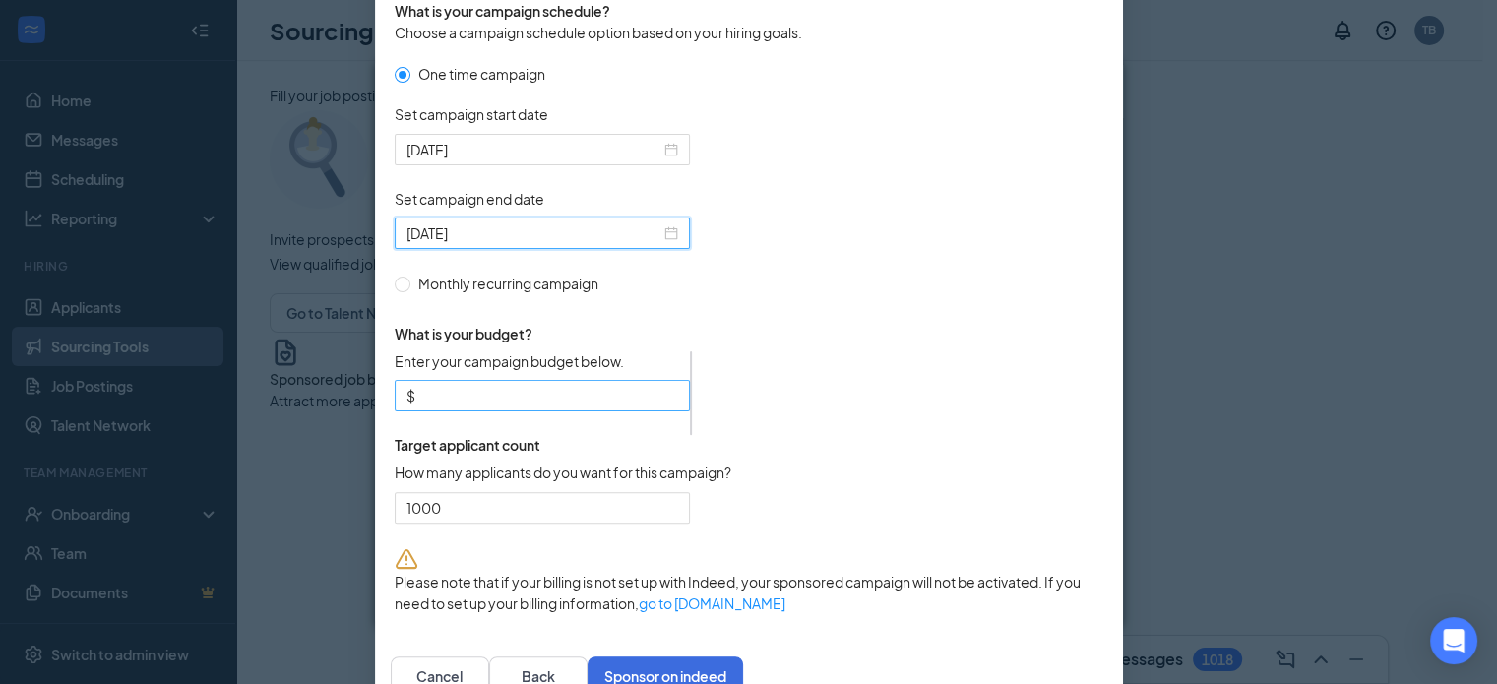
click at [419, 407] on input "Enter your campaign budget below." at bounding box center [548, 396] width 259 height 22
type input "150"
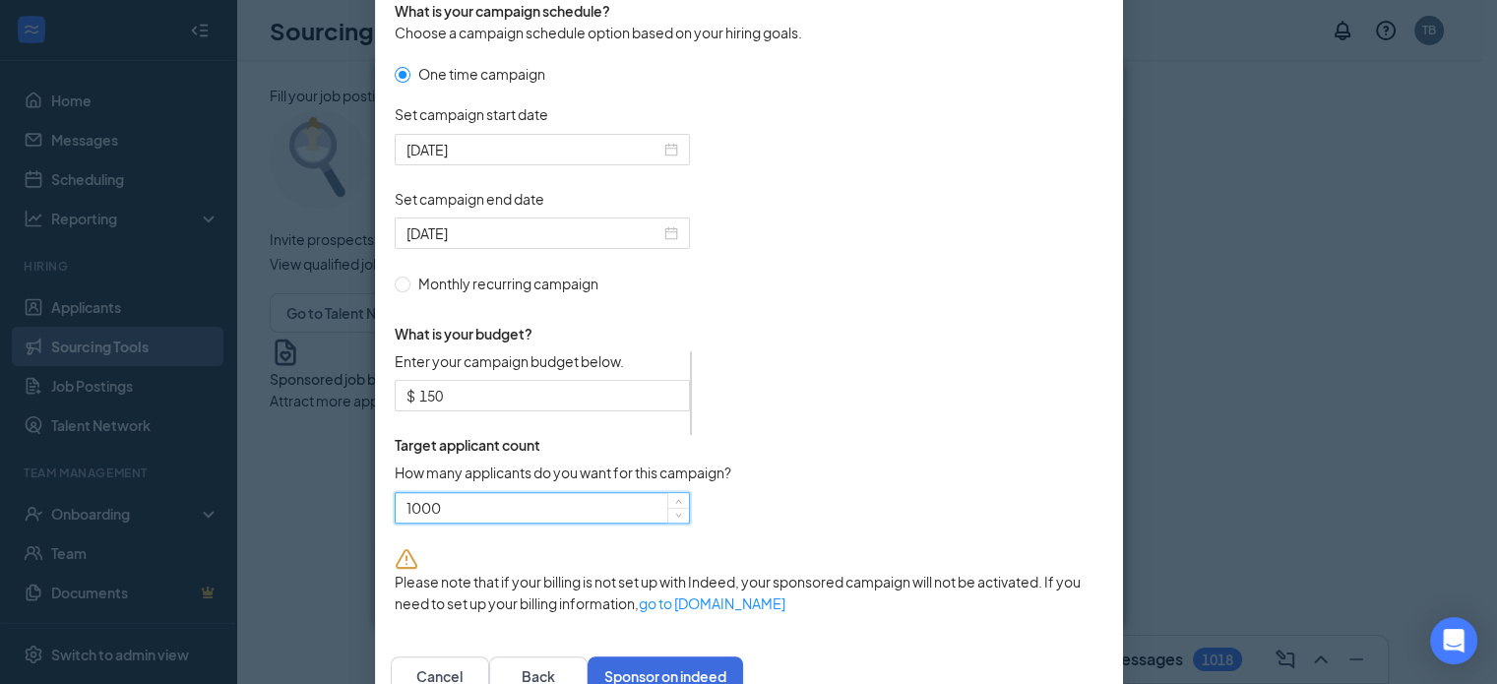
drag, startPoint x: 412, startPoint y: 625, endPoint x: 341, endPoint y: 617, distance: 71.3
click at [341, 617] on div "Publish to Indeed Sponsorship Sponsoring under account: [PERSON_NAME] Pizza of …" at bounding box center [748, 342] width 1497 height 684
type input "12"
click at [935, 540] on form "One time campaign Set campaign start date [DATE] Set campaign end date [DATE] M…" at bounding box center [749, 305] width 709 height 484
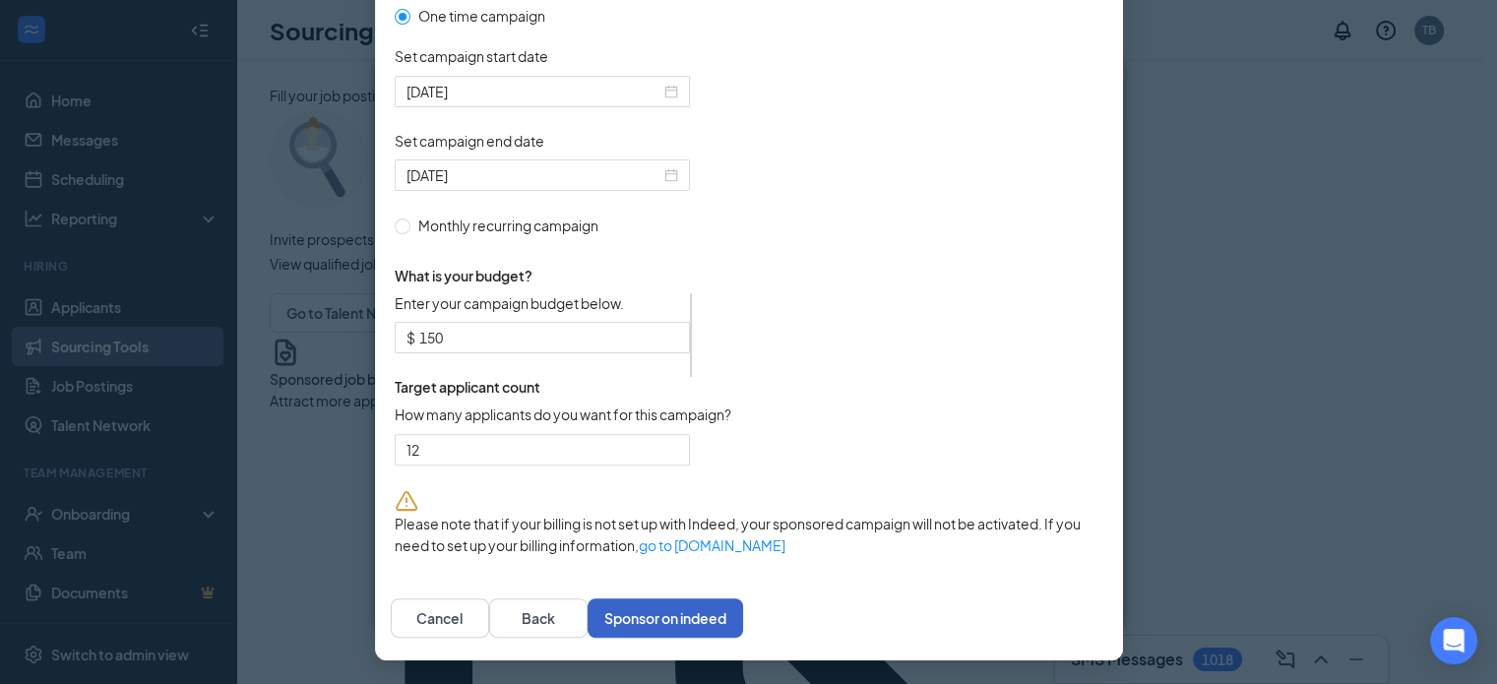
click at [743, 611] on button "Sponsor on indeed" at bounding box center [666, 618] width 156 height 39
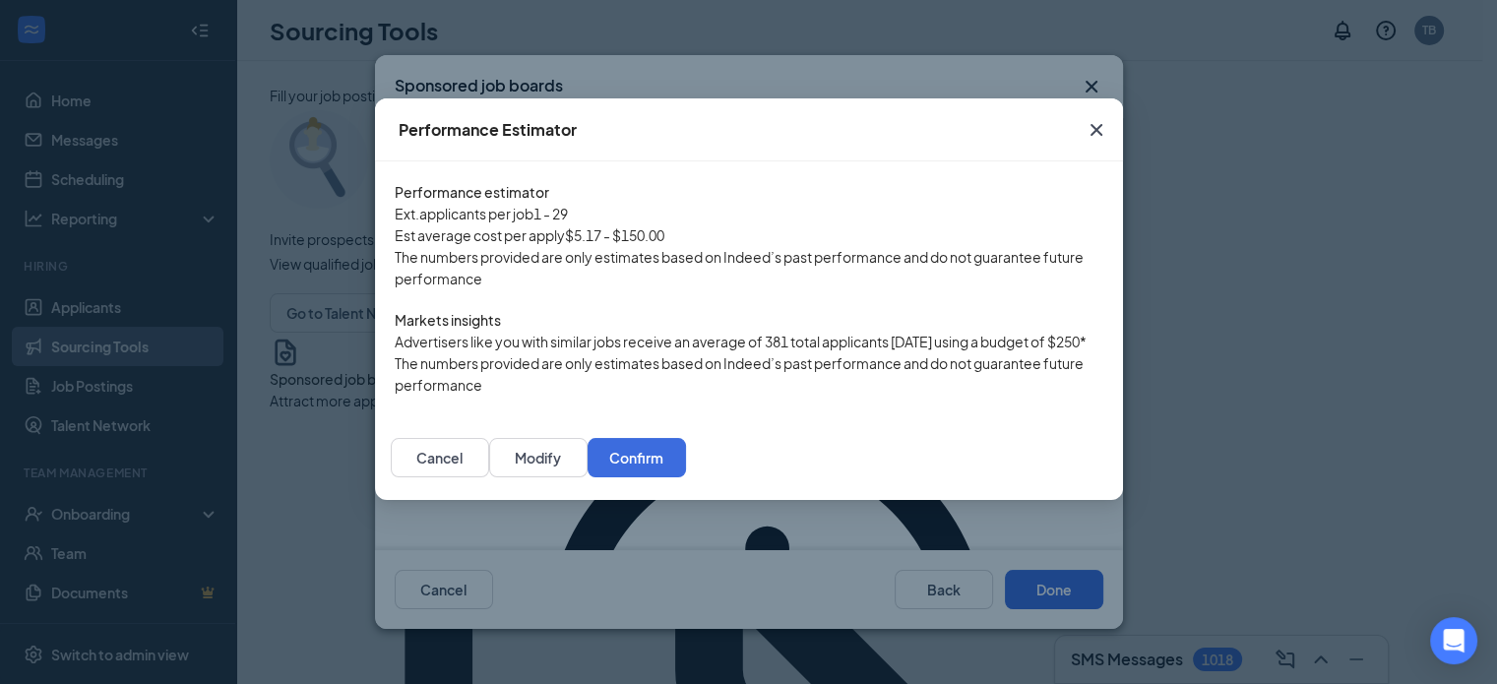
scroll to position [133, 0]
click at [686, 477] on button "Confirm" at bounding box center [637, 457] width 98 height 39
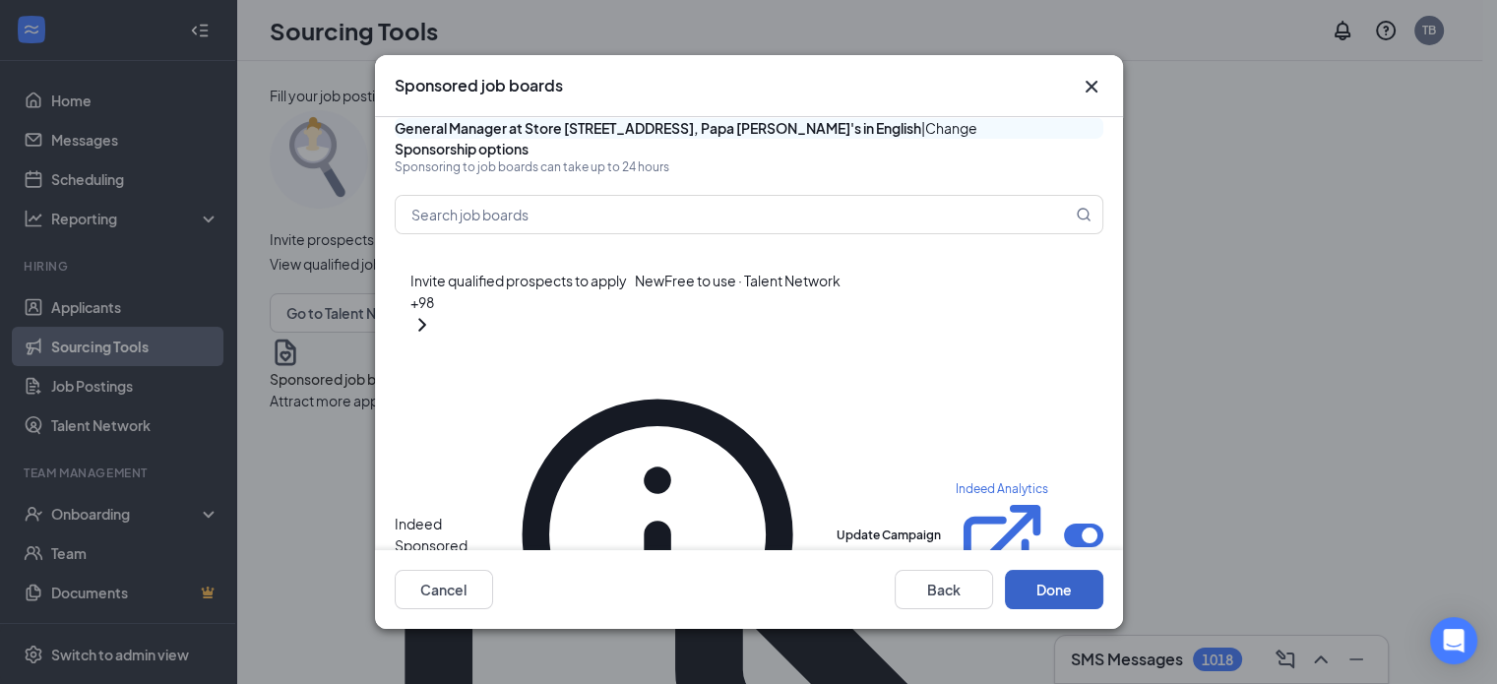
click at [1073, 590] on button "Done" at bounding box center [1054, 589] width 98 height 39
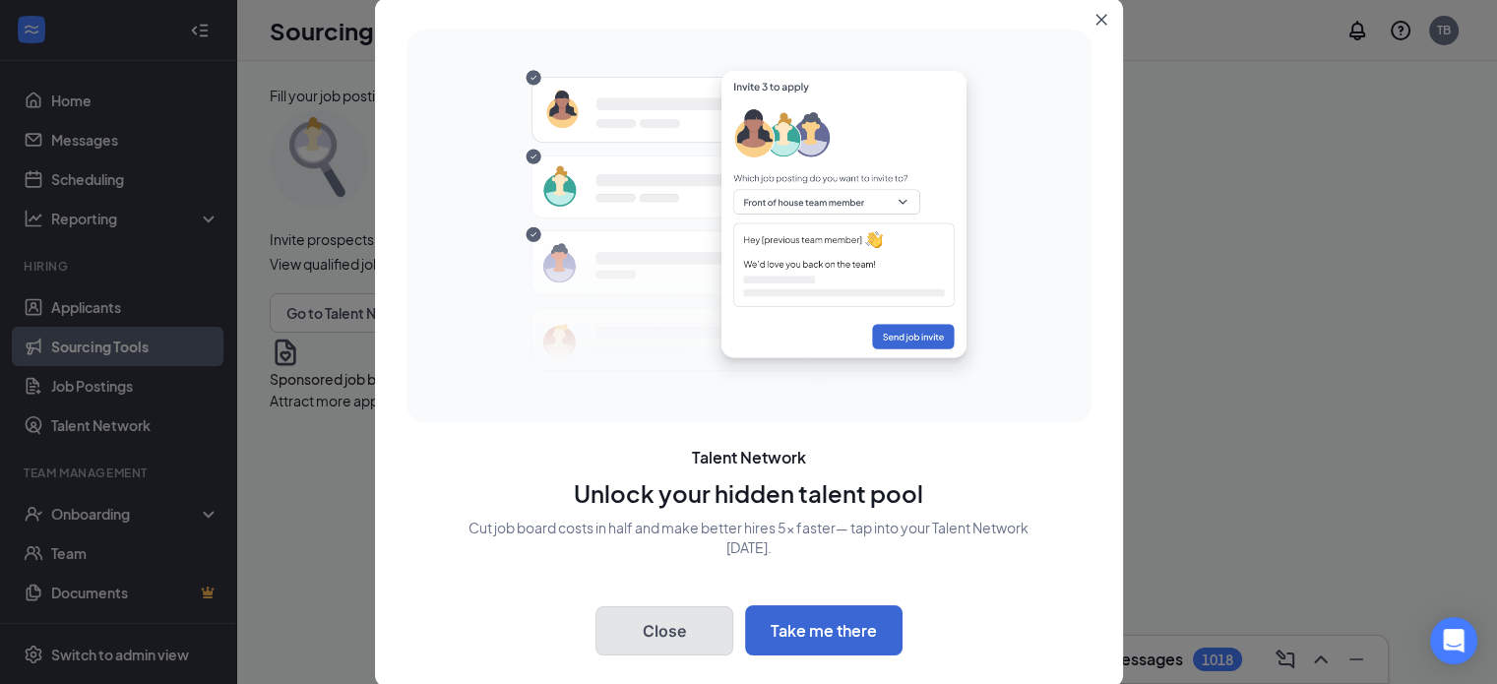
click at [640, 620] on button "Close" at bounding box center [665, 630] width 138 height 49
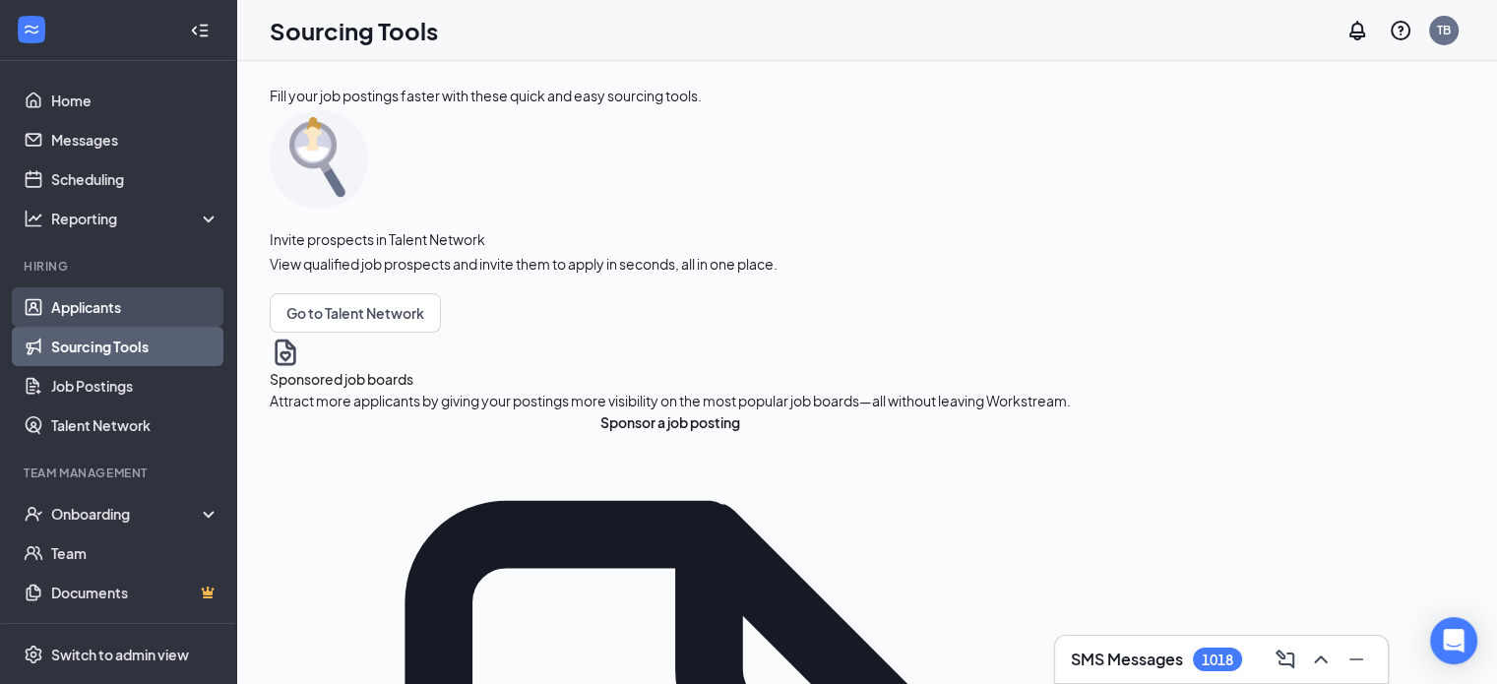
click at [58, 305] on link "Applicants" at bounding box center [135, 306] width 168 height 39
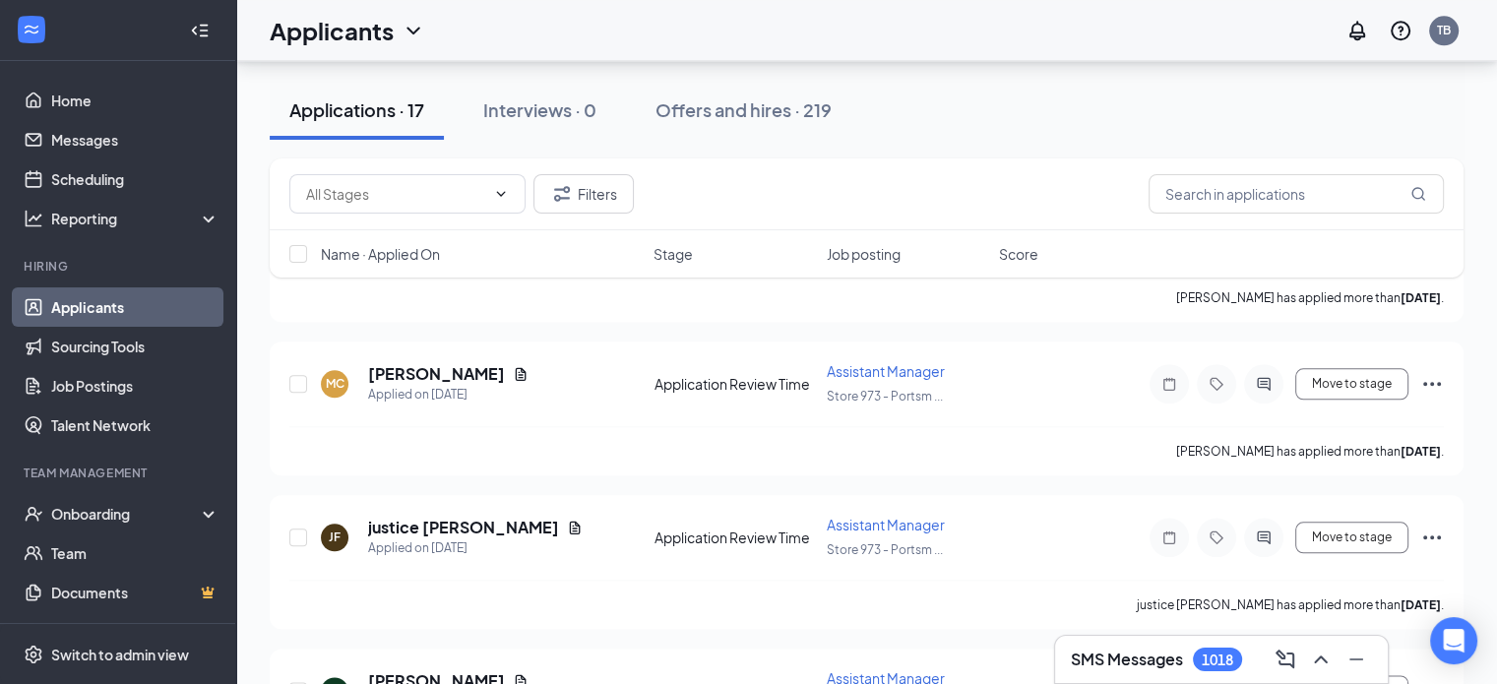
scroll to position [2172, 0]
